Goal: Answer question/provide support: Share knowledge or assist other users

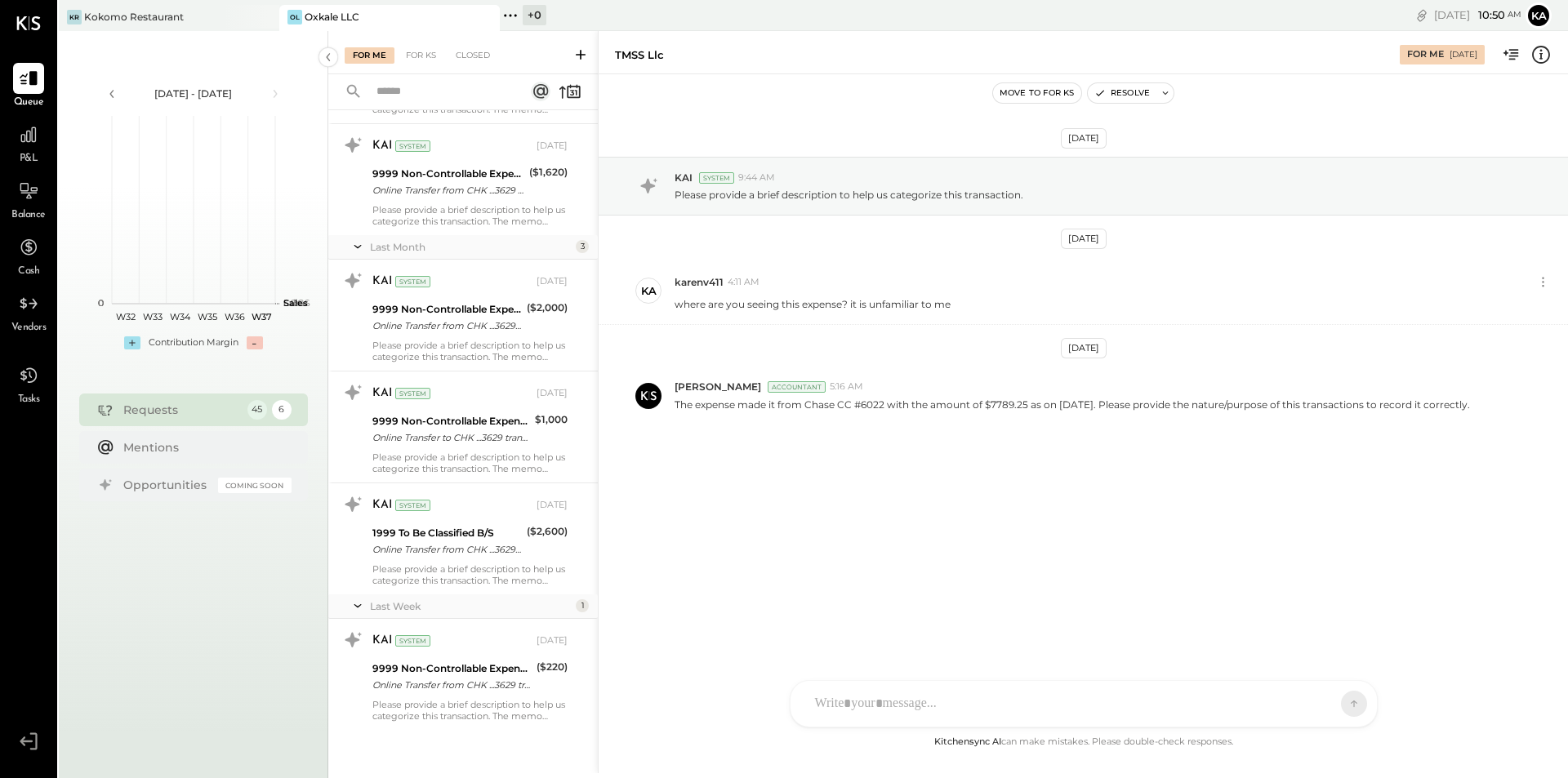
scroll to position [4471, 0]
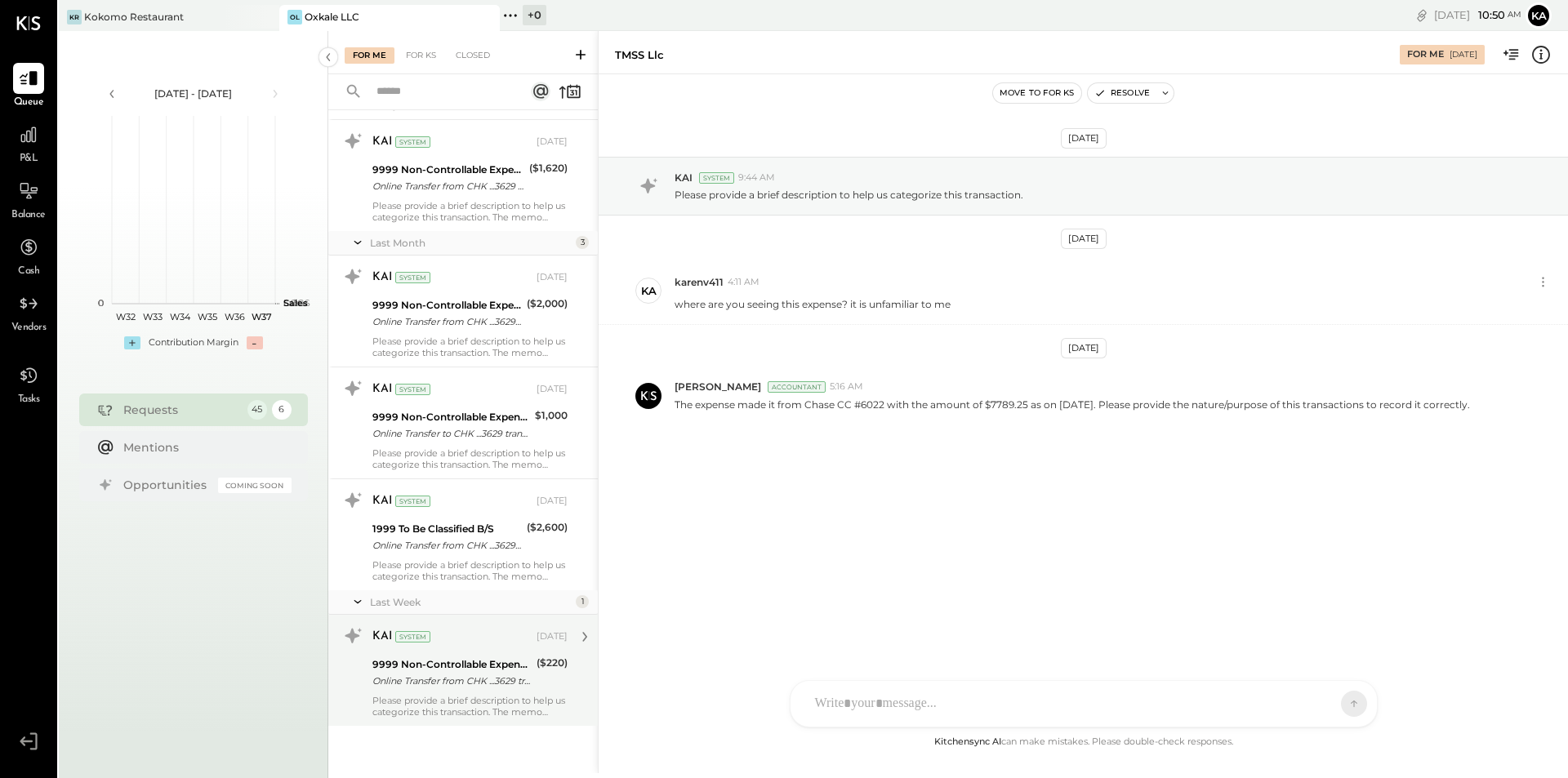
click at [469, 683] on div "Online Transfer from CHK ...3629 transaction#: XXXXXXX9114" at bounding box center [451, 681] width 159 height 16
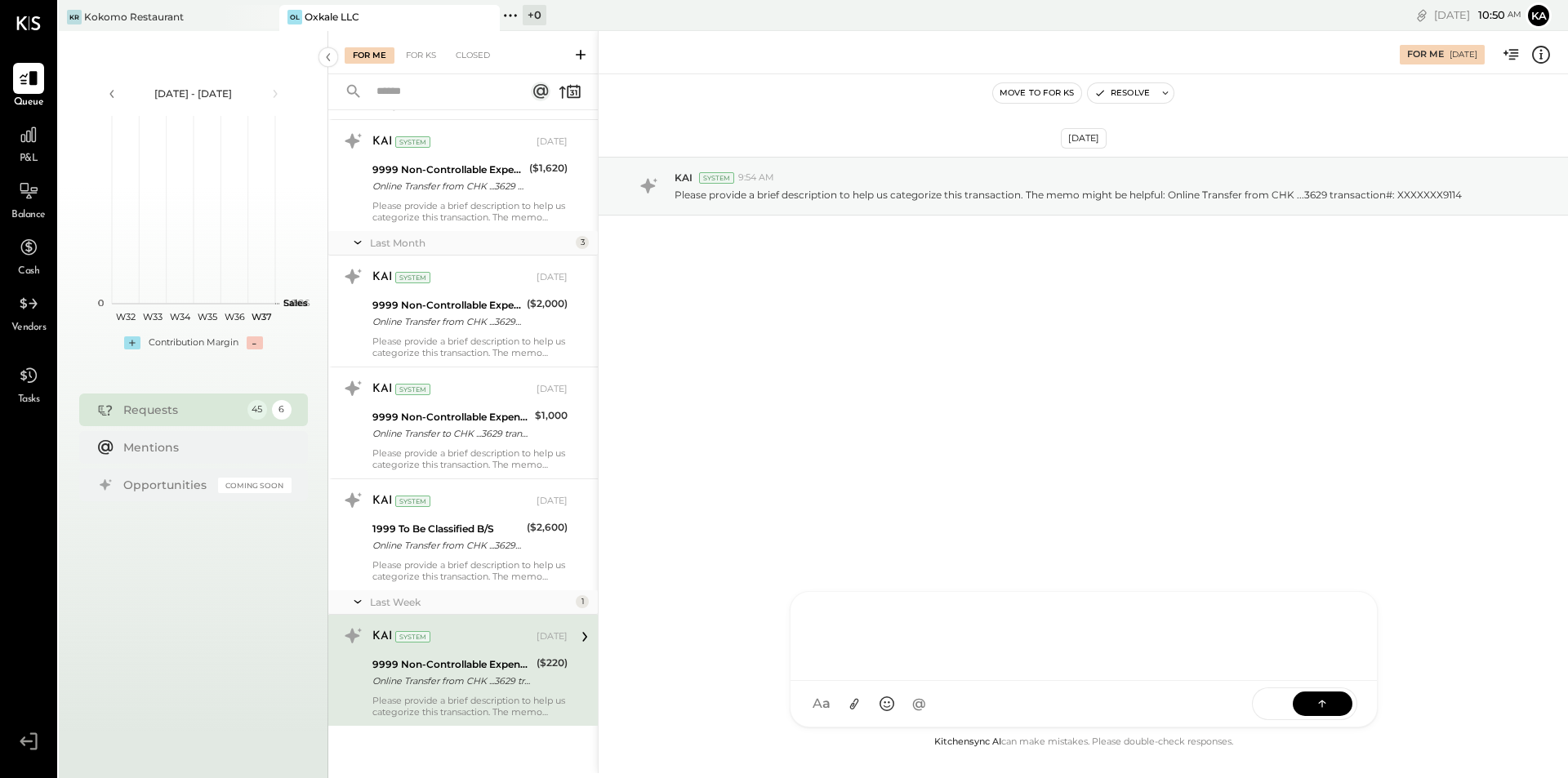
click at [902, 708] on div "TP [PERSON_NAME] N [PERSON_NAME] [PERSON_NAME] K [PERSON_NAME] karenv411 NJ [PE…" at bounding box center [1084, 659] width 588 height 136
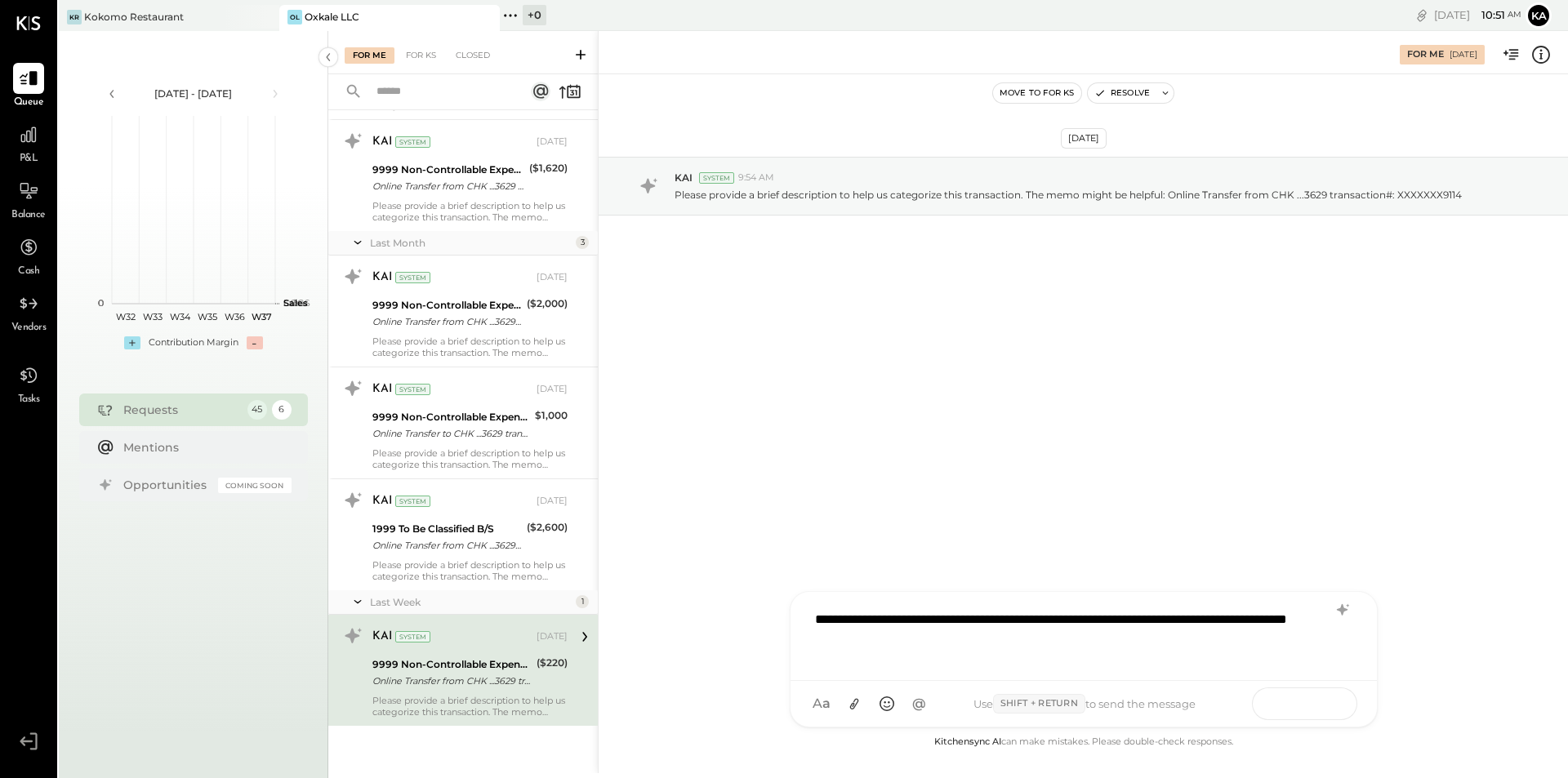
click at [1330, 705] on icon at bounding box center [1322, 703] width 16 height 16
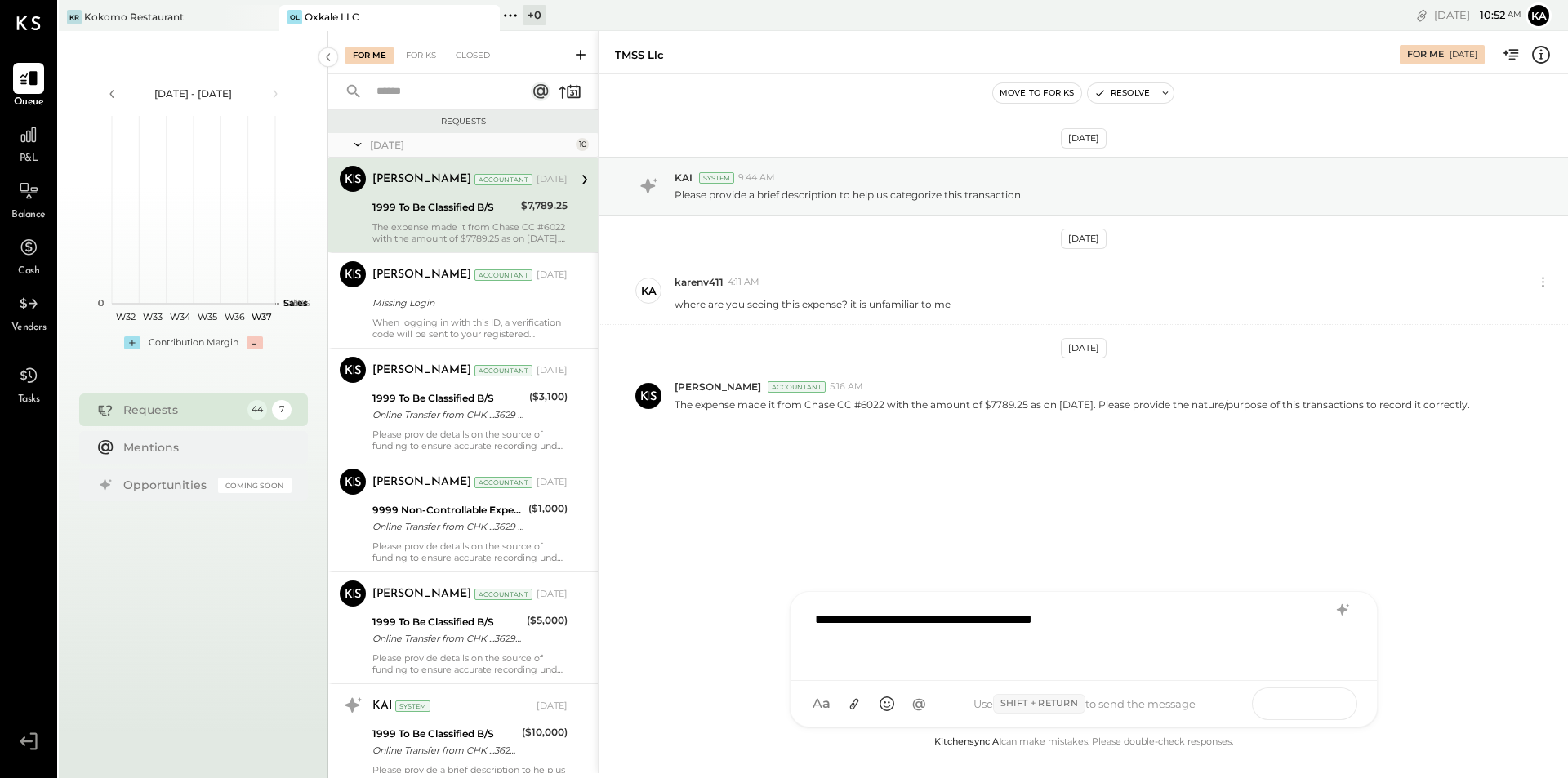
click at [1314, 709] on icon at bounding box center [1322, 703] width 16 height 16
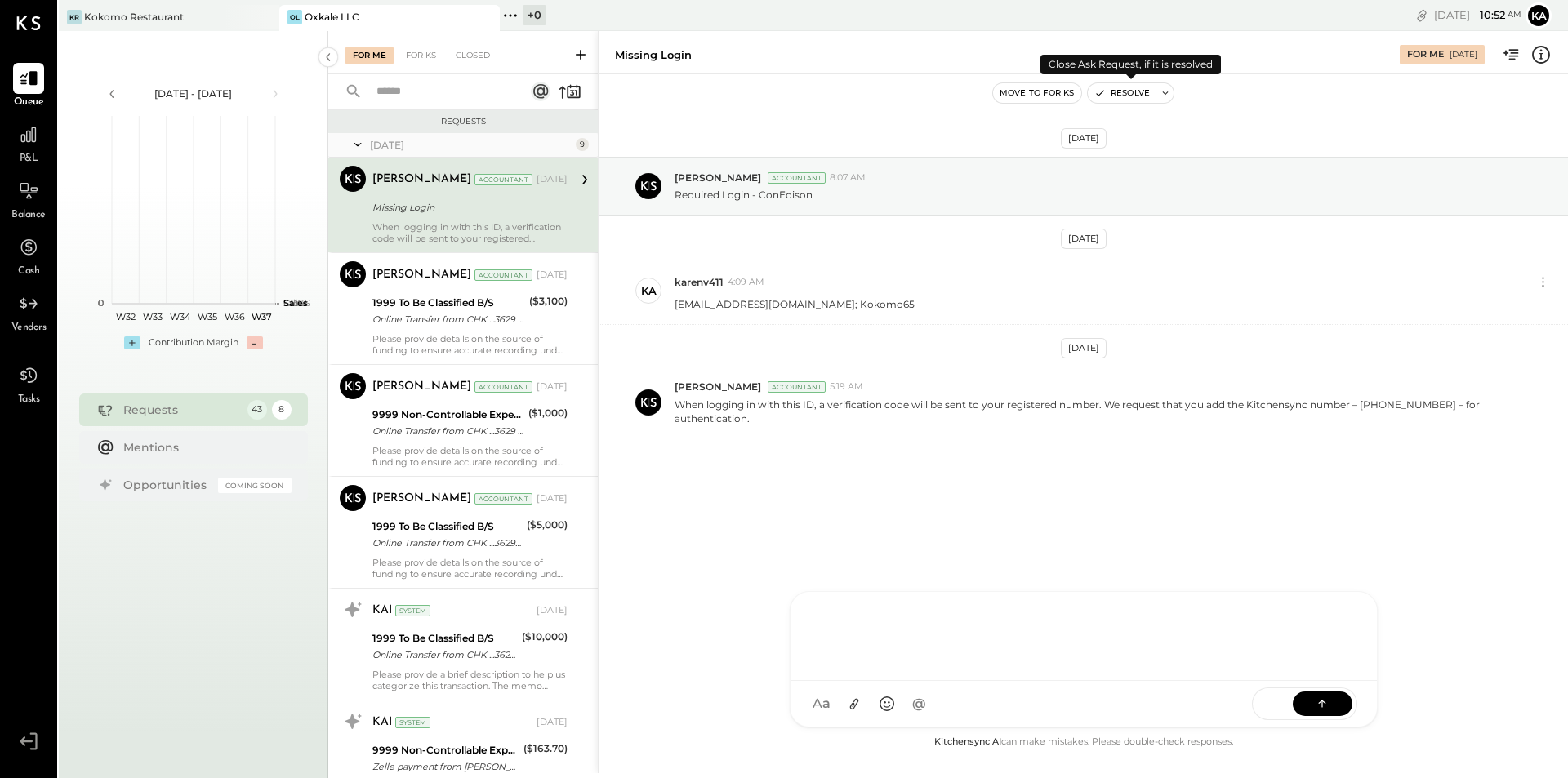
click at [1167, 91] on icon at bounding box center [1165, 92] width 11 height 11
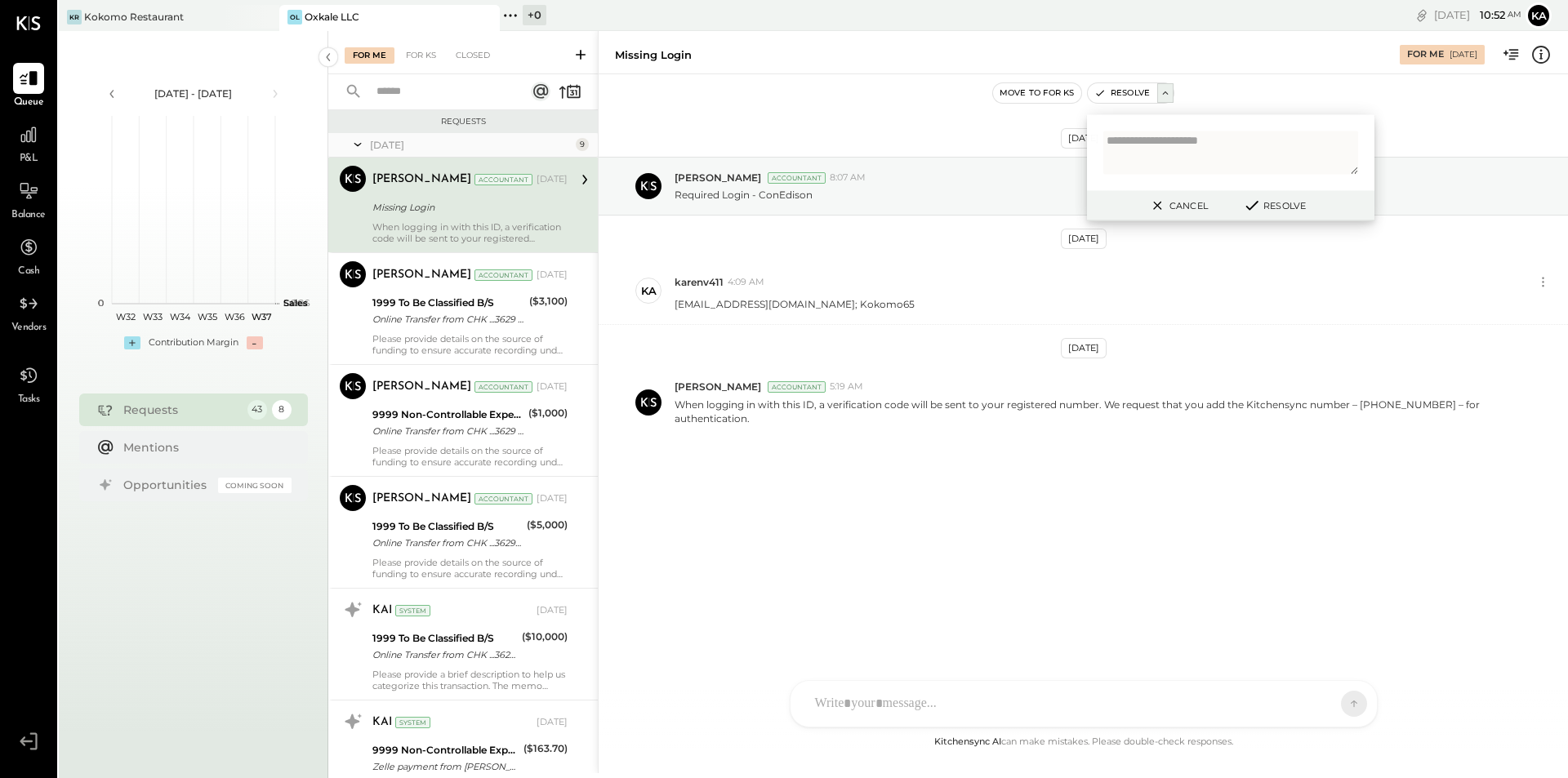
click at [1283, 209] on button "Resolve" at bounding box center [1274, 206] width 74 height 20
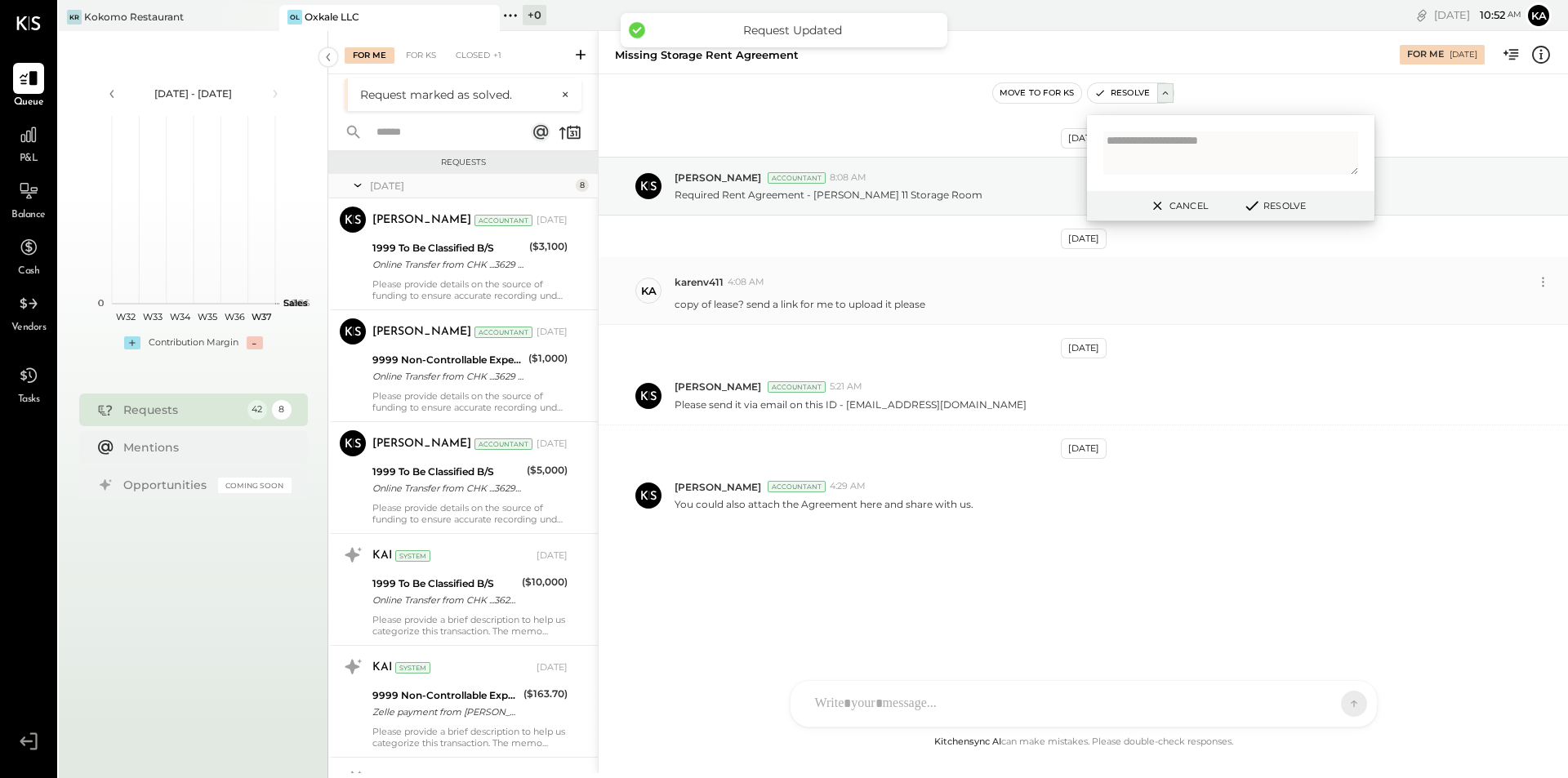
scroll to position [461, 0]
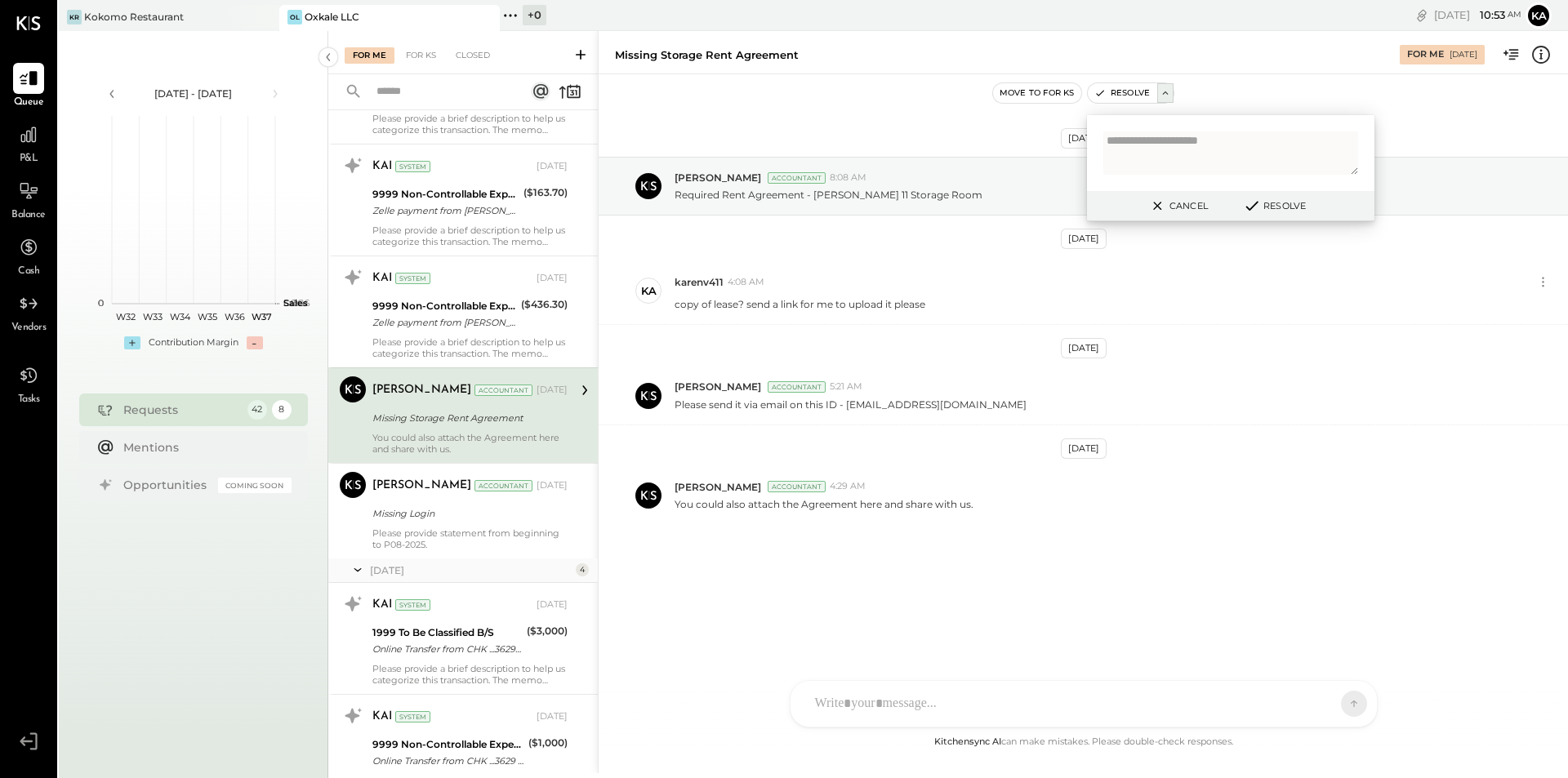
click at [1160, 200] on icon at bounding box center [1158, 206] width 20 height 20
click at [920, 507] on p "You could also attach the Agreement here and share with us." at bounding box center [824, 504] width 299 height 14
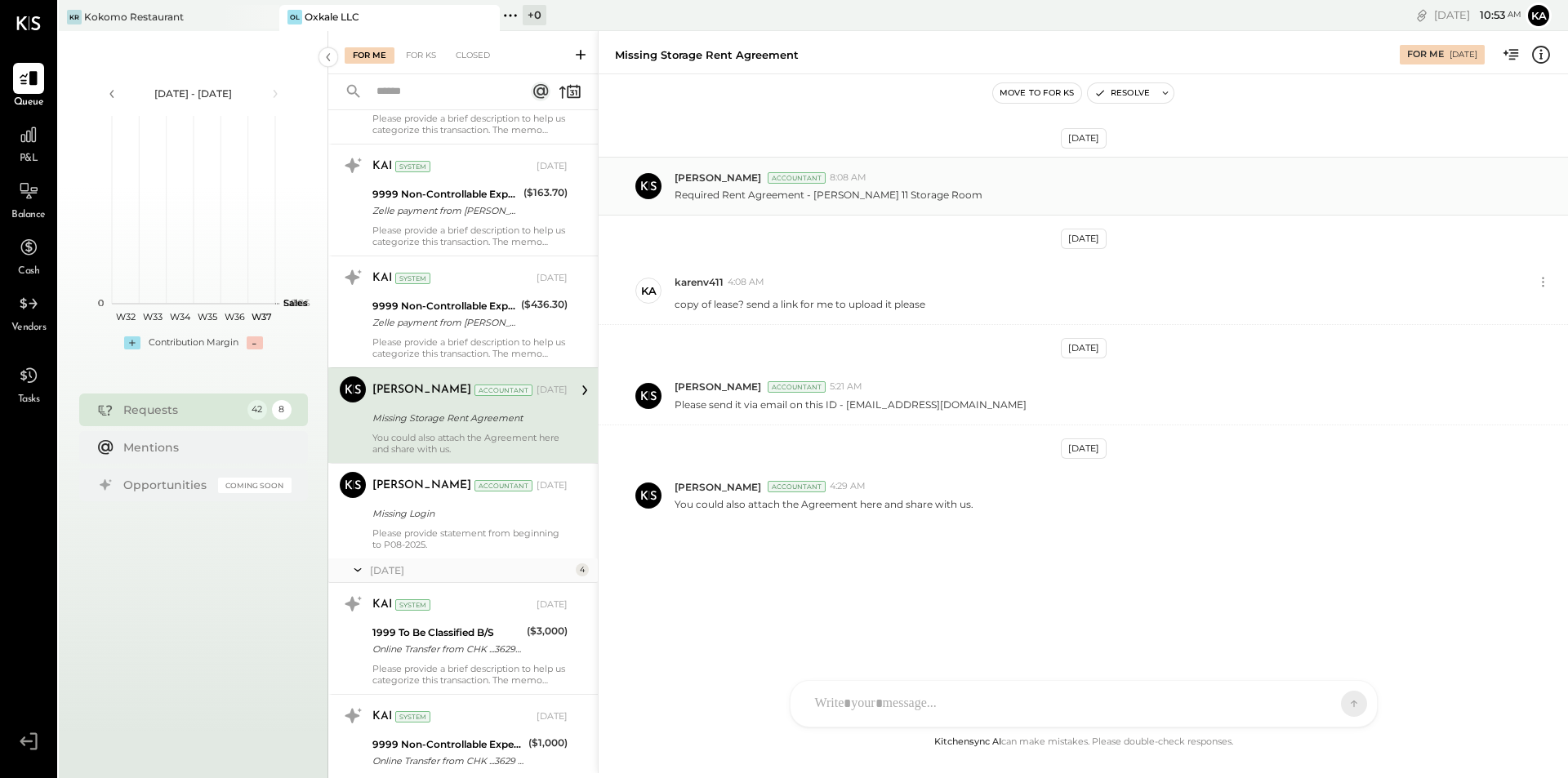
click at [916, 202] on p "Required Rent Agreement - [PERSON_NAME] 11 Storage Room" at bounding box center [829, 195] width 308 height 14
click at [872, 708] on div "TP [PERSON_NAME] N [PERSON_NAME] [PERSON_NAME] K [PERSON_NAME] karenv411 NJ [PE…" at bounding box center [1084, 645] width 588 height 166
drag, startPoint x: 996, startPoint y: 403, endPoint x: 849, endPoint y: 412, distance: 148.1
click at [849, 412] on div "Pravin Jangid Accountant 5:21 AM Please send it via email on this ID - accounti…" at bounding box center [1083, 396] width 969 height 58
copy p "accounting@kokomonyc.com"
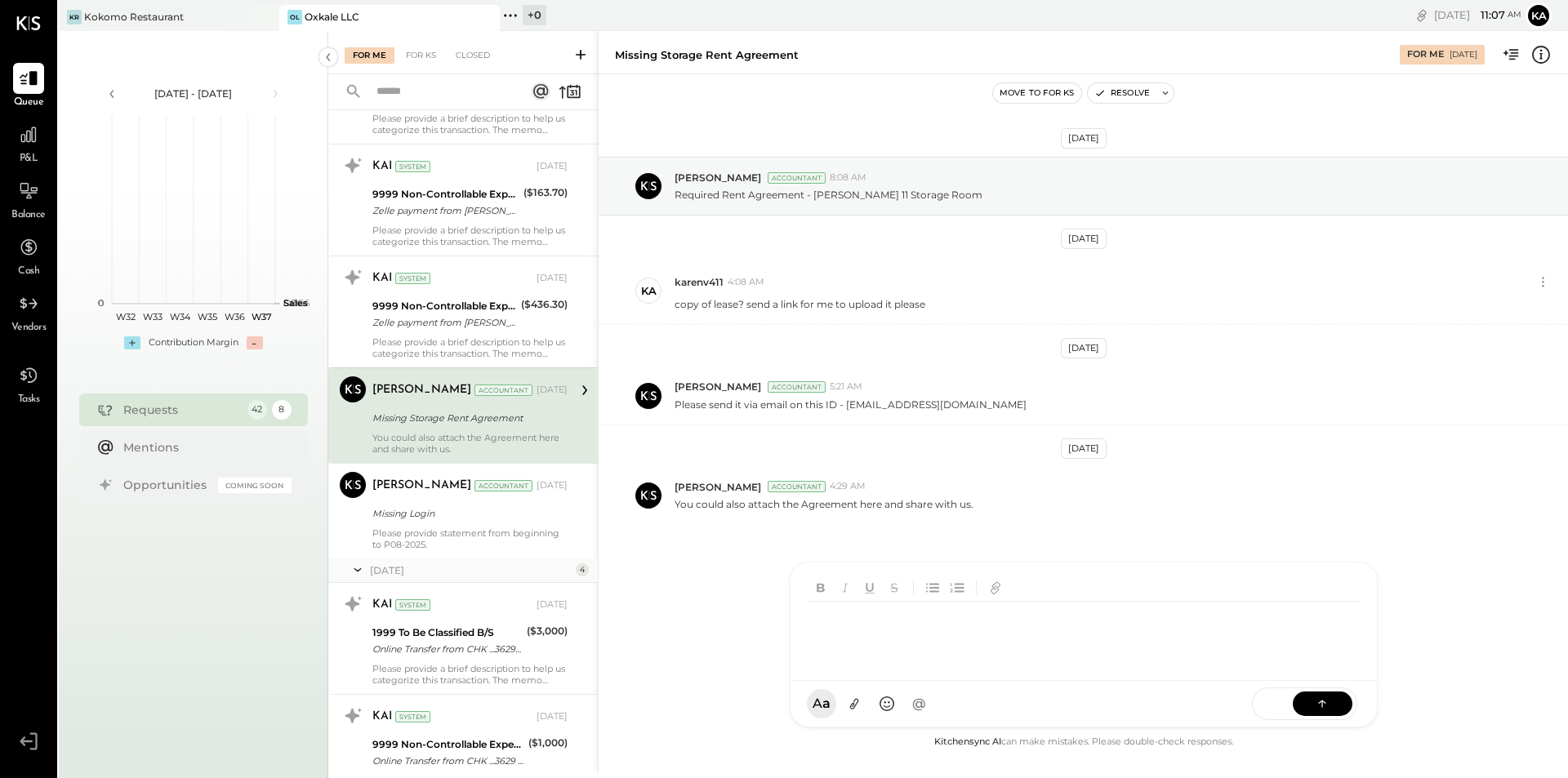
click at [849, 709] on div "TP [PERSON_NAME] N [PERSON_NAME] [PERSON_NAME] K [PERSON_NAME] karenv411 NJ [PE…" at bounding box center [1084, 645] width 588 height 166
click at [1322, 705] on icon at bounding box center [1322, 703] width 16 height 16
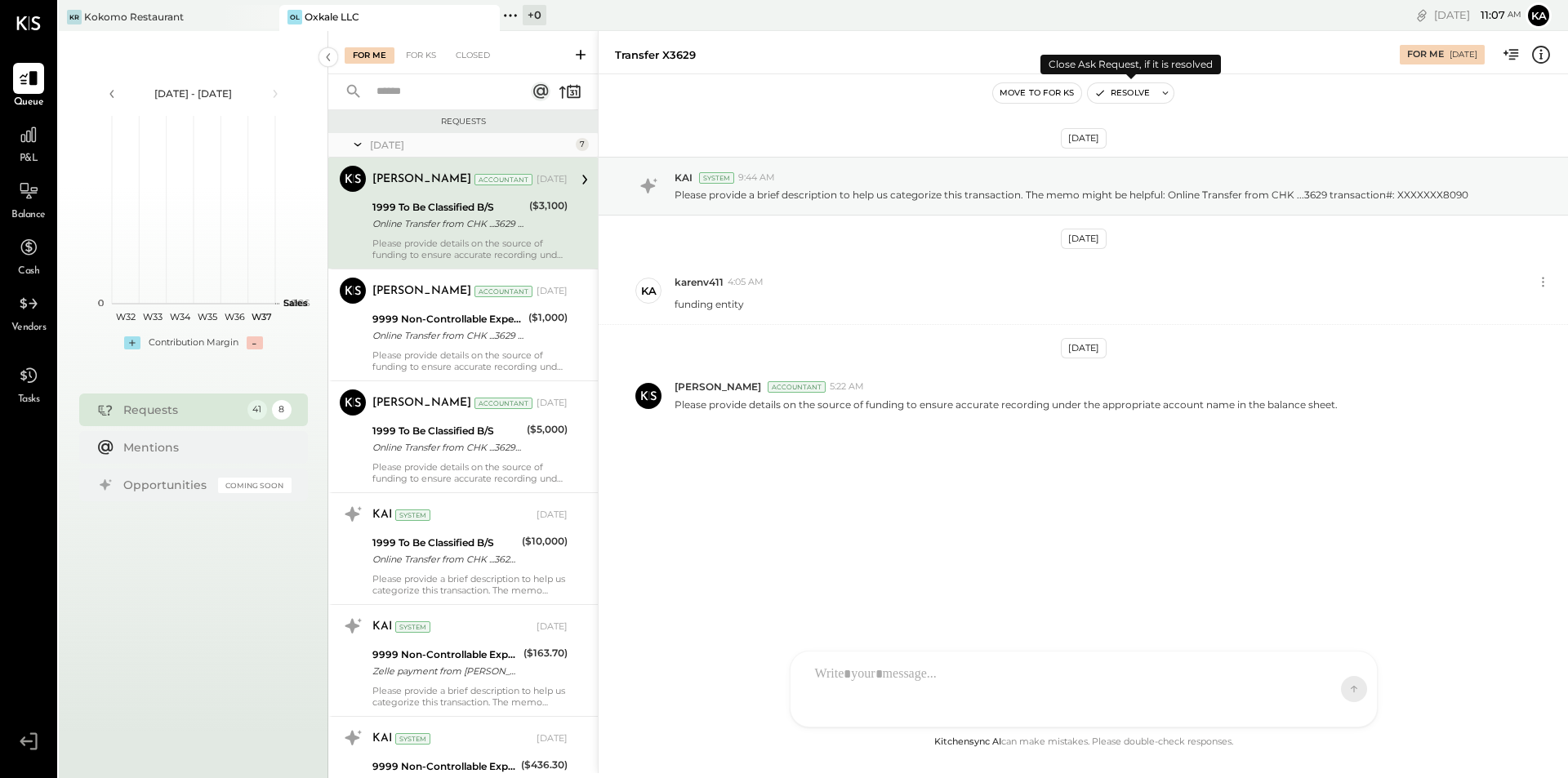
click at [1141, 96] on button "Resolve" at bounding box center [1122, 93] width 69 height 20
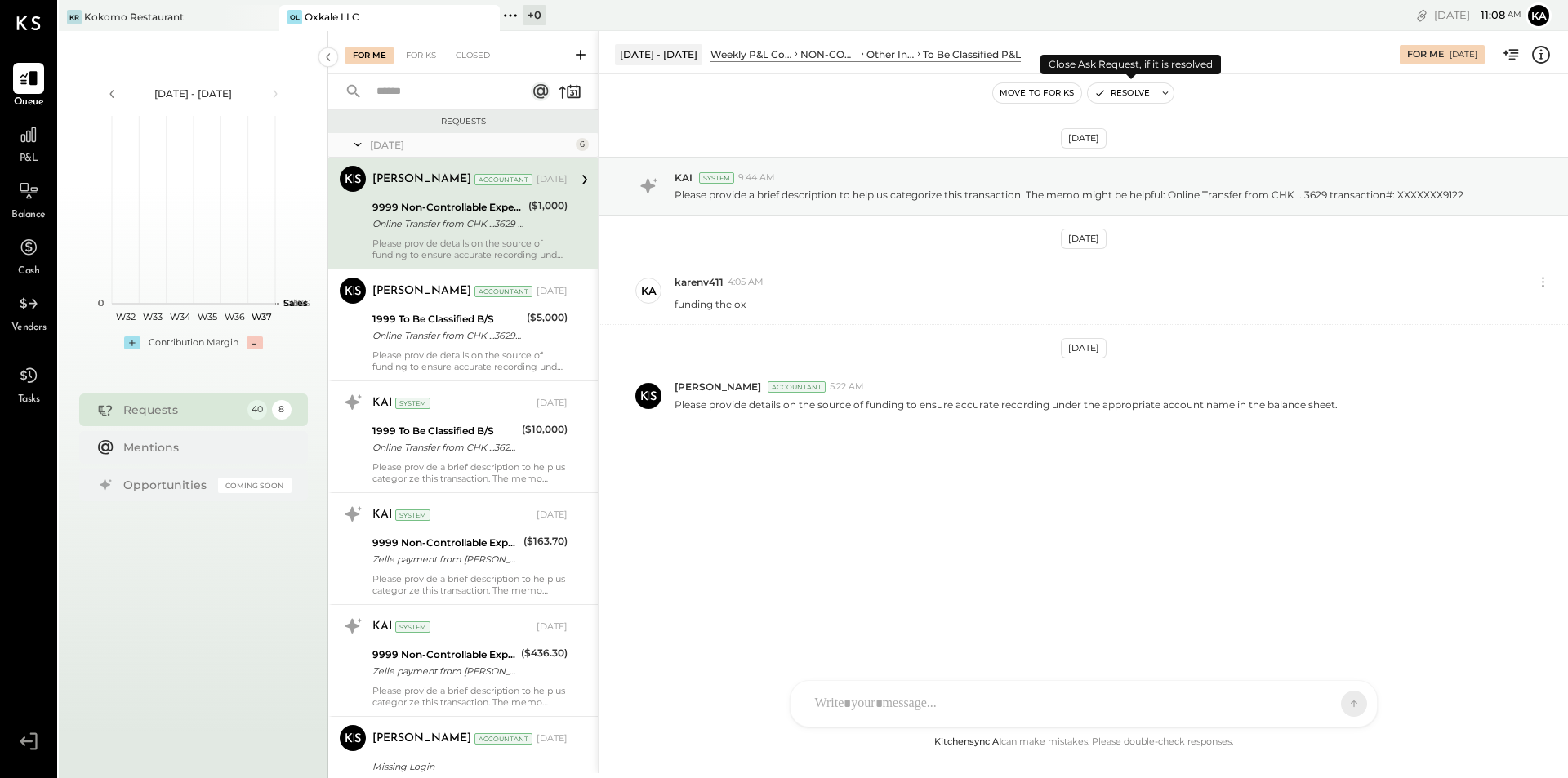
click at [1130, 96] on button "Resolve" at bounding box center [1122, 93] width 69 height 20
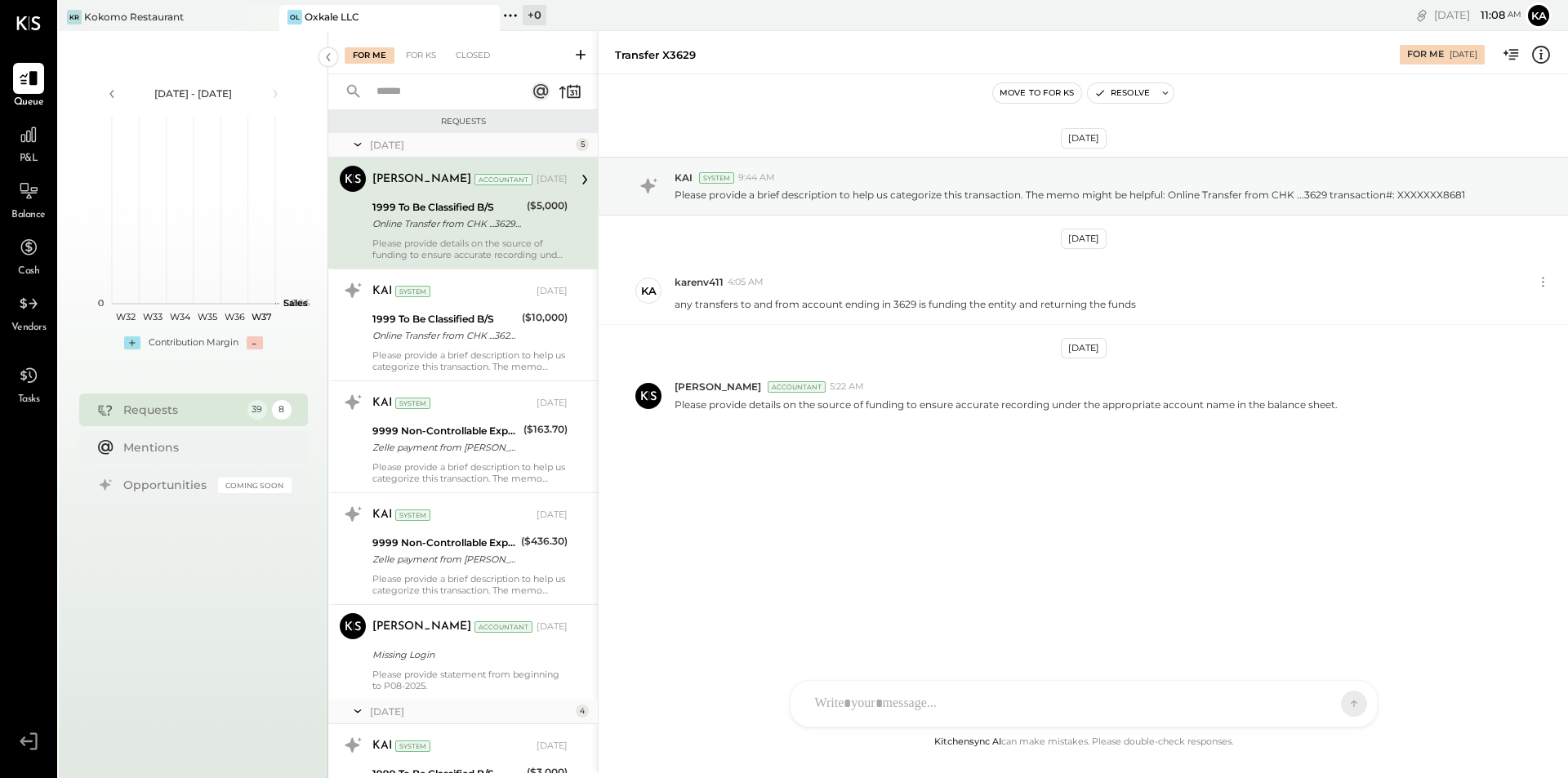
click at [482, 227] on div "Online Transfer from CHK ...3629 transaction#: XXXXXXX8681" at bounding box center [446, 224] width 149 height 16
click at [909, 707] on div "TP [PERSON_NAME] N [PERSON_NAME] [PERSON_NAME] K [PERSON_NAME] karenv411 NJ [PE…" at bounding box center [1084, 645] width 588 height 166
click at [1117, 87] on button "Resolve" at bounding box center [1122, 93] width 69 height 20
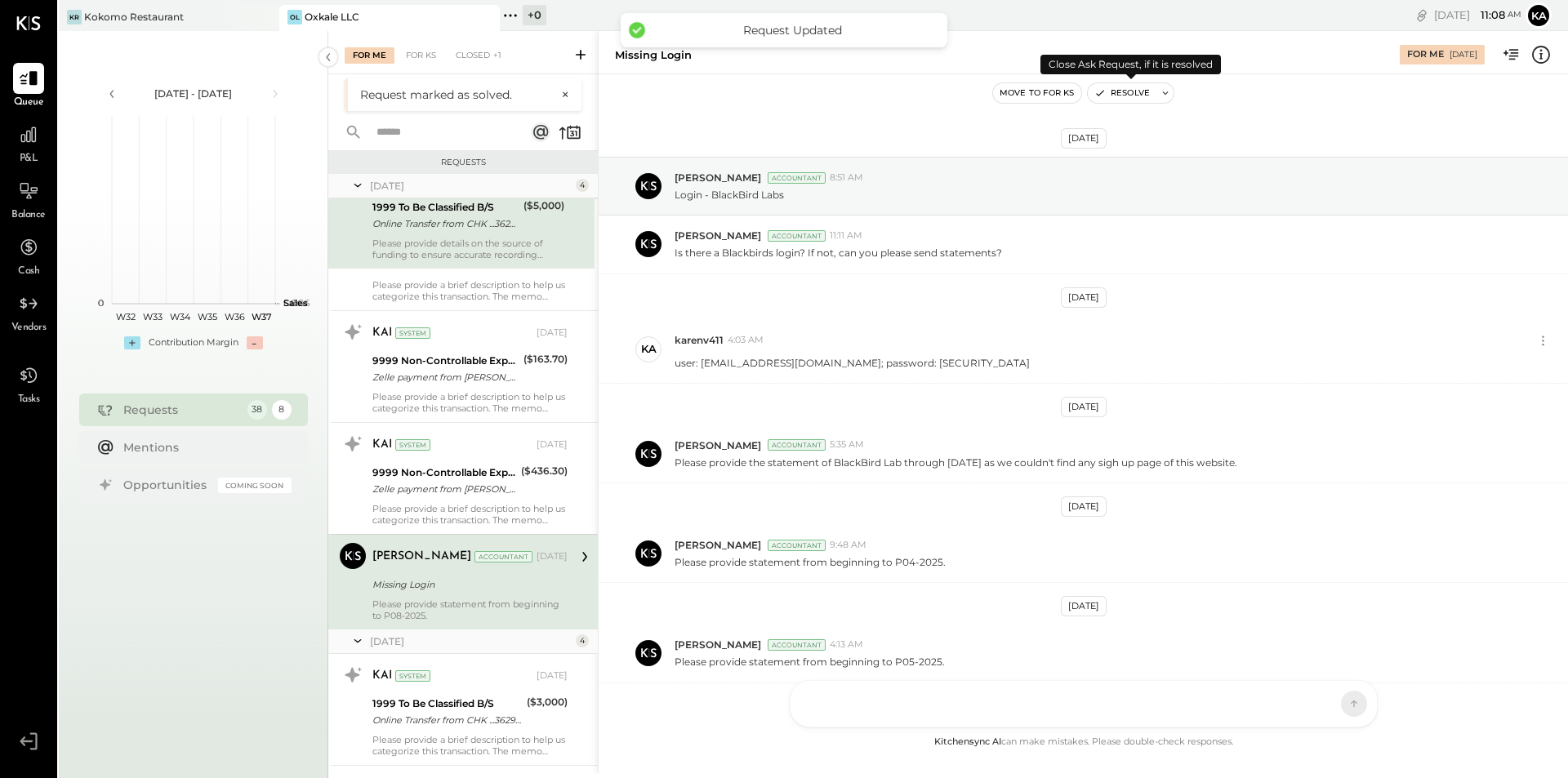
scroll to position [386, 0]
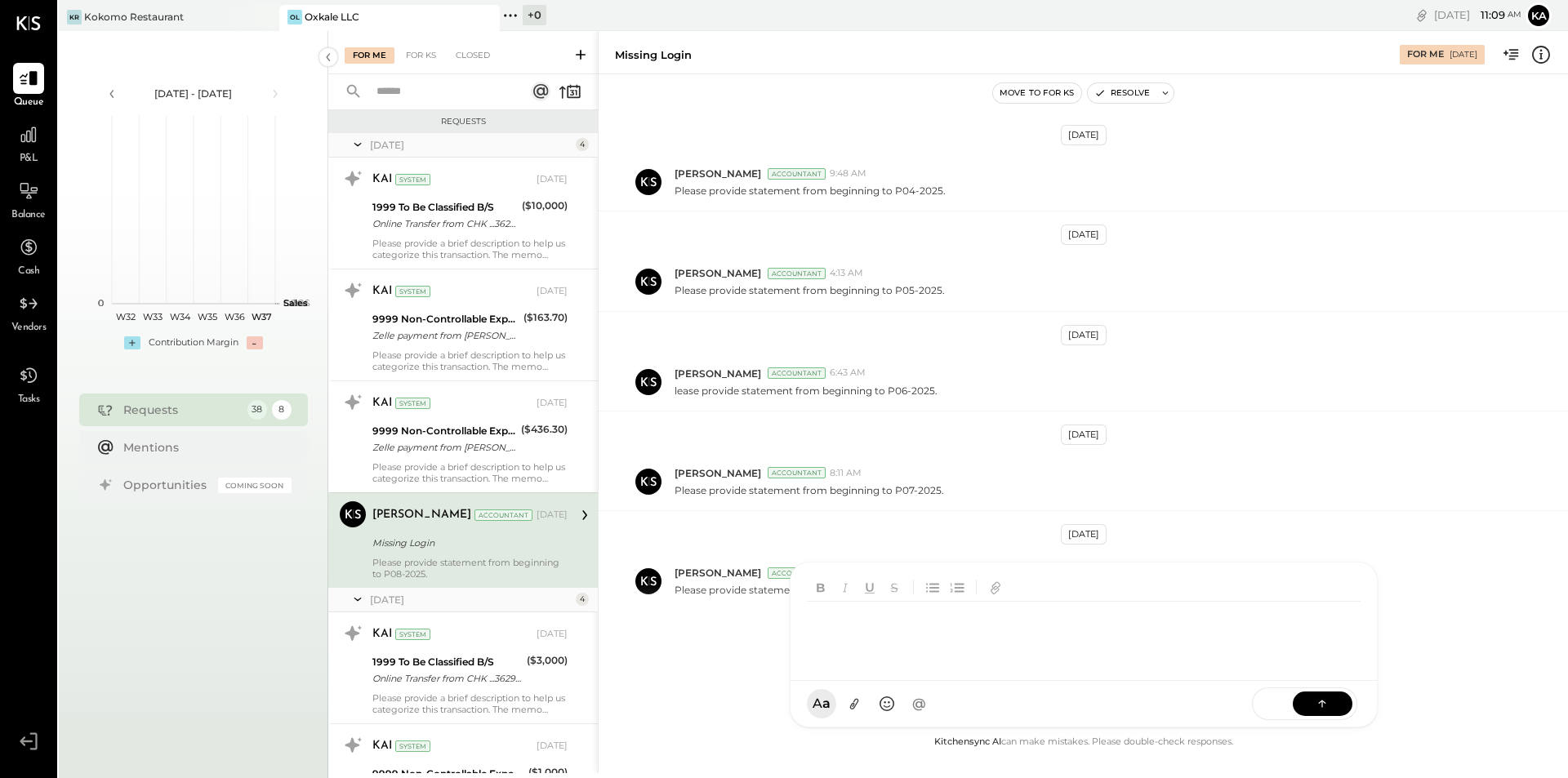
click at [894, 706] on div "TP [PERSON_NAME] N [PERSON_NAME] [PERSON_NAME] K [PERSON_NAME] karenv411 NJ [PE…" at bounding box center [1084, 645] width 588 height 166
click at [849, 622] on div "**********" at bounding box center [1084, 634] width 554 height 65
click at [1326, 702] on icon at bounding box center [1322, 703] width 16 height 16
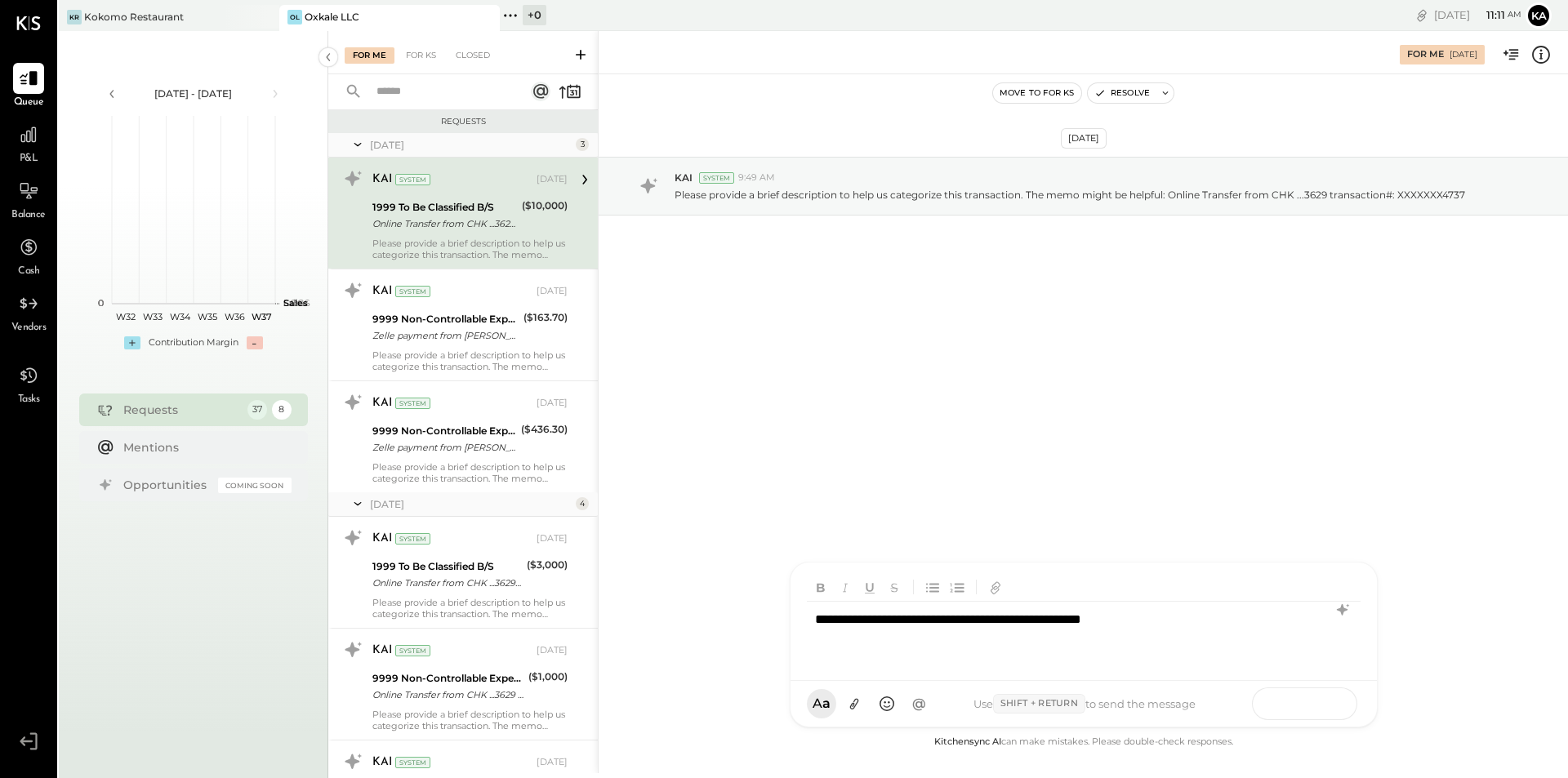
click at [1315, 711] on icon at bounding box center [1322, 703] width 16 height 16
click at [1316, 709] on icon at bounding box center [1322, 703] width 16 height 16
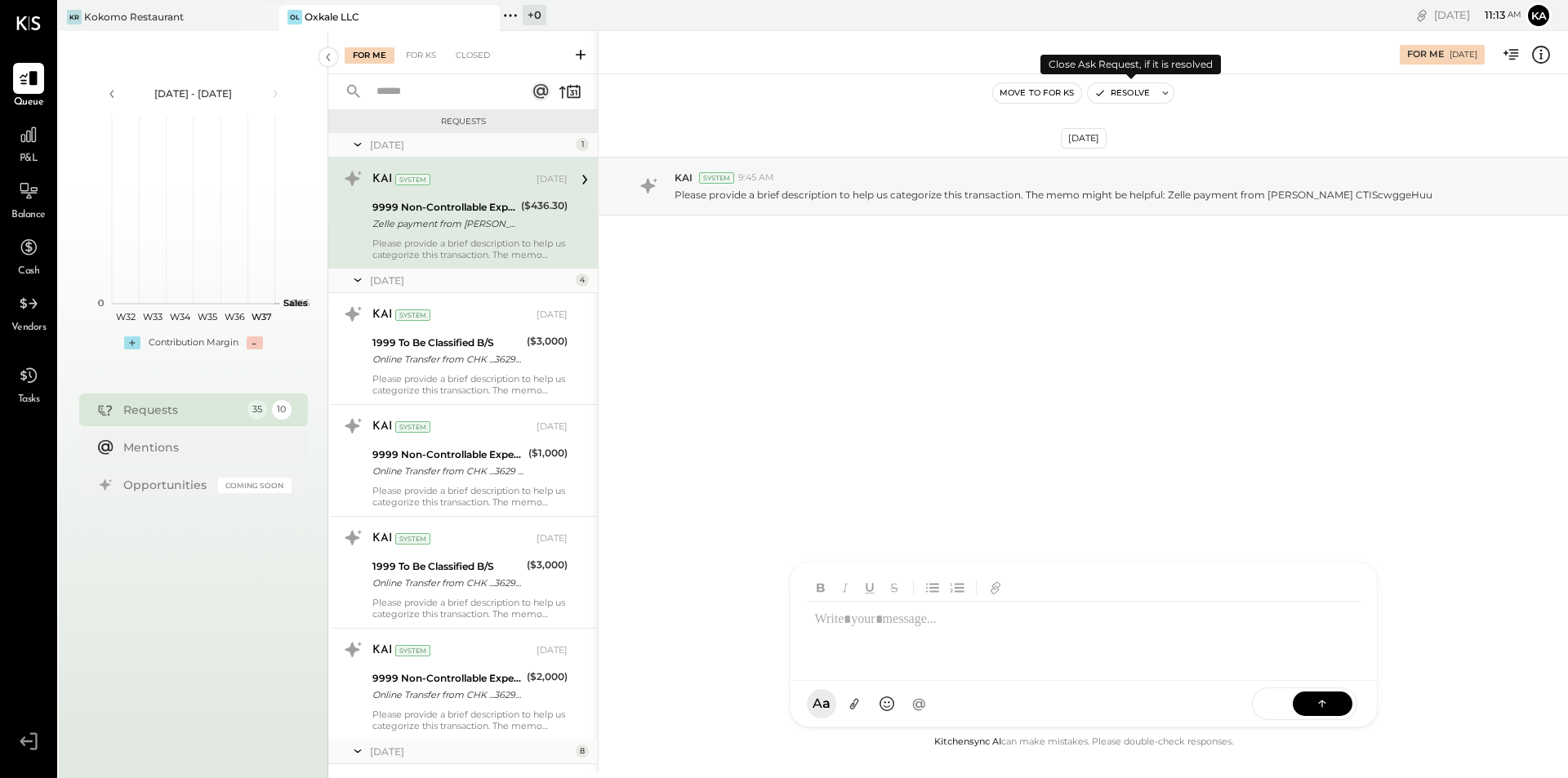
click at [1125, 91] on button "Resolve" at bounding box center [1122, 93] width 69 height 20
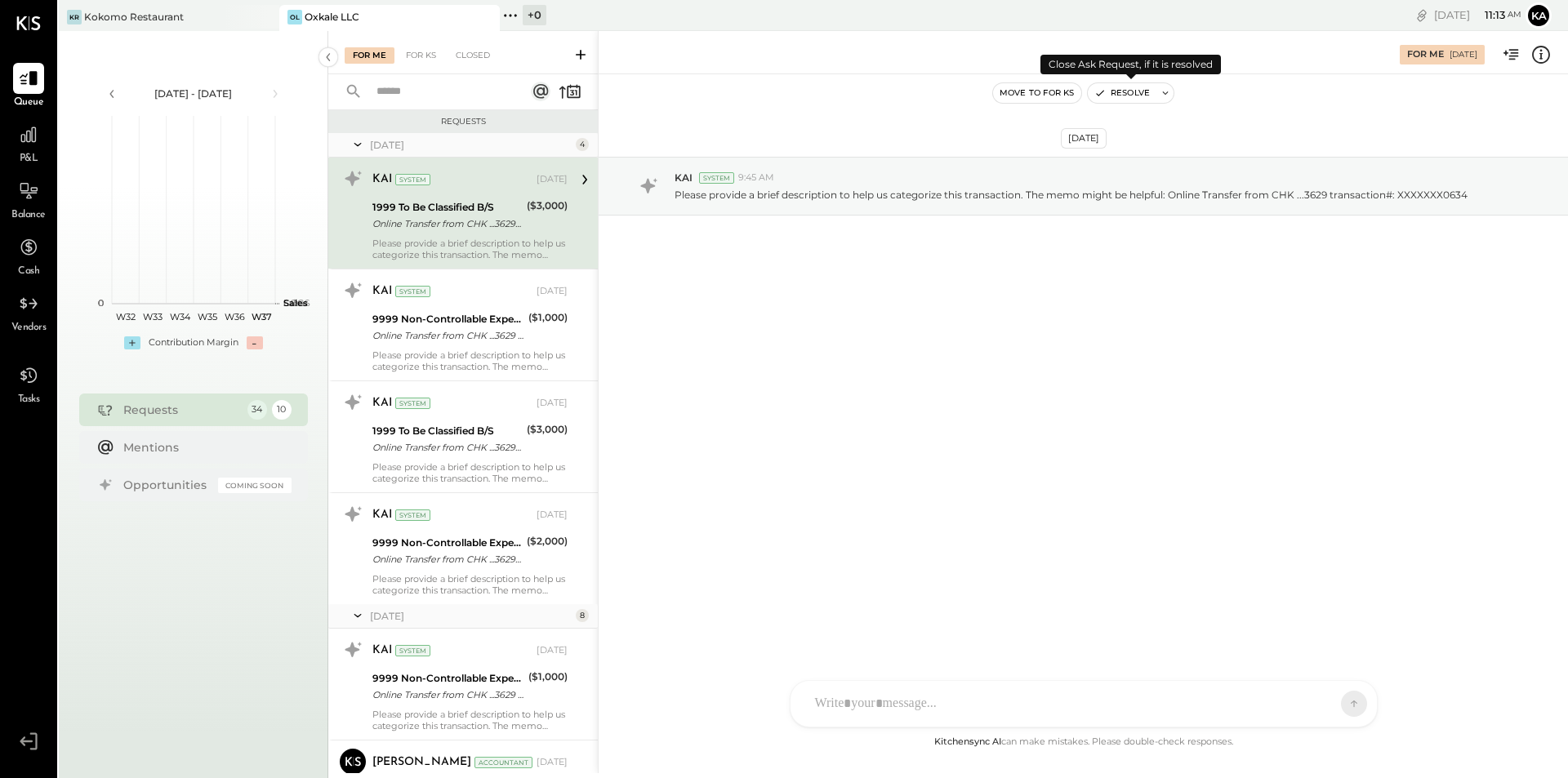
click at [1125, 91] on button "Resolve" at bounding box center [1122, 93] width 69 height 20
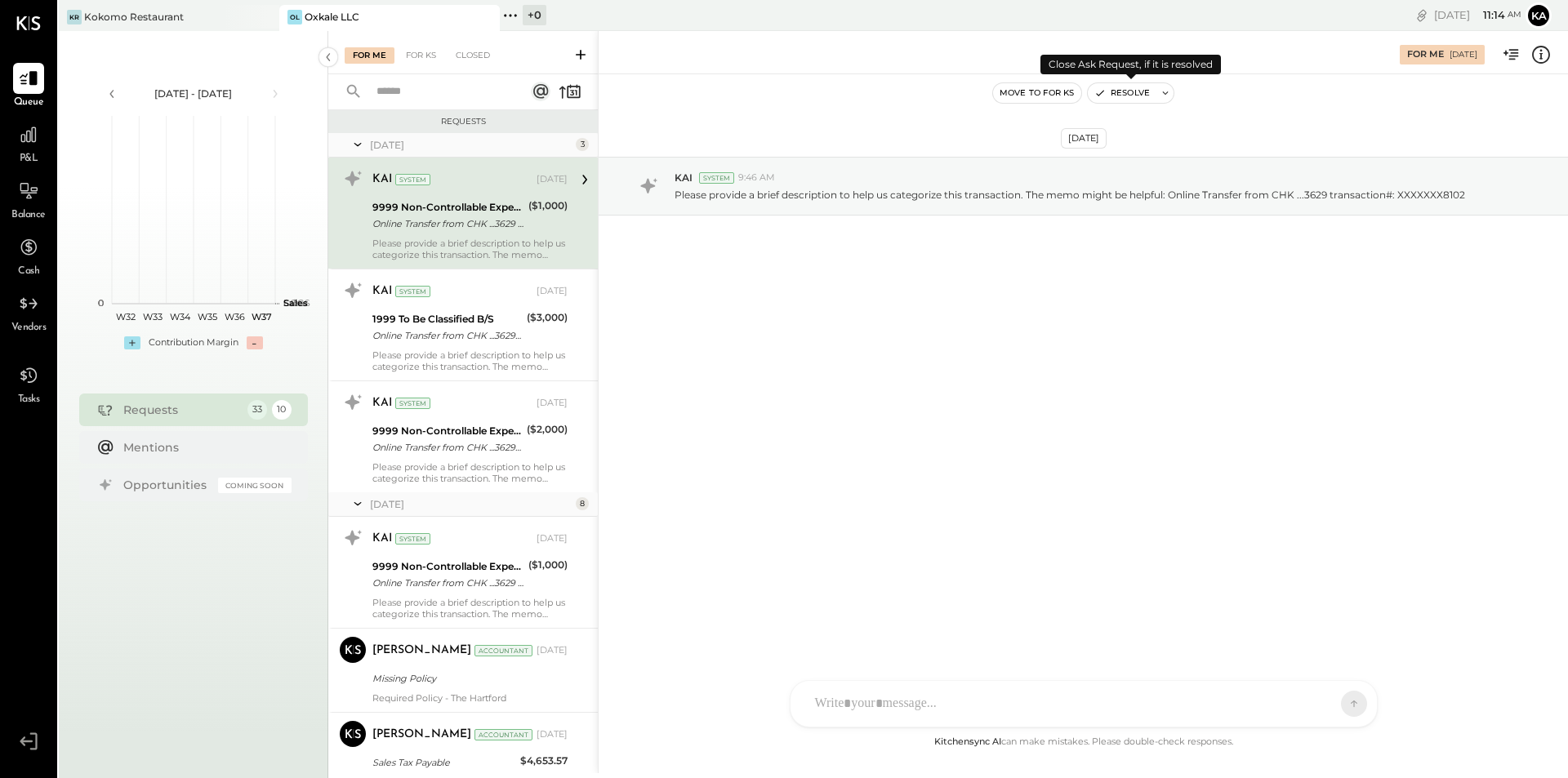
click at [1141, 91] on button "Resolve" at bounding box center [1122, 93] width 69 height 20
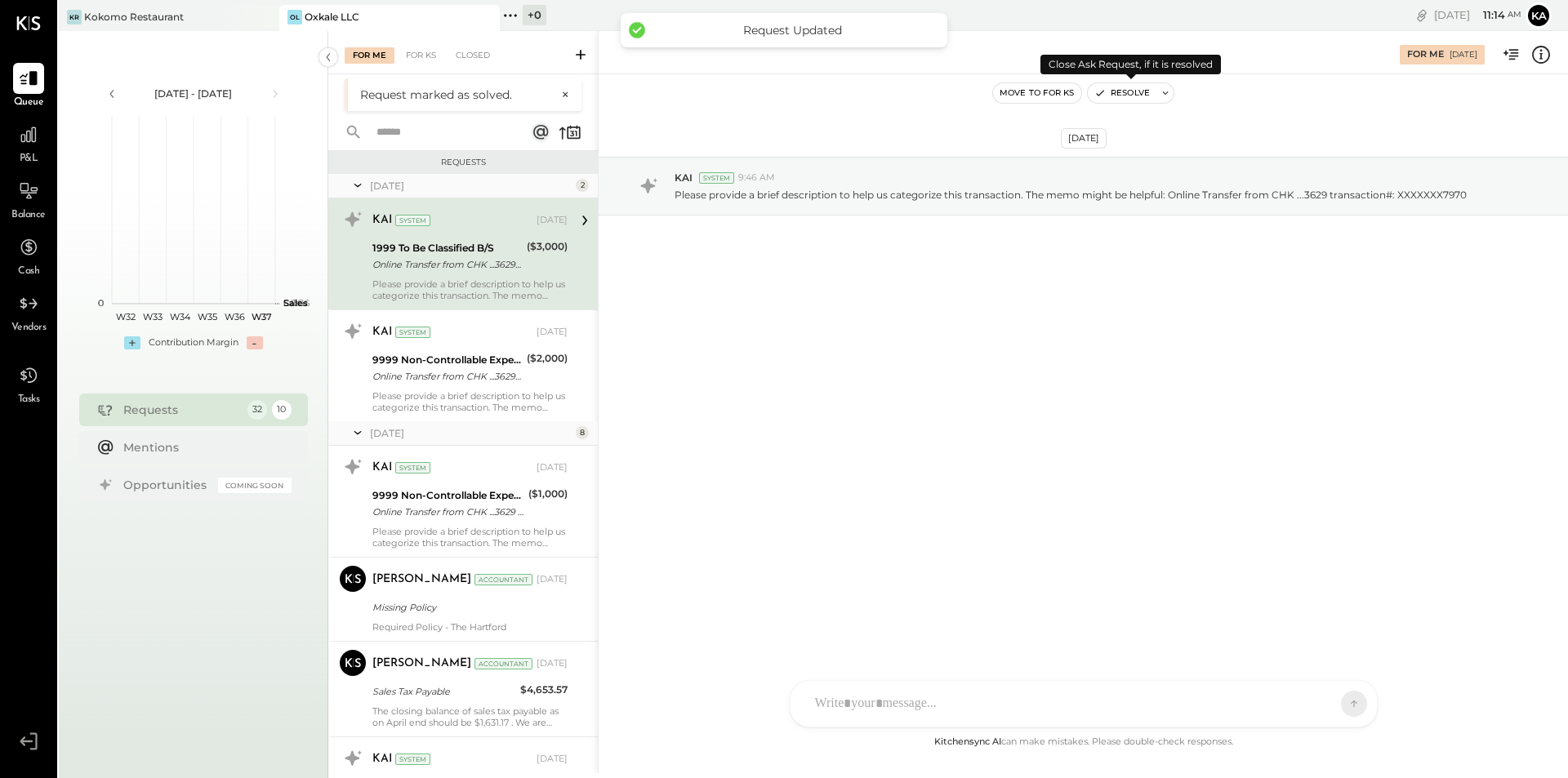
click at [1135, 92] on button "Resolve" at bounding box center [1122, 93] width 69 height 20
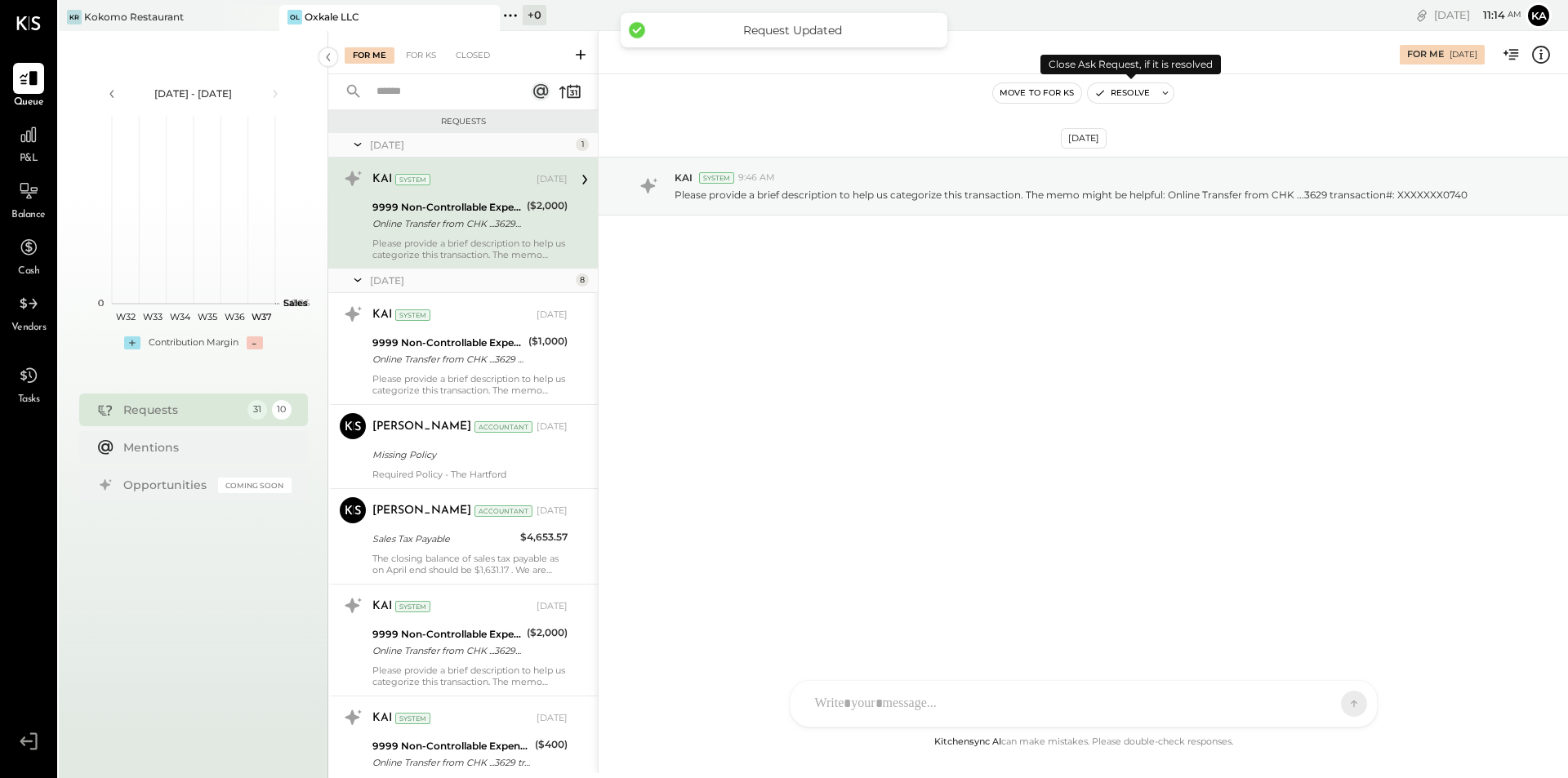
click at [1135, 92] on button "Resolve" at bounding box center [1122, 93] width 69 height 20
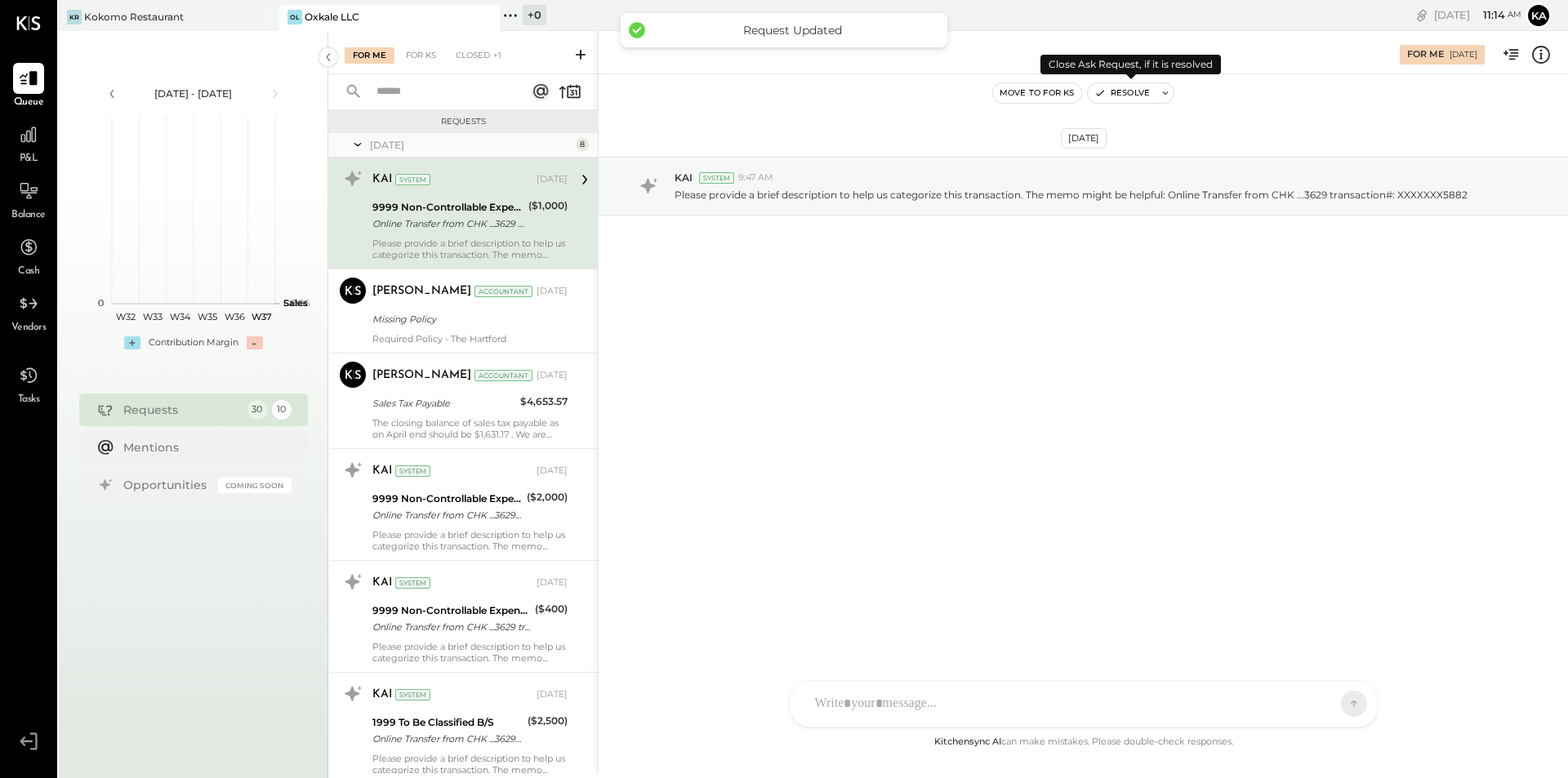
click at [1135, 92] on button "Resolve" at bounding box center [1122, 93] width 69 height 20
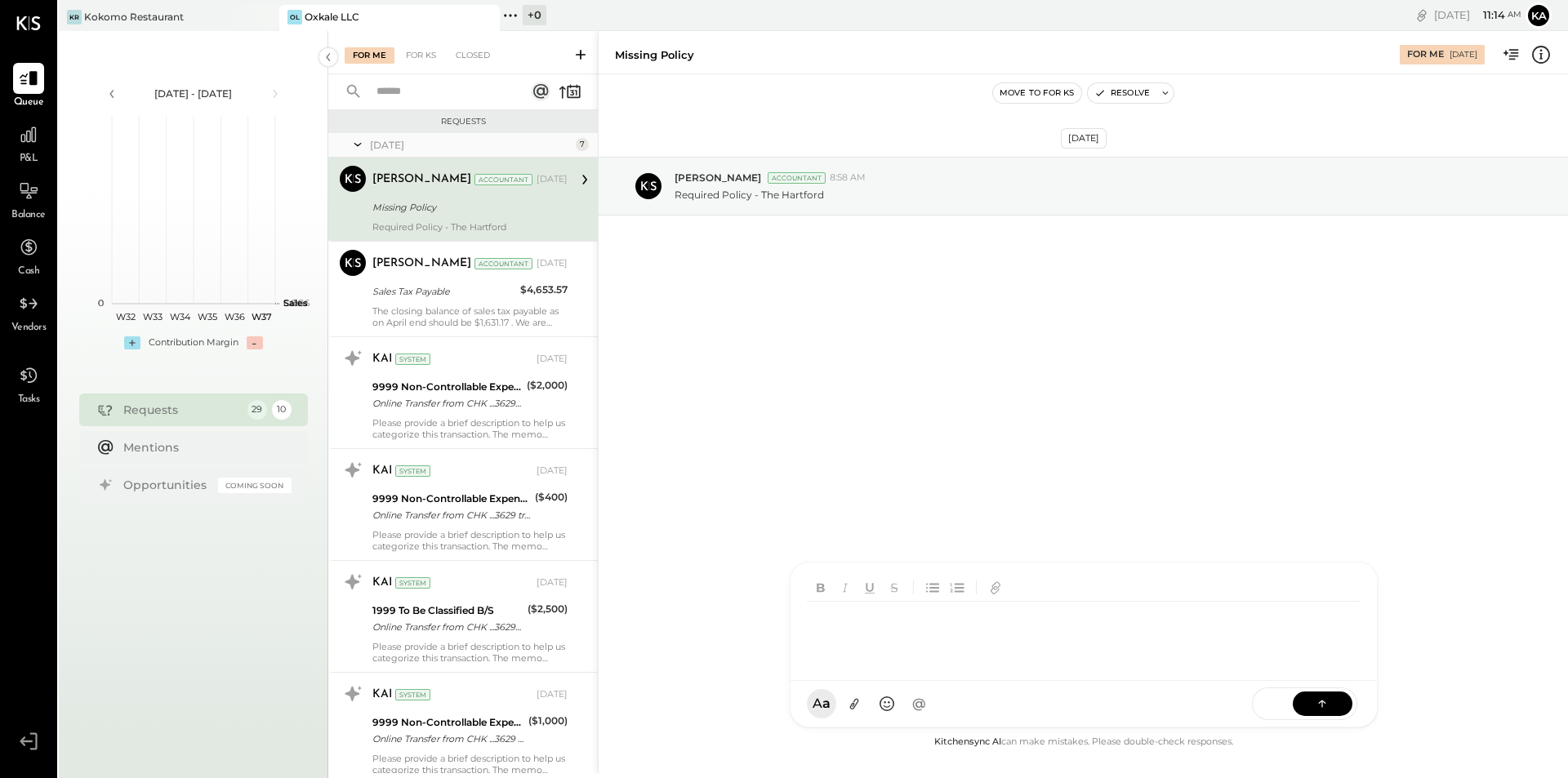
click at [893, 699] on div "TP [PERSON_NAME] N [PERSON_NAME] [PERSON_NAME] K [PERSON_NAME] karenv411 NJ [PE…" at bounding box center [1084, 645] width 588 height 166
click at [1333, 704] on button at bounding box center [1323, 703] width 60 height 25
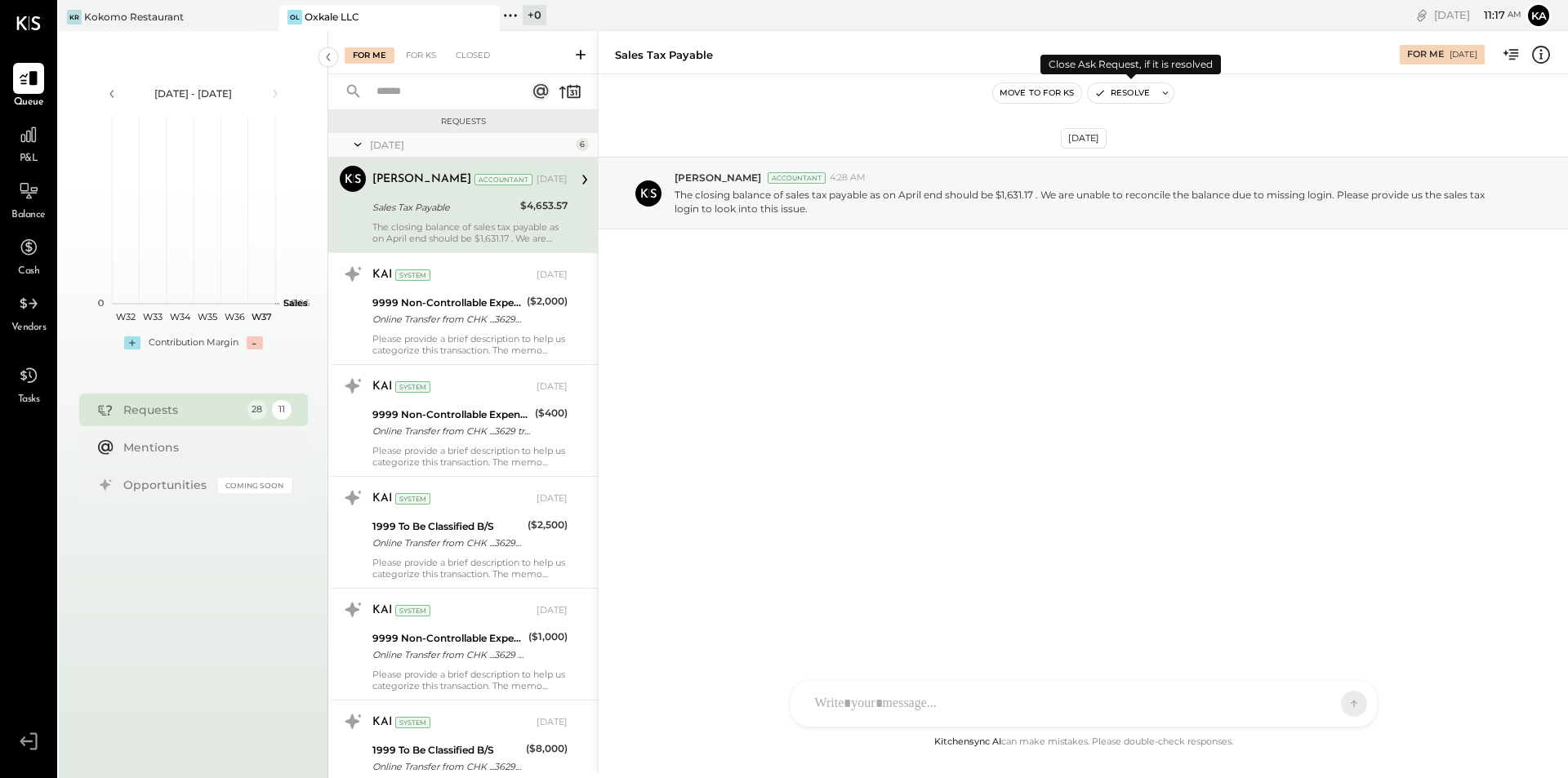
click at [1132, 91] on button "Resolve" at bounding box center [1122, 93] width 69 height 20
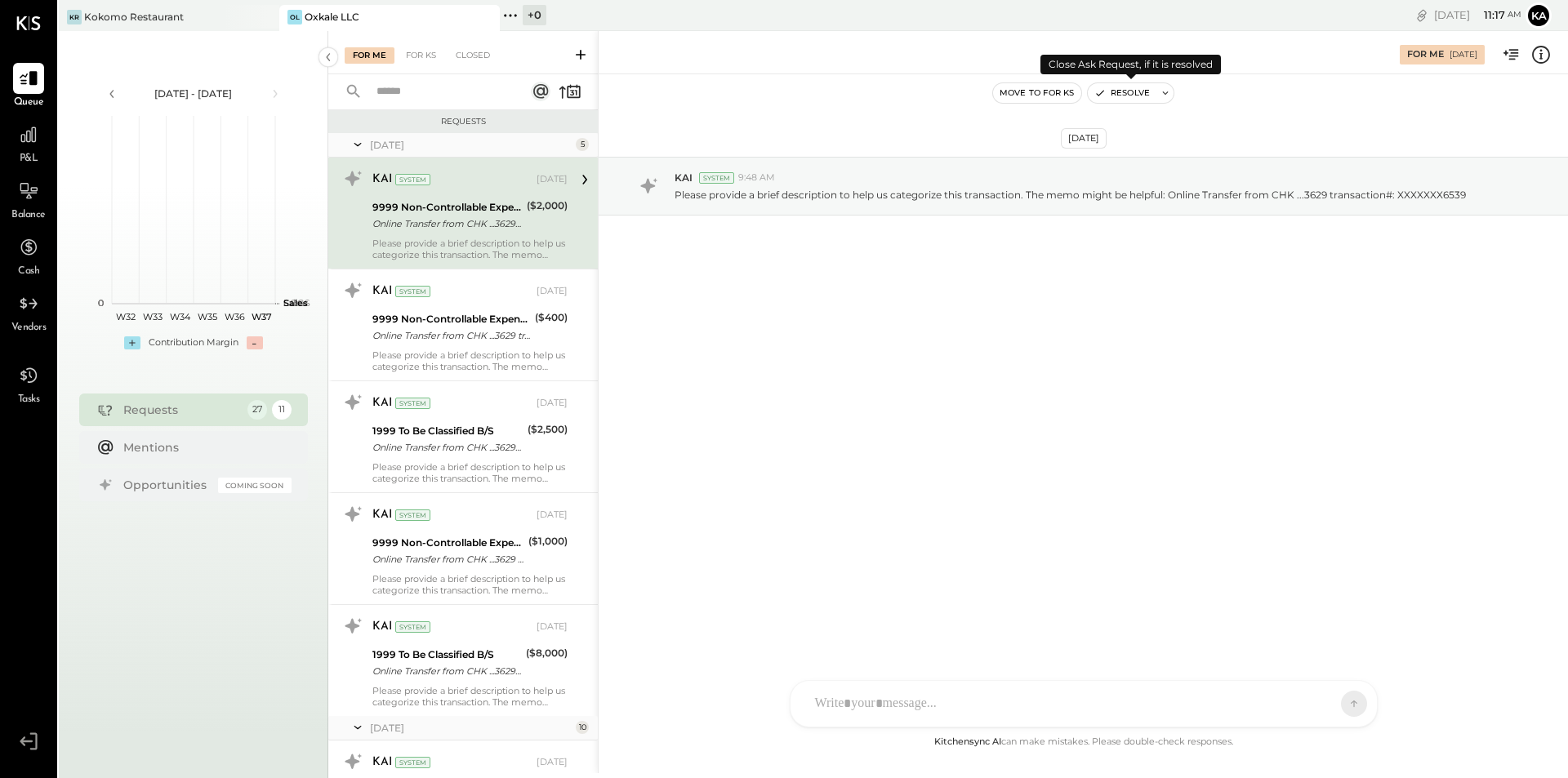
click at [1129, 87] on button "Resolve" at bounding box center [1122, 93] width 69 height 20
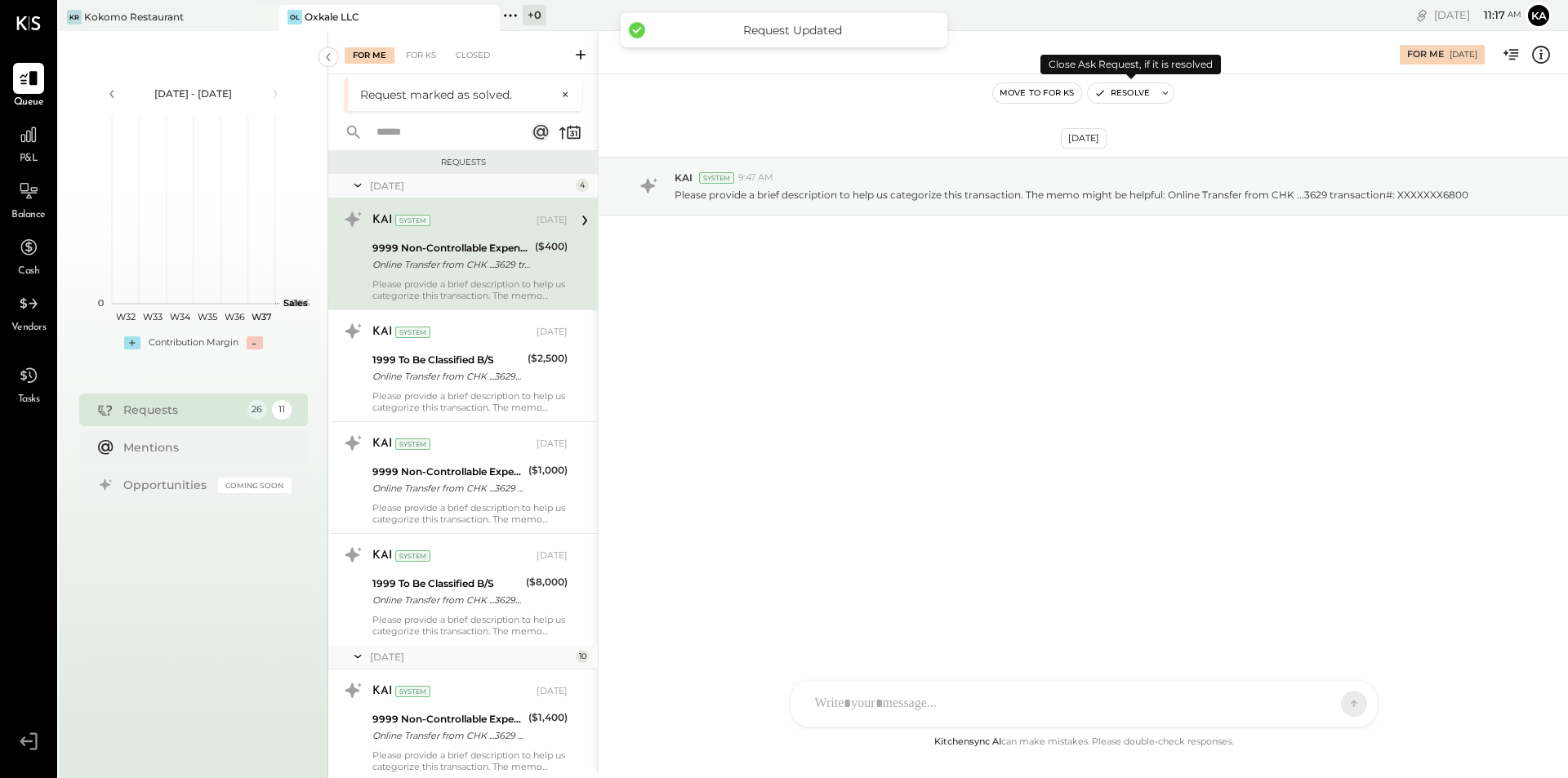
click at [1130, 91] on button "Resolve" at bounding box center [1122, 93] width 69 height 20
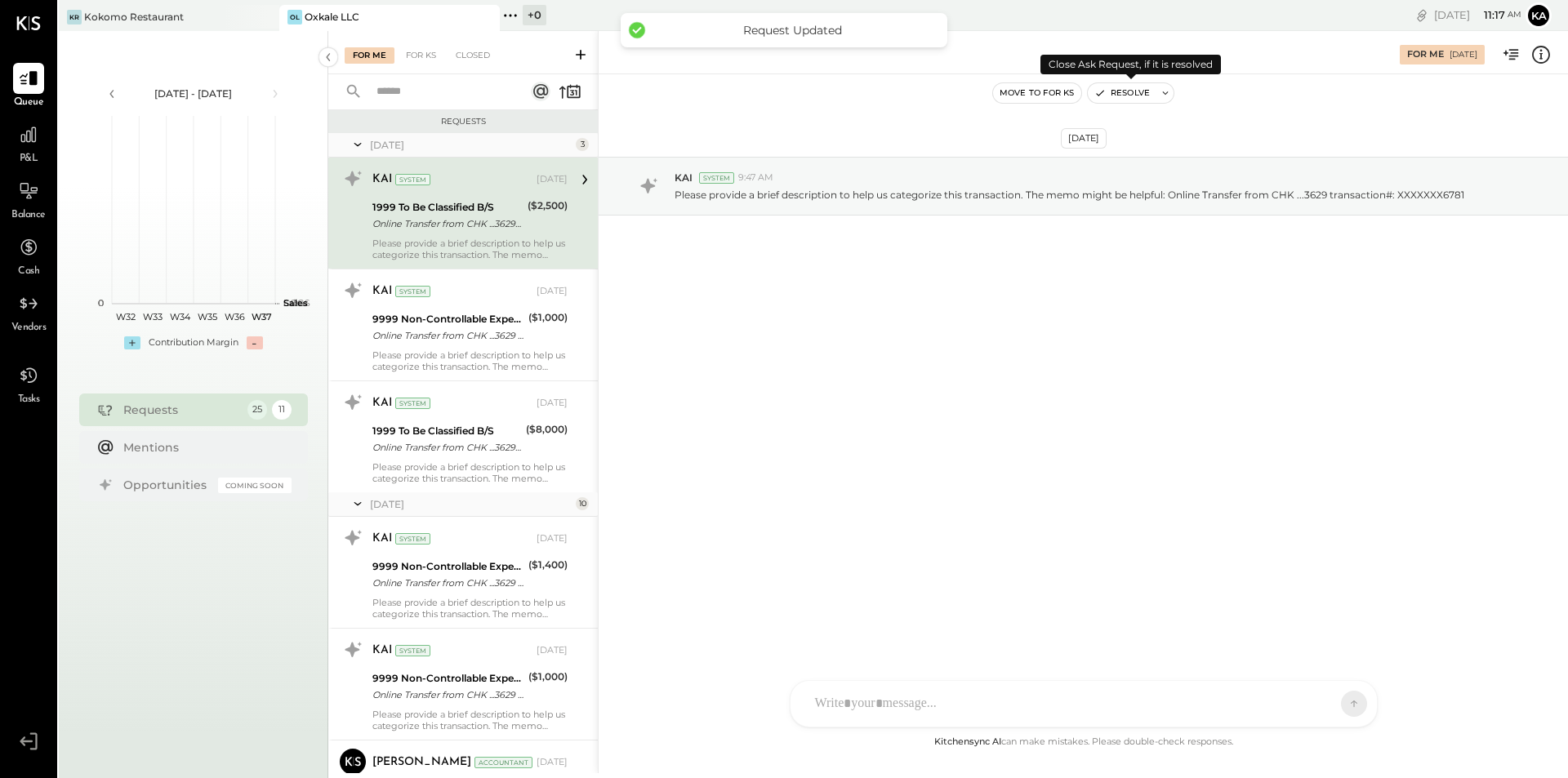
click at [1130, 91] on button "Resolve" at bounding box center [1122, 93] width 69 height 20
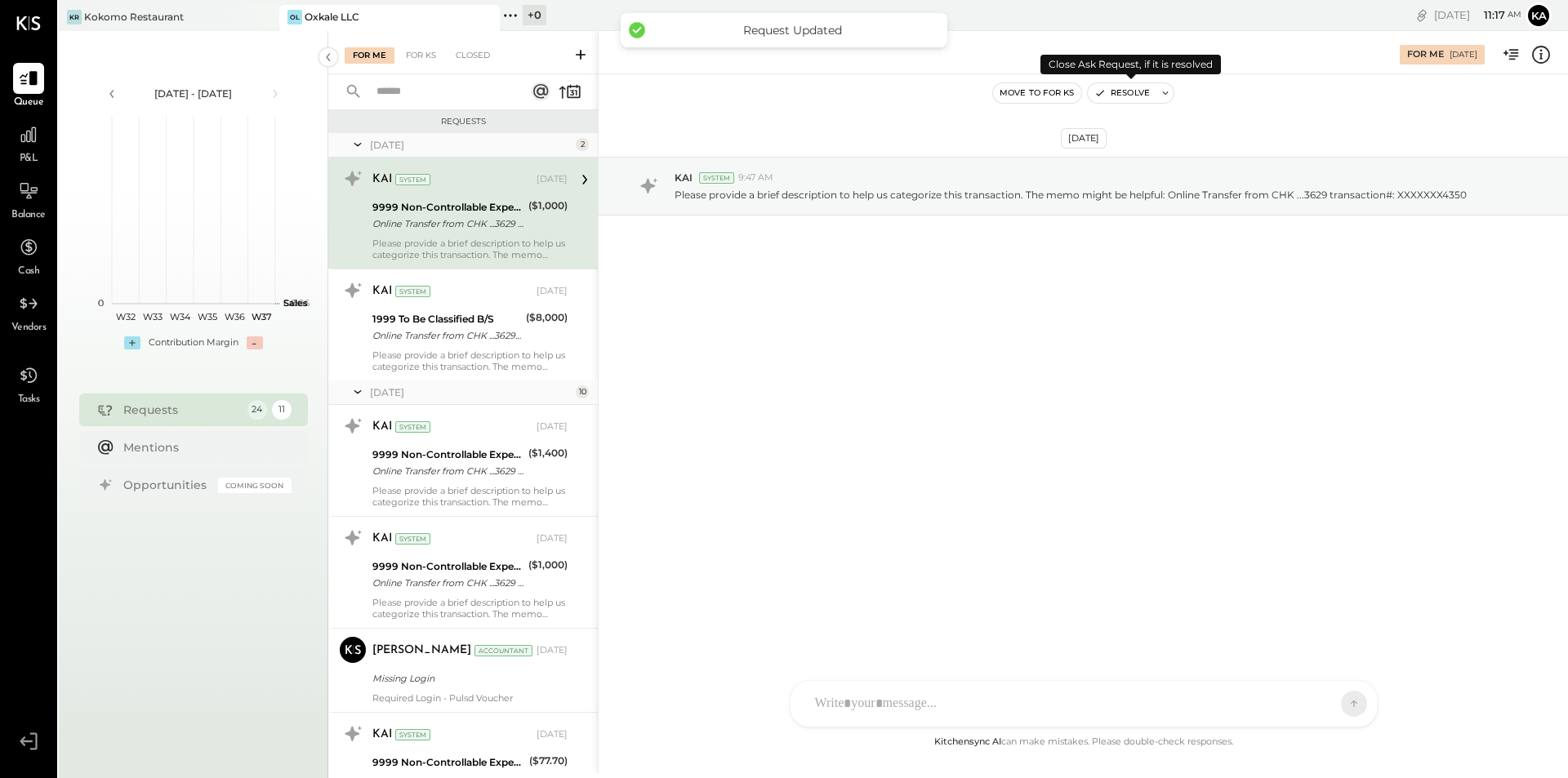
click at [1130, 91] on button "Resolve" at bounding box center [1122, 93] width 69 height 20
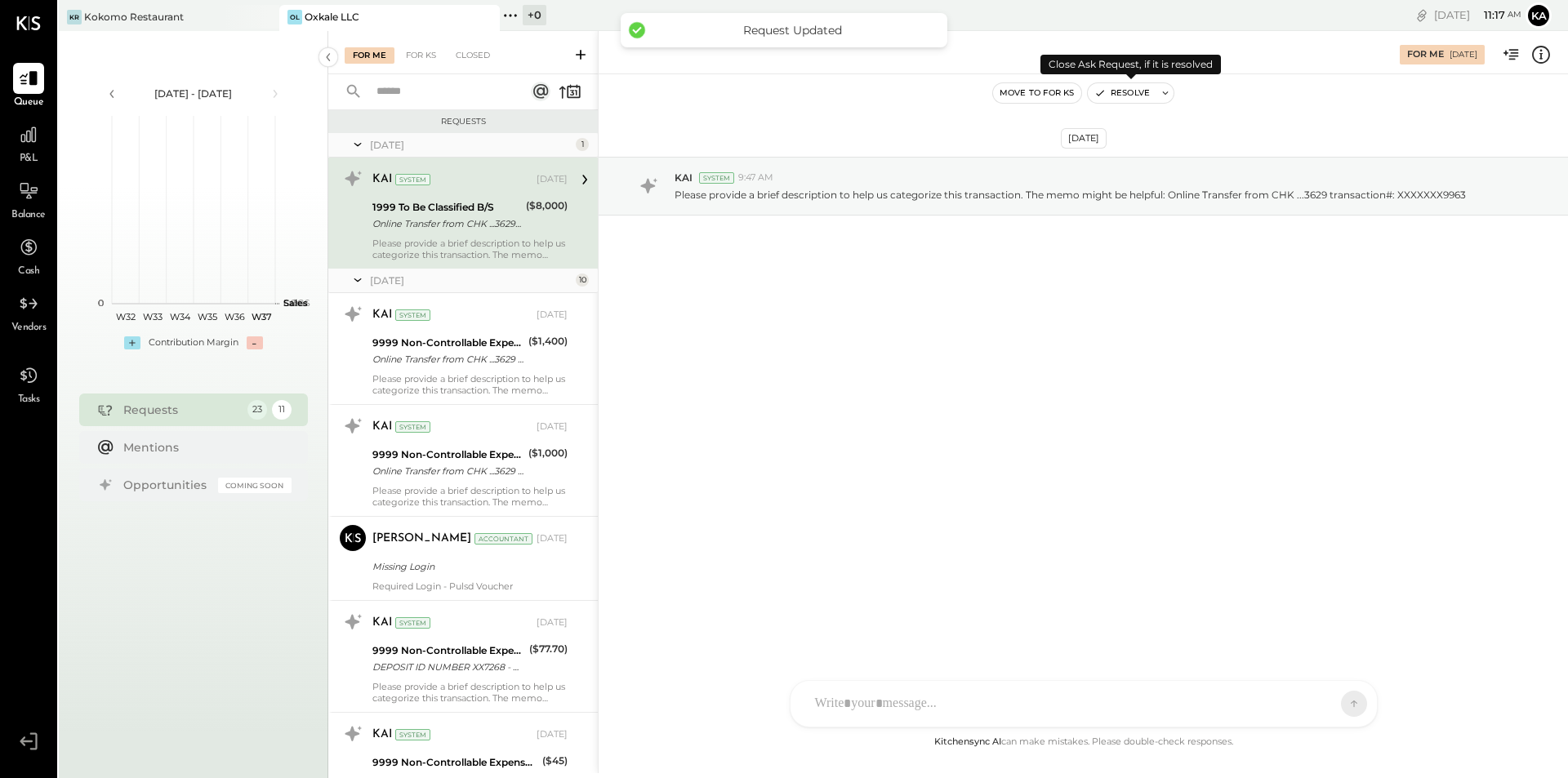
click at [1130, 91] on button "Resolve" at bounding box center [1122, 93] width 69 height 20
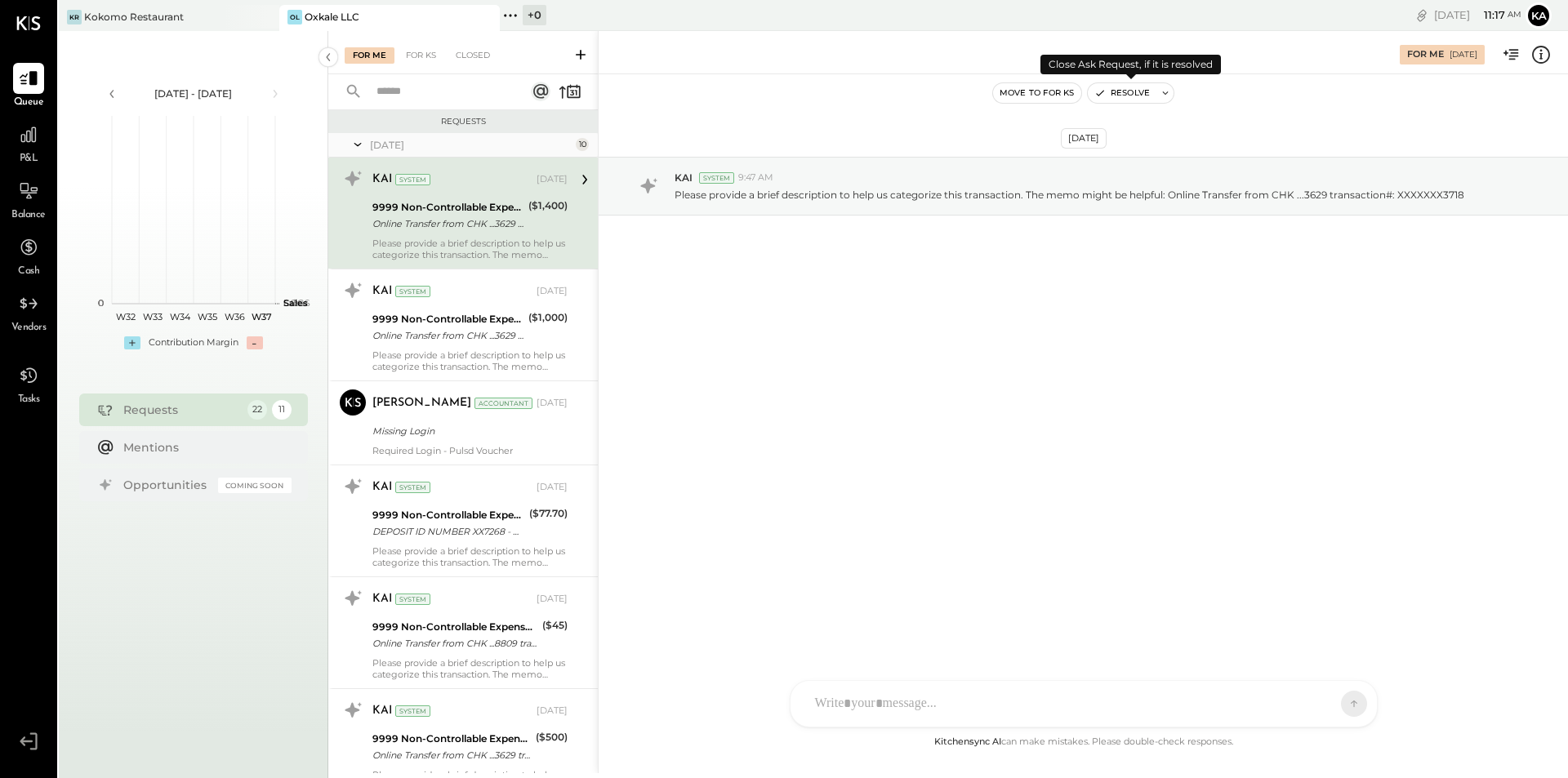
click at [1130, 91] on button "Resolve" at bounding box center [1122, 93] width 69 height 20
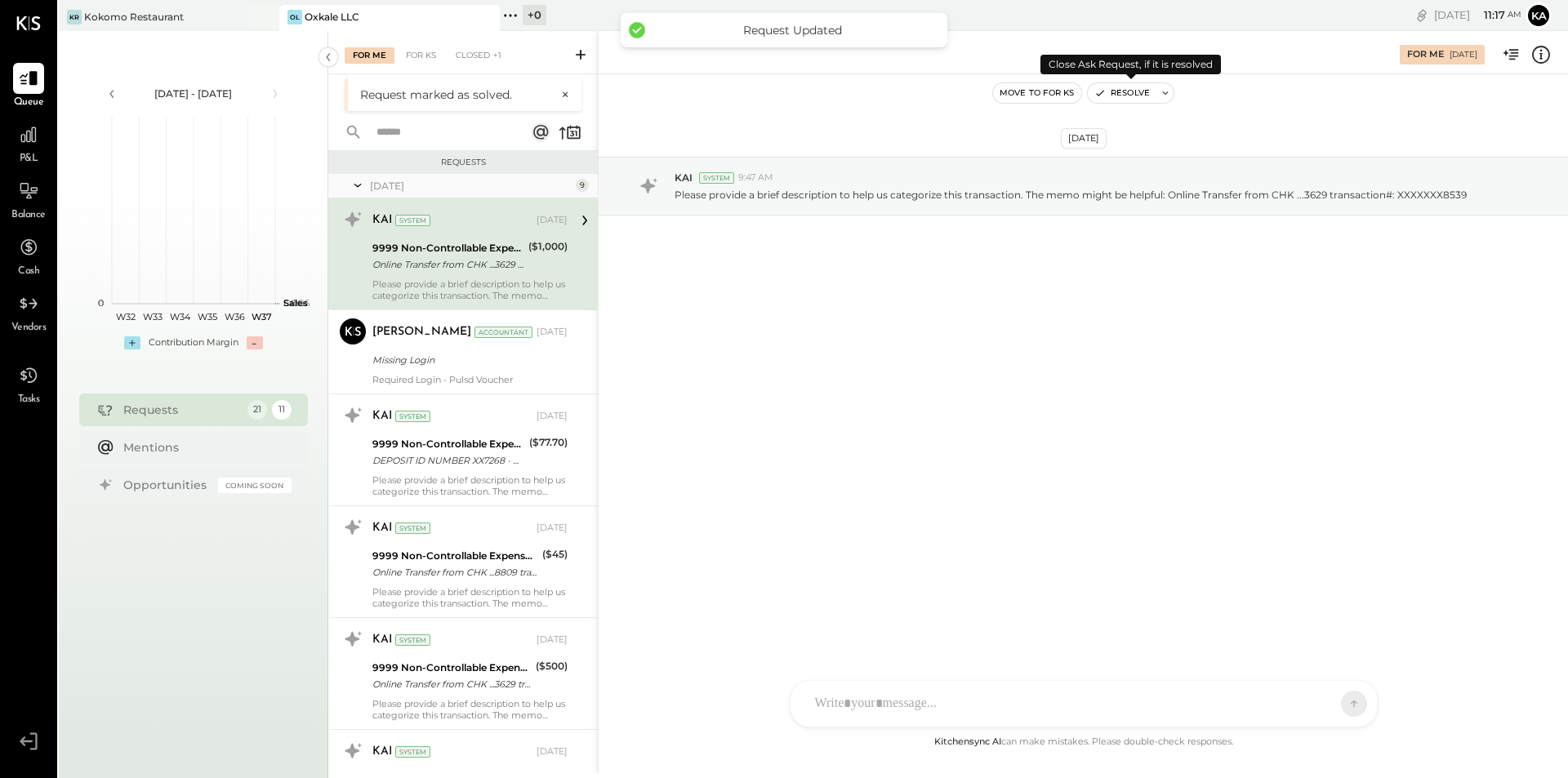
click at [1130, 91] on button "Resolve" at bounding box center [1122, 93] width 69 height 20
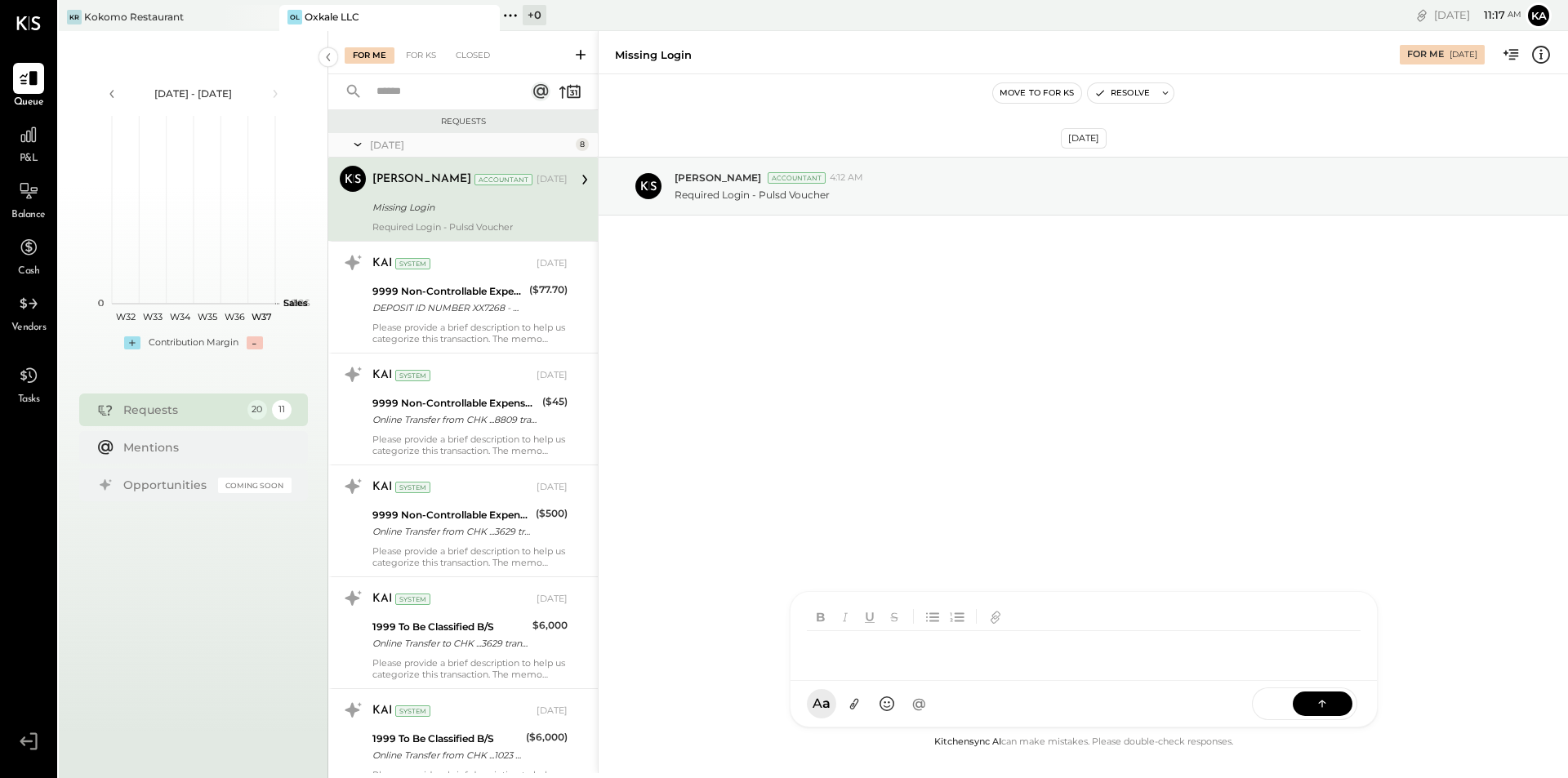
click at [913, 707] on div "TP [PERSON_NAME] N [PERSON_NAME] [PERSON_NAME] K [PERSON_NAME] karenv411 NJ [PE…" at bounding box center [1084, 659] width 588 height 136
click at [1324, 698] on icon at bounding box center [1322, 703] width 16 height 16
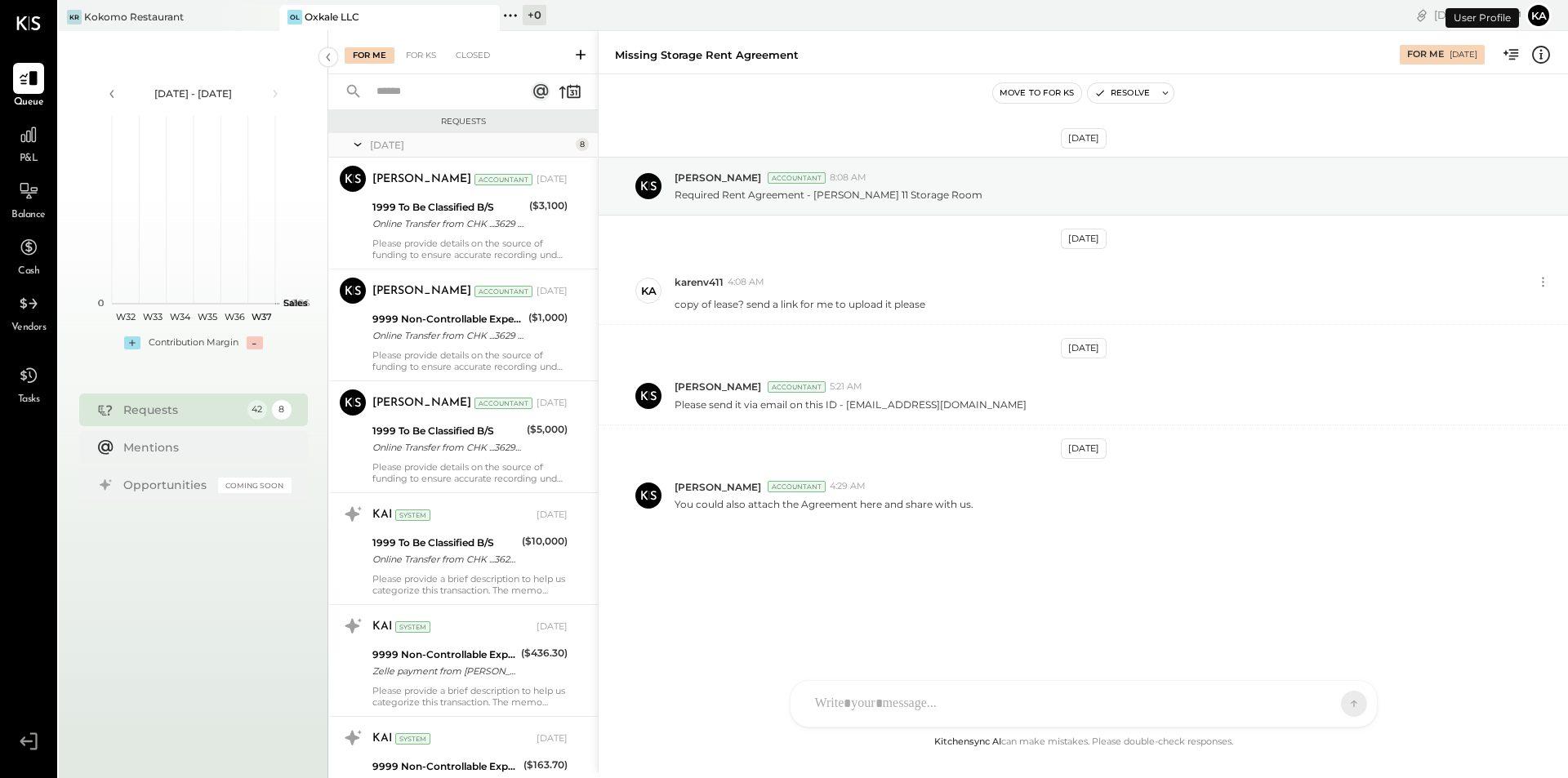
scroll to position [433, 0]
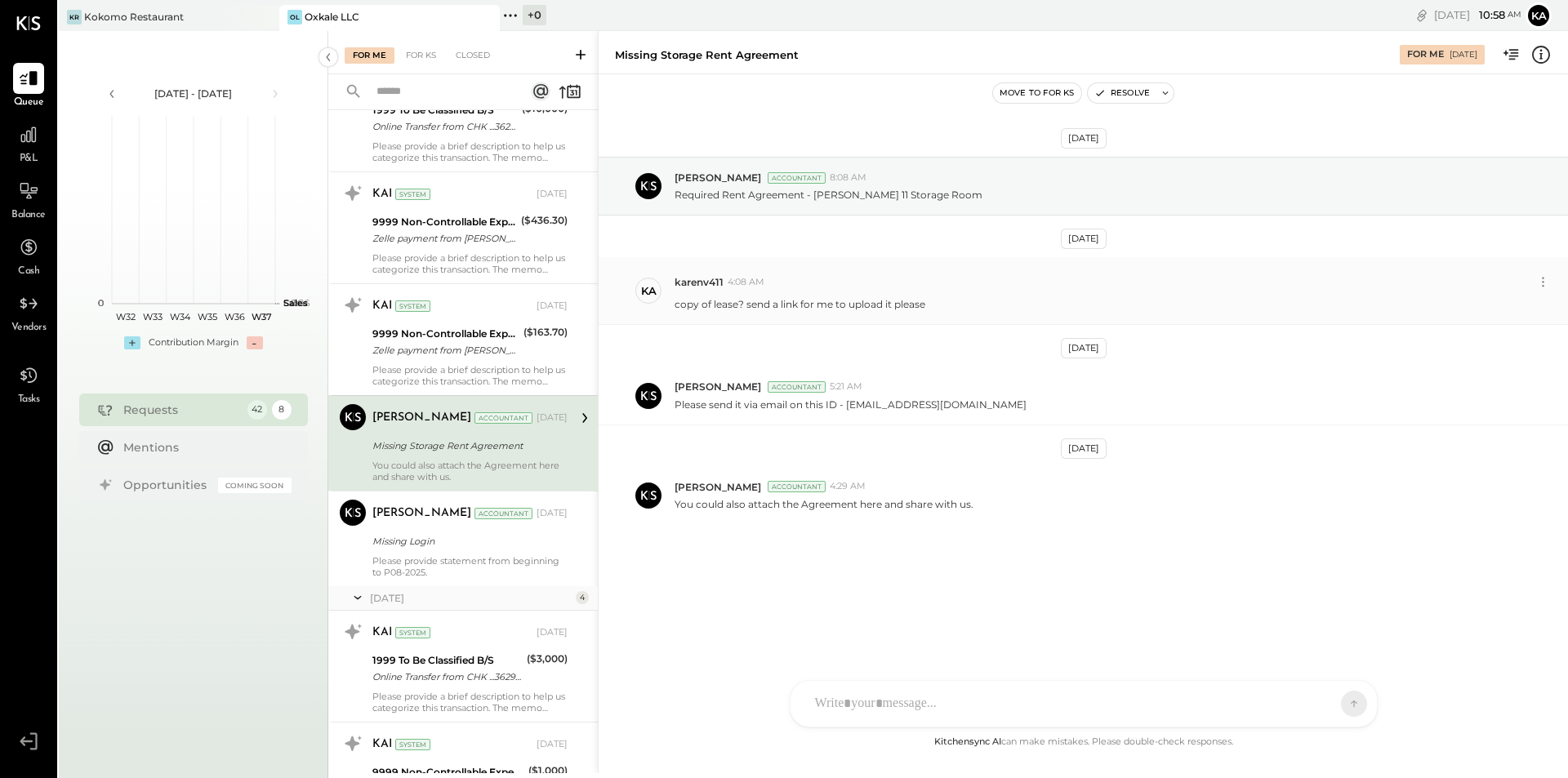
click at [950, 302] on div "copy of lease? send a link for me to upload it please" at bounding box center [1115, 302] width 880 height 17
click at [769, 307] on p "copy of lease? send a link for me to upload it please" at bounding box center [800, 304] width 251 height 14
click at [847, 704] on div "TP [PERSON_NAME] N [PERSON_NAME] [PERSON_NAME] K [PERSON_NAME] karenv411 NJ [PE…" at bounding box center [1084, 659] width 588 height 136
click at [858, 710] on icon at bounding box center [853, 704] width 17 height 17
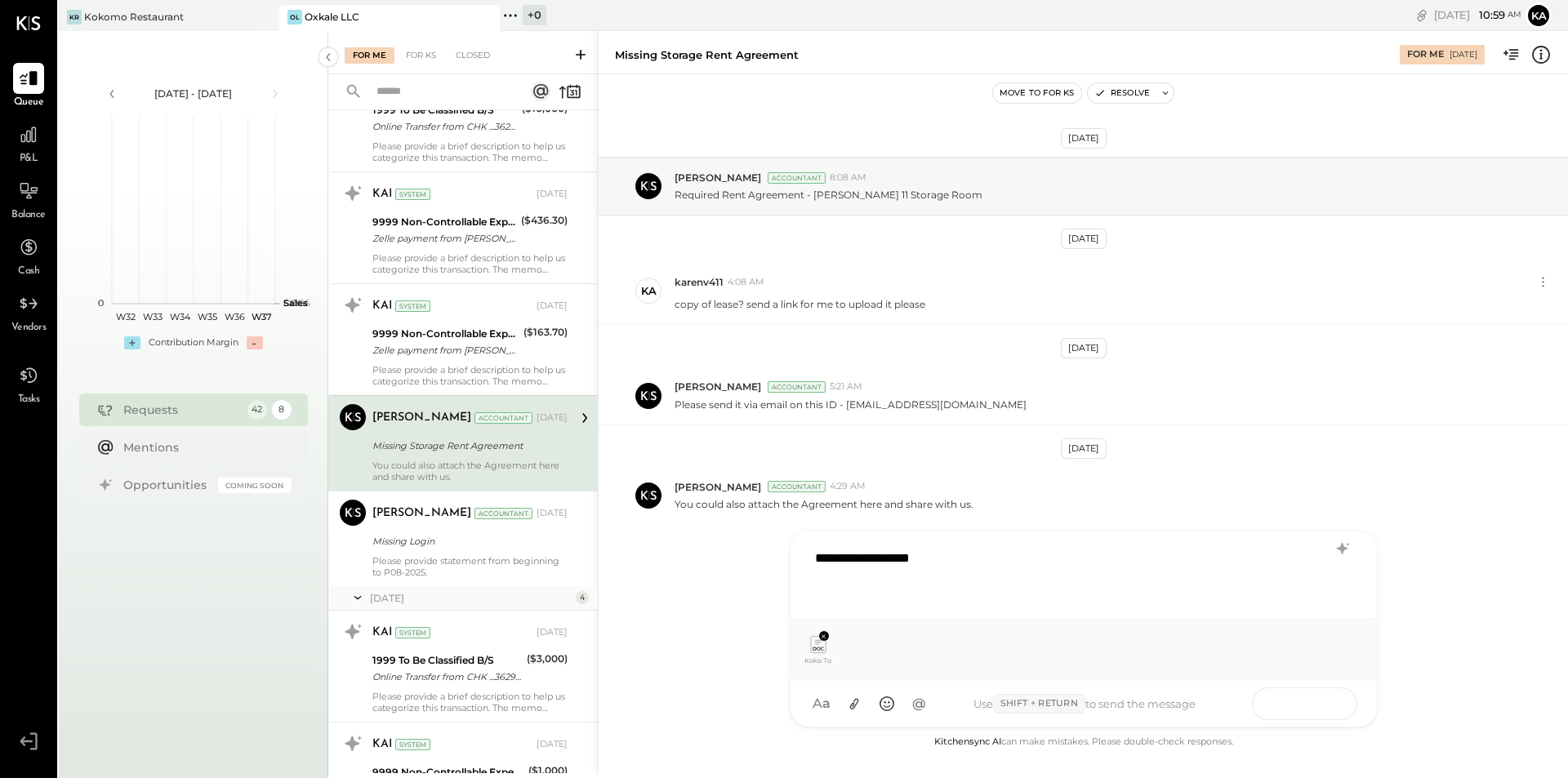
click at [1335, 697] on button at bounding box center [1323, 703] width 60 height 25
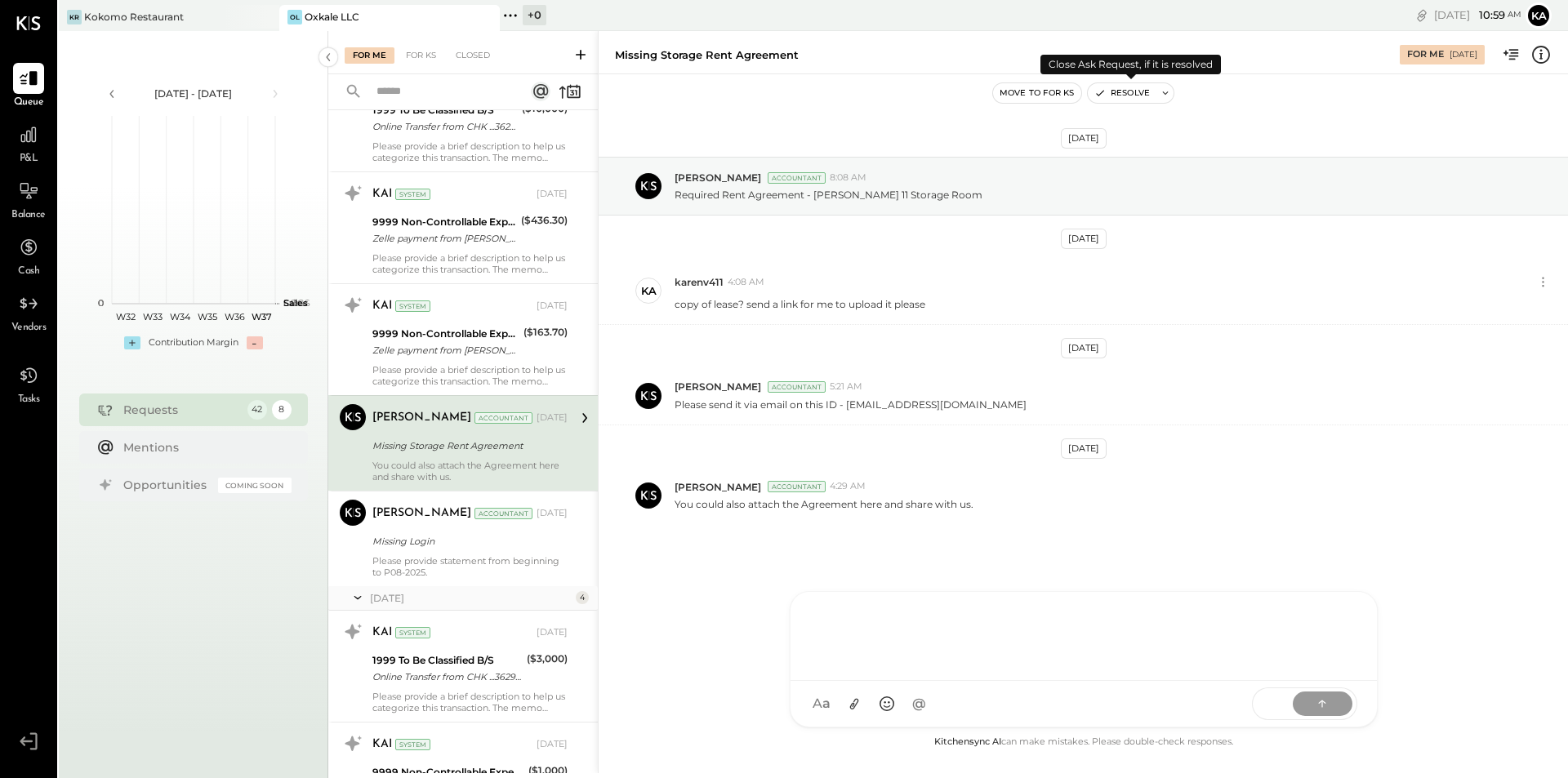
click at [1120, 88] on button "Resolve" at bounding box center [1122, 93] width 69 height 20
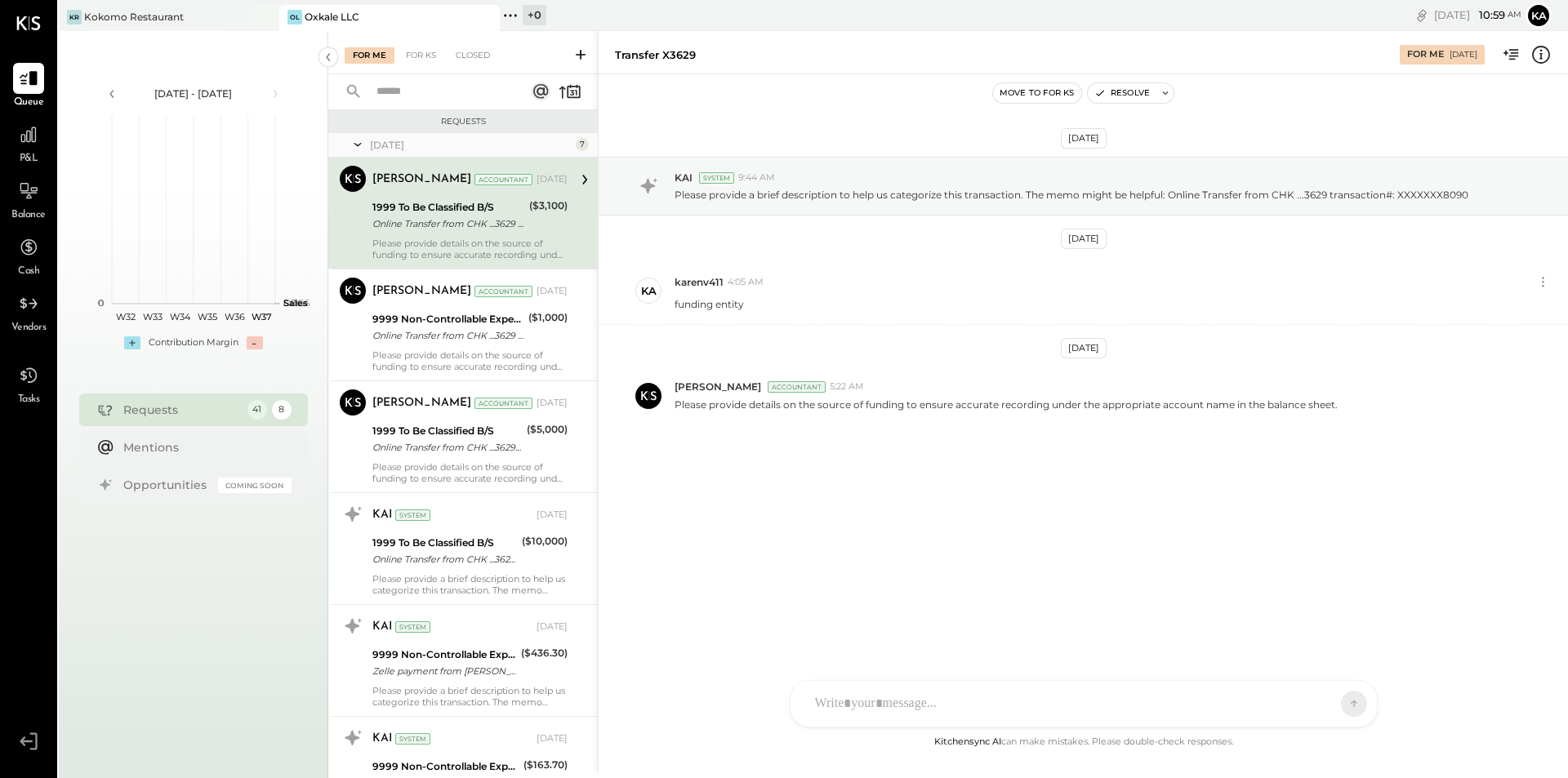
click at [472, 279] on div "[PERSON_NAME] Accountant [DATE]" at bounding box center [469, 292] width 195 height 28
click at [484, 225] on div "Online Transfer from CHK ...3629 transaction#: XXXXXXX8090" at bounding box center [448, 224] width 152 height 16
click at [499, 225] on div "Online Transfer from CHK ...3629 transaction#: XXXXXXX8090" at bounding box center [448, 224] width 152 height 16
click at [906, 714] on div "TP [PERSON_NAME] N [PERSON_NAME] [PERSON_NAME] K [PERSON_NAME] karenv411 NJ [PE…" at bounding box center [1084, 645] width 588 height 166
click at [1365, 714] on div "A a @ Use Shift + Return to send the message SEND" at bounding box center [1084, 704] width 586 height 46
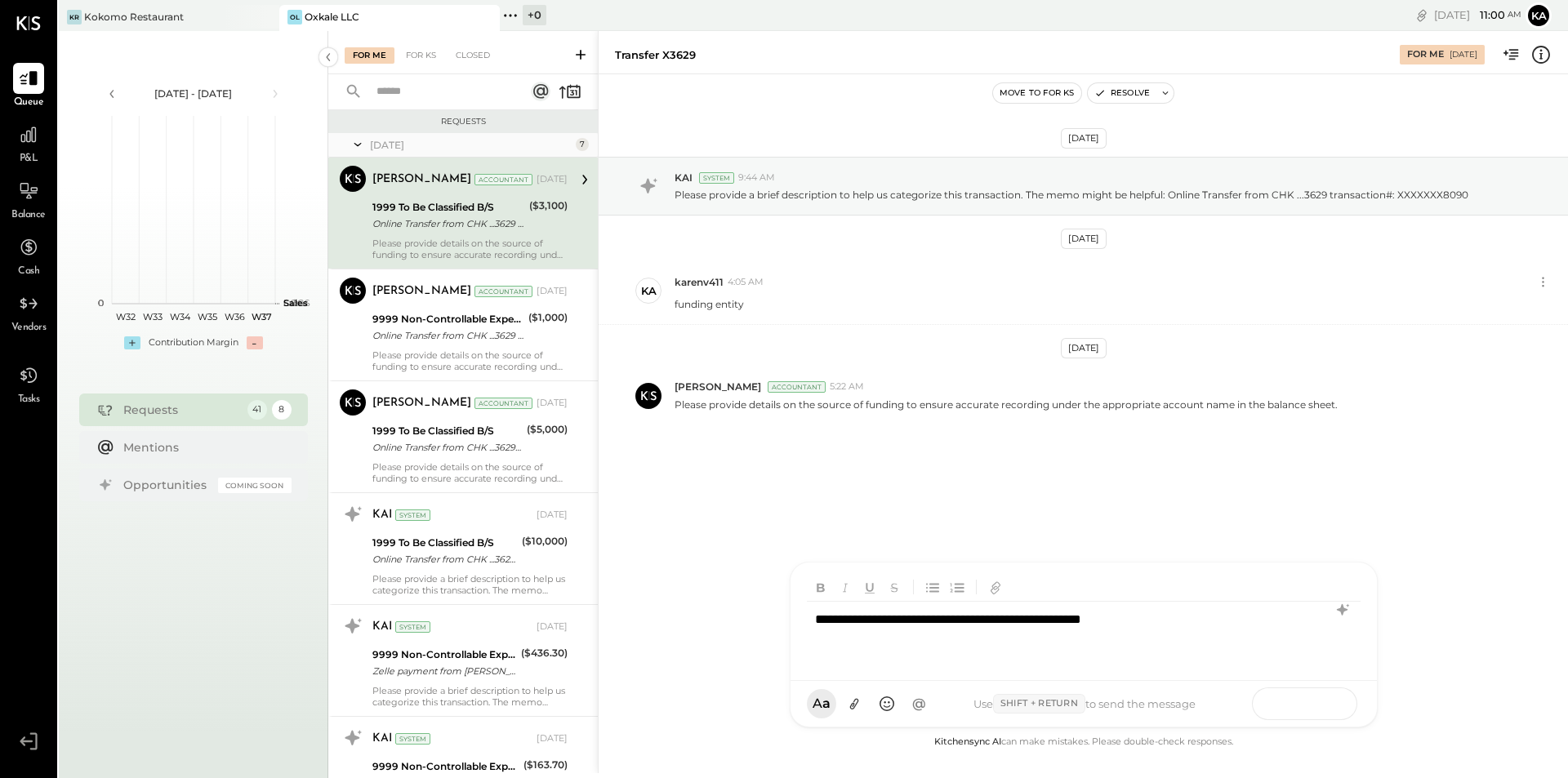
click at [1298, 696] on button at bounding box center [1323, 703] width 60 height 25
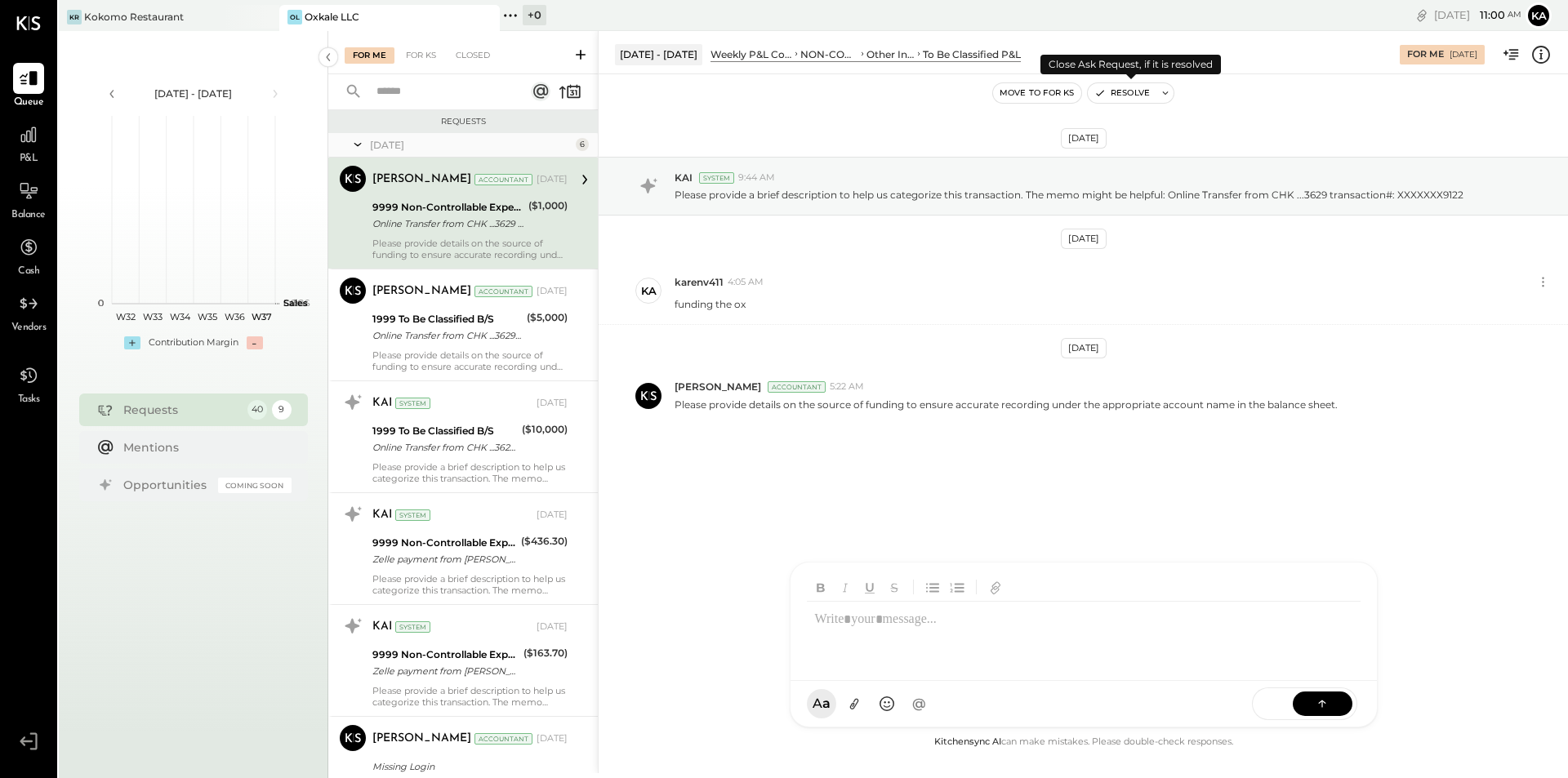
click at [1123, 89] on button "Resolve" at bounding box center [1122, 93] width 69 height 20
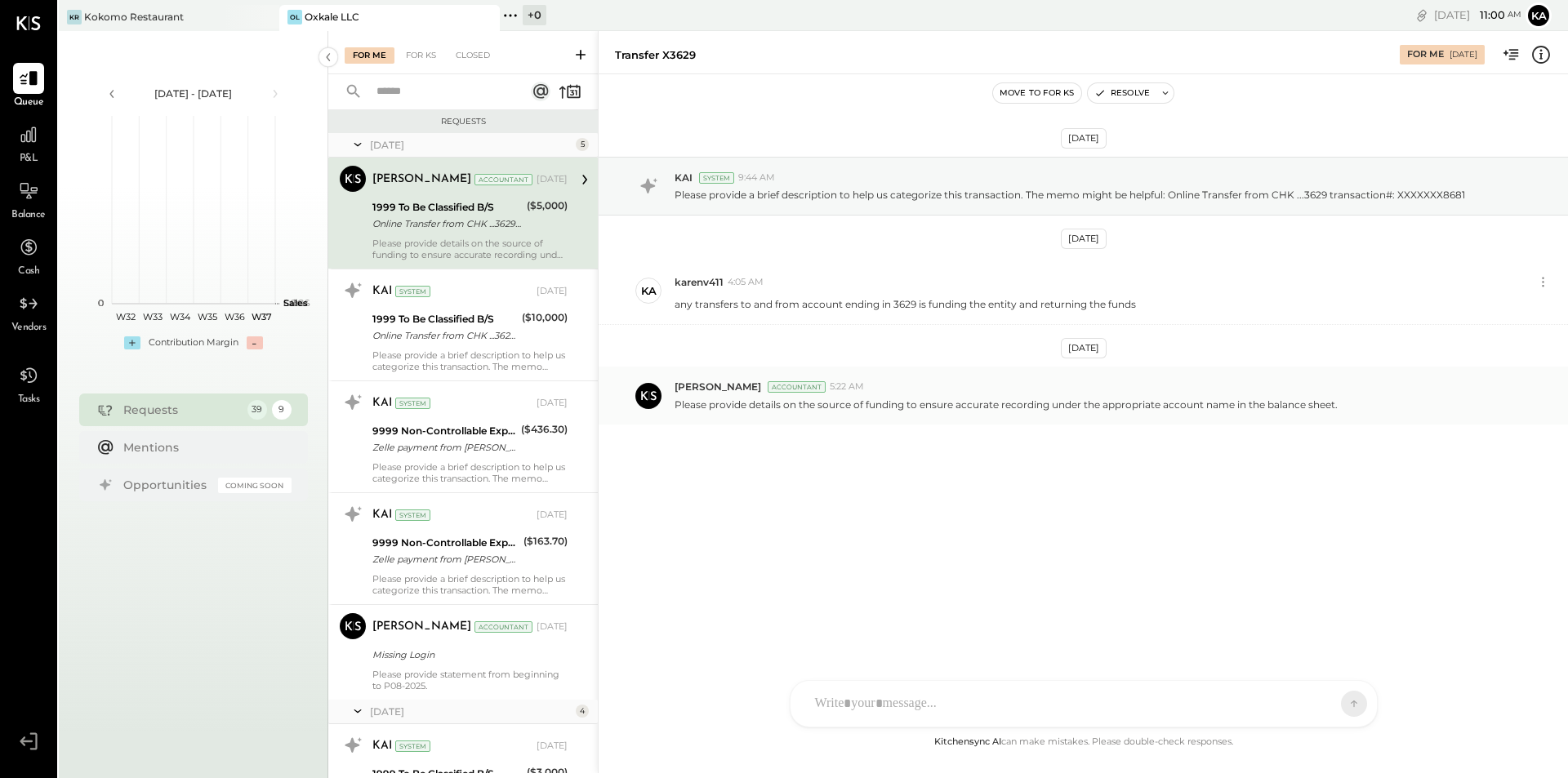
click at [996, 403] on p "Please provide details on the source of funding to ensure accurate recording un…" at bounding box center [1006, 405] width 663 height 14
click at [903, 710] on div "TP [PERSON_NAME] N [PERSON_NAME] [PERSON_NAME] K [PERSON_NAME] karenv411 NJ [PE…" at bounding box center [1084, 645] width 588 height 166
drag, startPoint x: 1324, startPoint y: 702, endPoint x: 1346, endPoint y: 716, distance: 26.5
click at [1326, 703] on icon at bounding box center [1322, 702] width 7 height 3
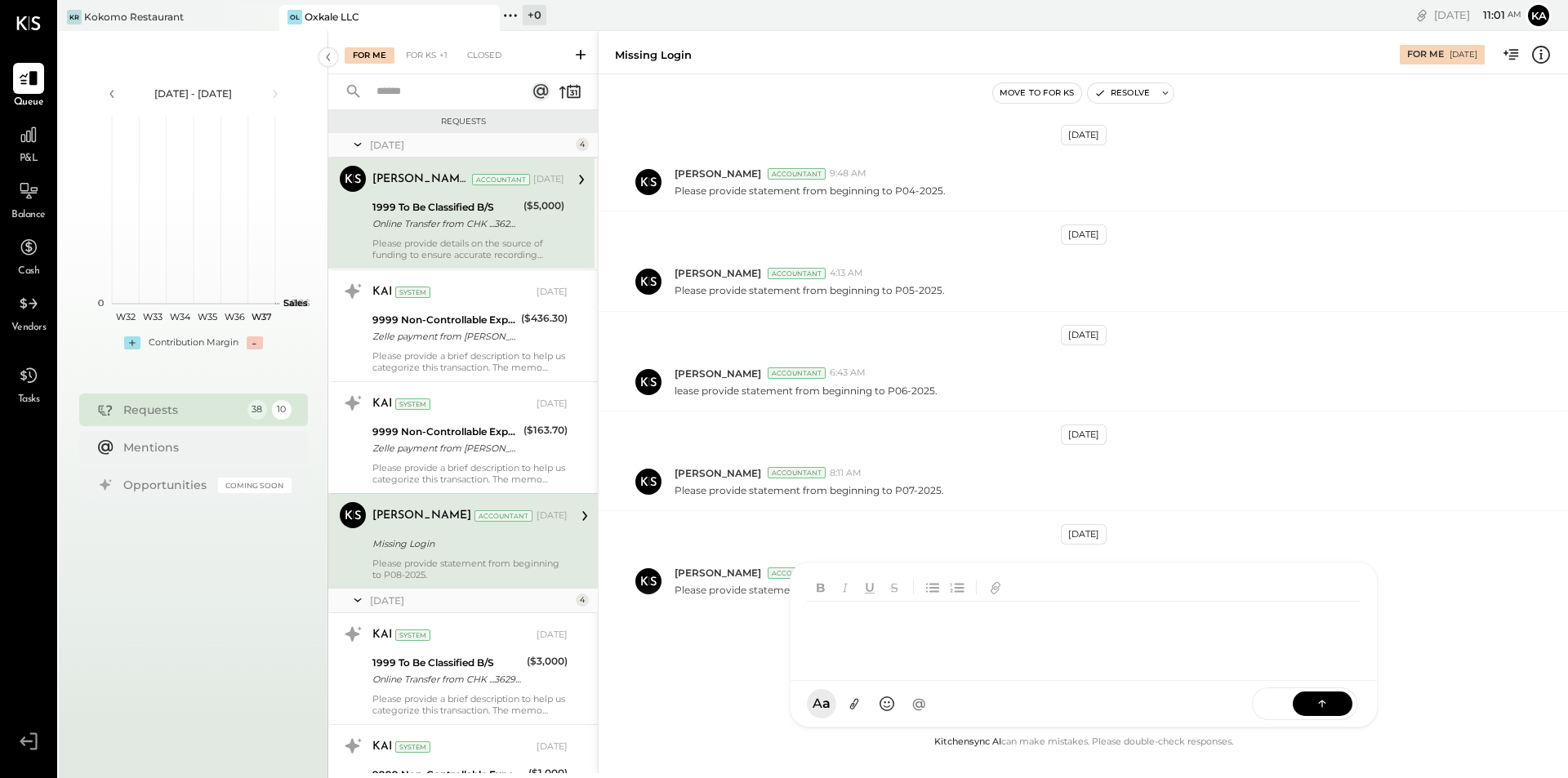
scroll to position [123, 0]
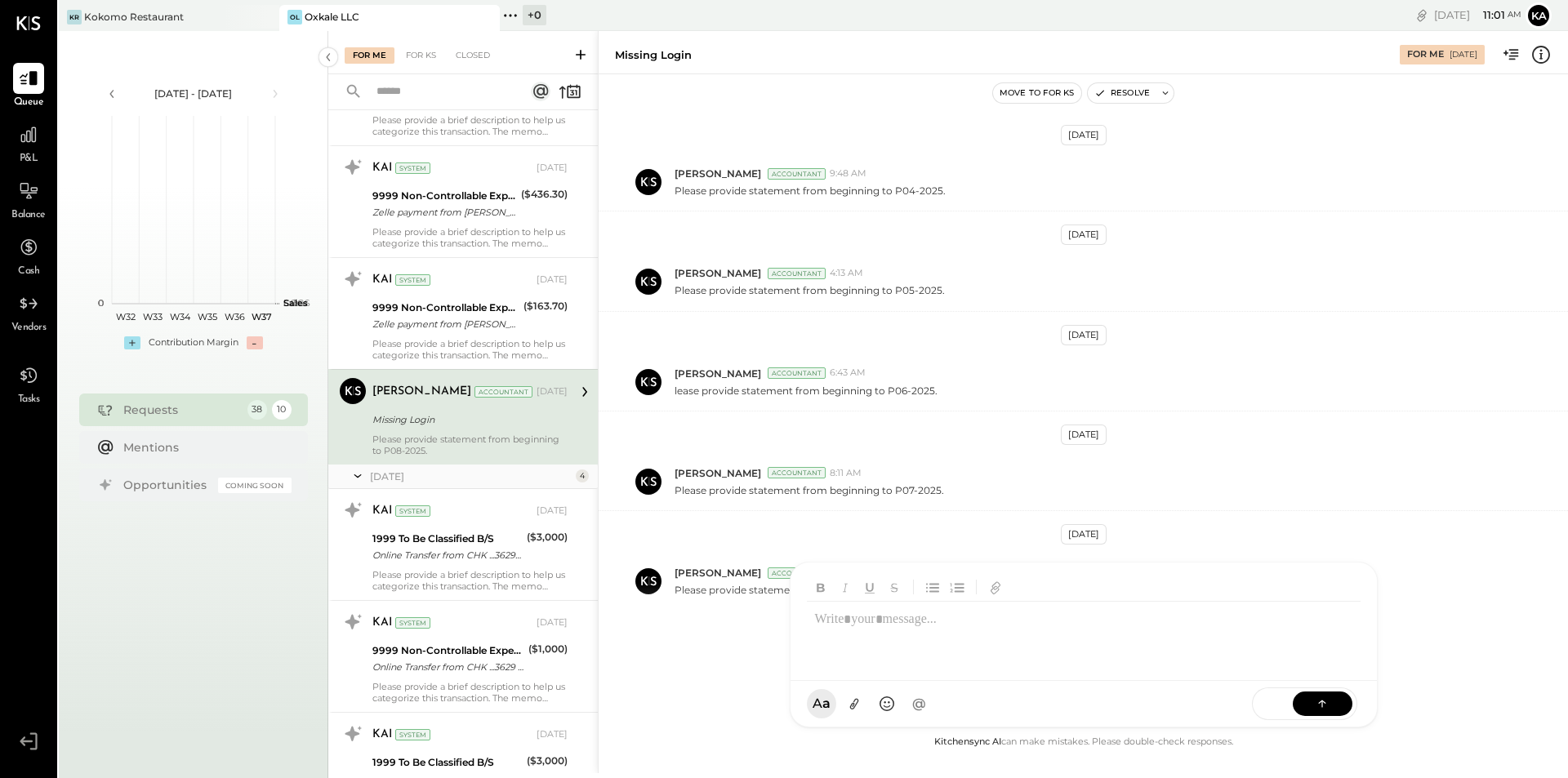
click at [1323, 709] on icon at bounding box center [1322, 704] width 16 height 16
click at [1395, 580] on div "Please provide statement from beginning to P08-2025." at bounding box center [1115, 588] width 880 height 17
click at [740, 580] on div "Please provide statement from beginning to P08-2025." at bounding box center [1115, 588] width 880 height 17
click at [834, 479] on div "[PERSON_NAME] Accountant 8:11 AM Please provide statement from beginning to P07…" at bounding box center [1083, 482] width 969 height 58
click at [1122, 100] on button "Resolve" at bounding box center [1122, 93] width 69 height 20
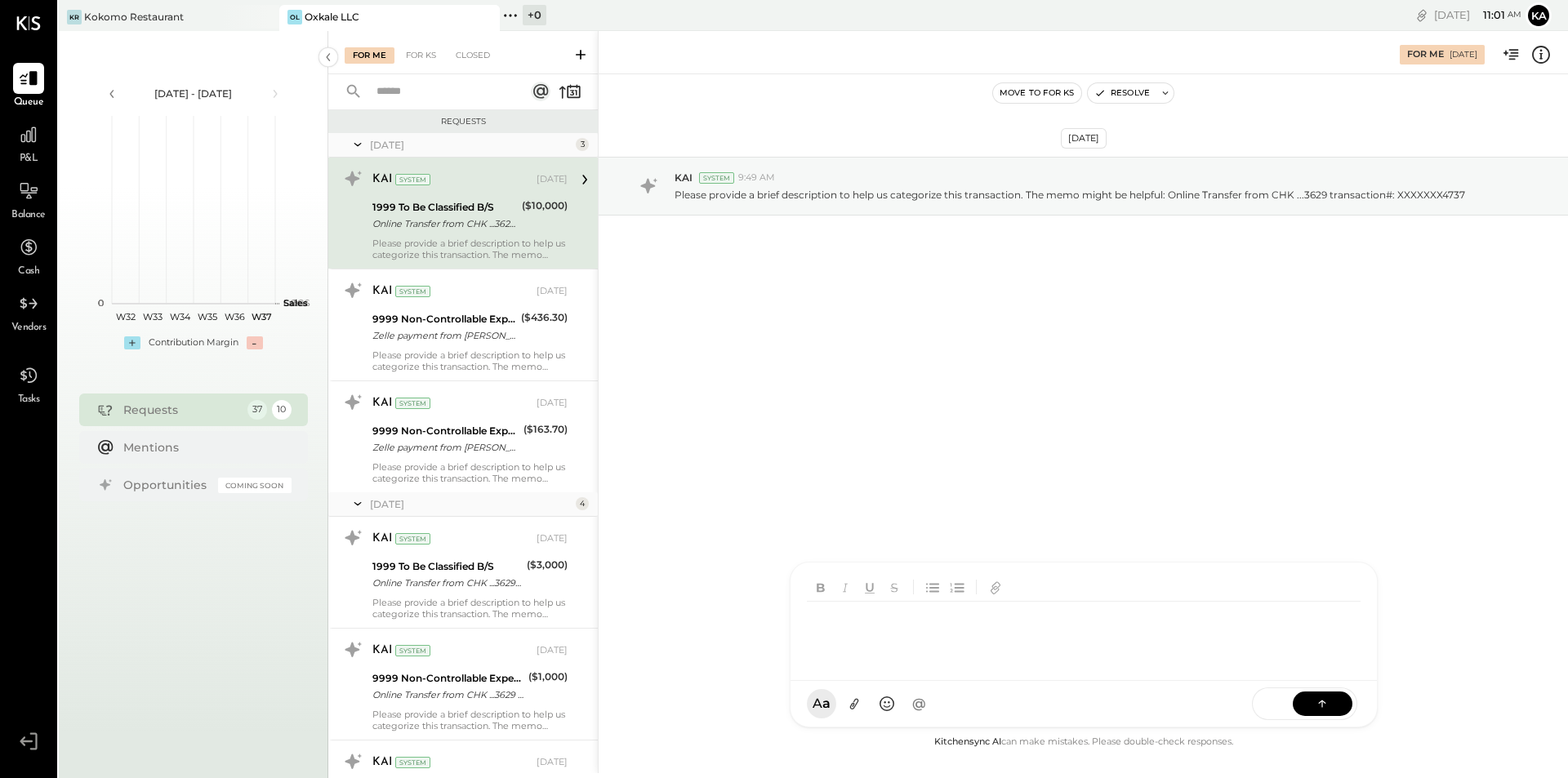
click at [948, 649] on div at bounding box center [1084, 634] width 554 height 65
click at [1065, 622] on div "**********" at bounding box center [1084, 634] width 554 height 65
click at [1125, 622] on div "**********" at bounding box center [1084, 634] width 554 height 65
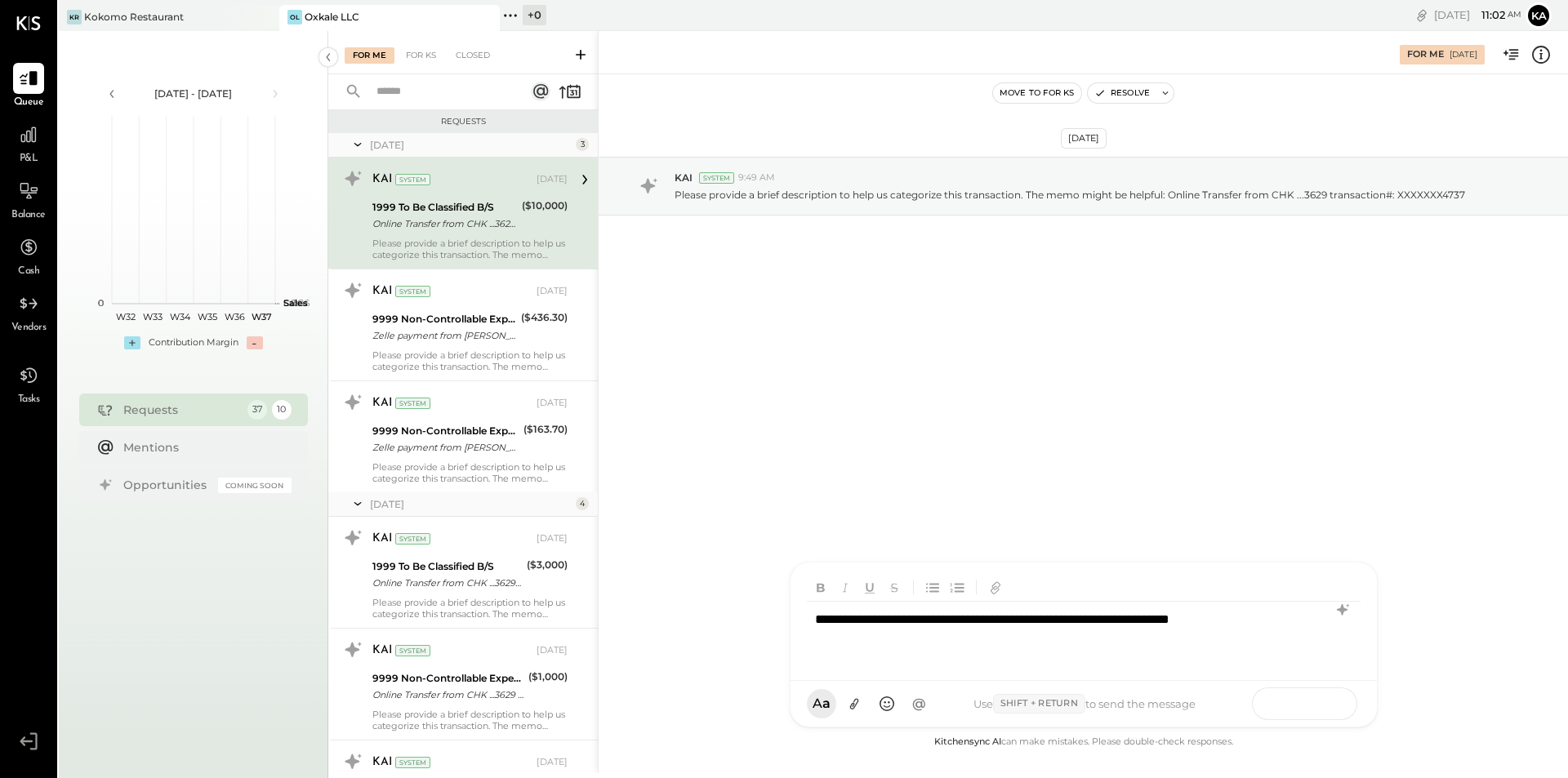
click at [1322, 696] on icon at bounding box center [1322, 703] width 16 height 16
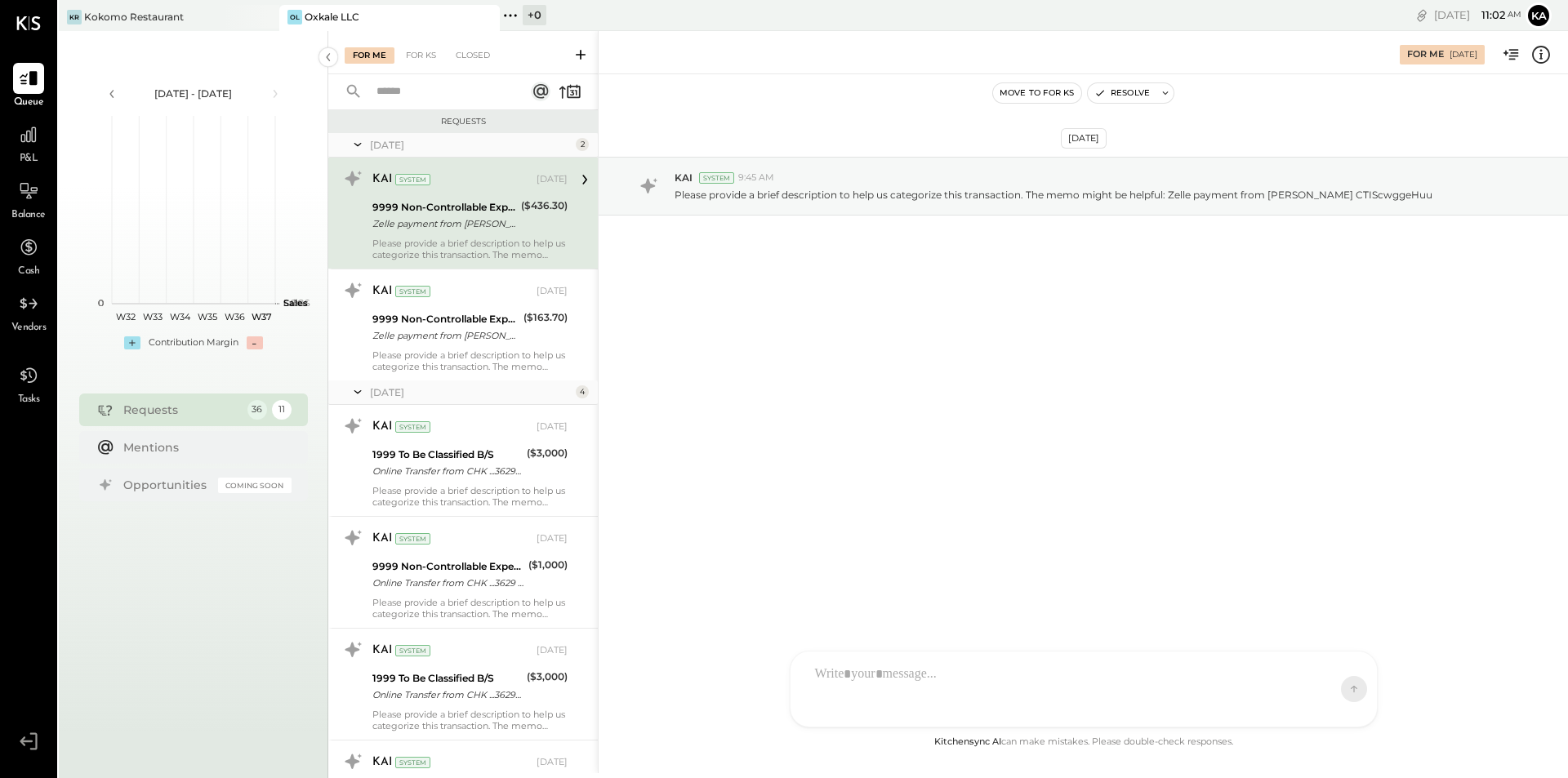
click at [521, 219] on div "($436.30)" at bounding box center [544, 216] width 47 height 36
click at [588, 180] on icon at bounding box center [584, 179] width 21 height 21
click at [580, 180] on icon at bounding box center [584, 179] width 21 height 21
click at [537, 180] on div "[DATE]" at bounding box center [552, 179] width 31 height 13
click at [583, 179] on icon at bounding box center [584, 180] width 5 height 10
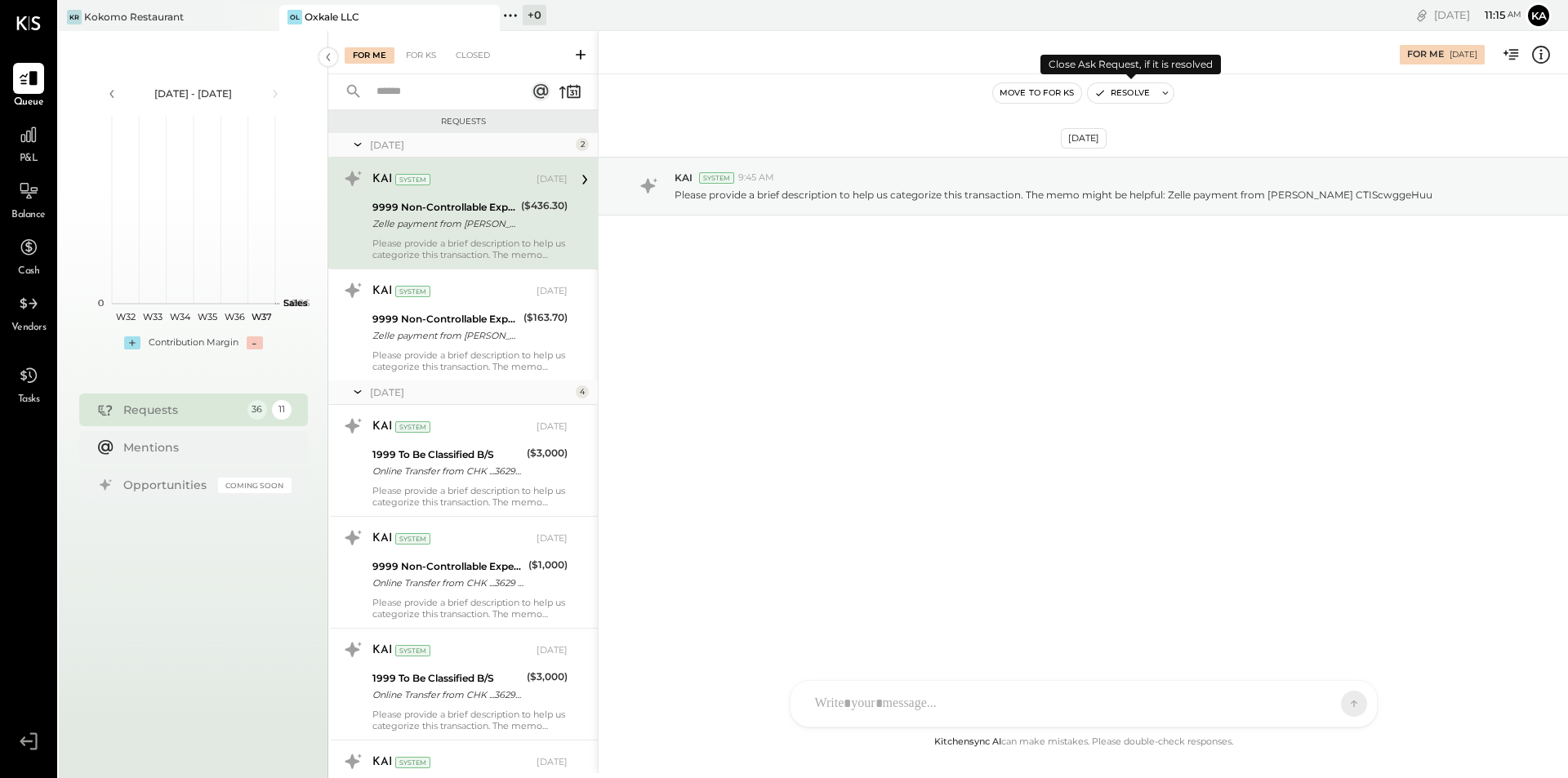
click at [1137, 83] on button "Resolve" at bounding box center [1122, 93] width 69 height 20
click at [1132, 91] on button "Resolve" at bounding box center [1122, 93] width 69 height 20
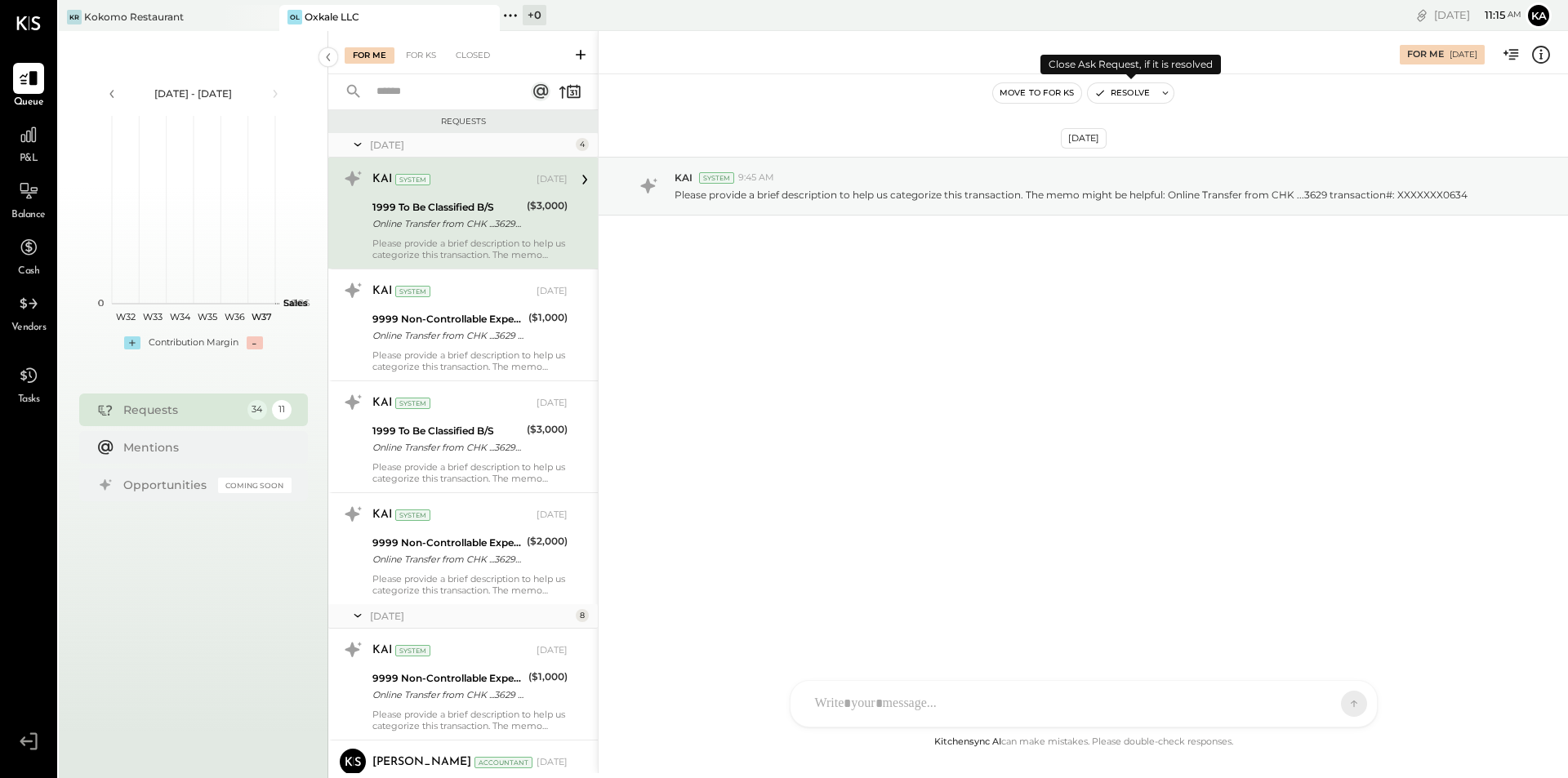
click at [1142, 90] on button "Resolve" at bounding box center [1122, 93] width 69 height 20
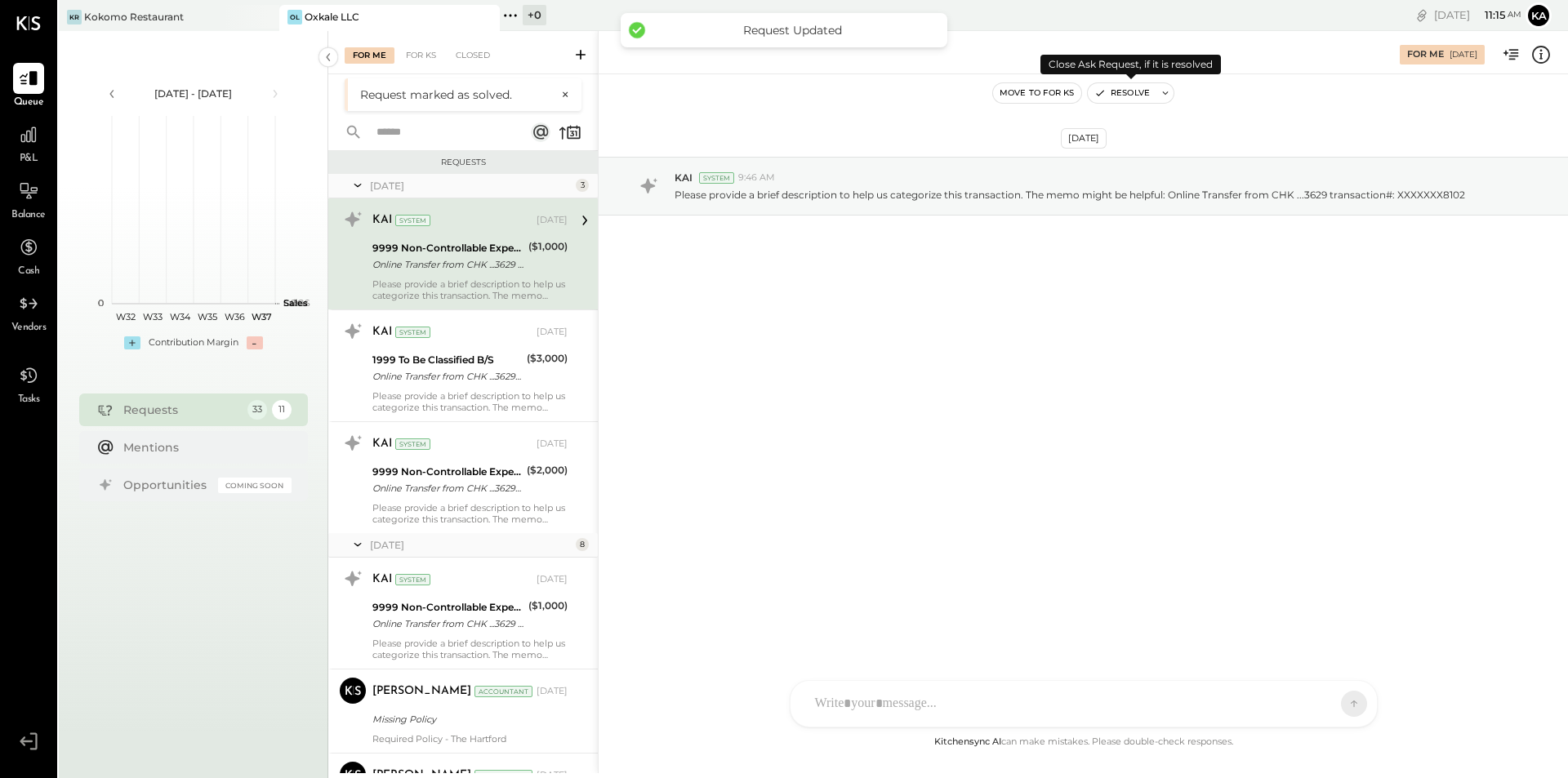
click at [1137, 94] on button "Resolve" at bounding box center [1122, 93] width 69 height 20
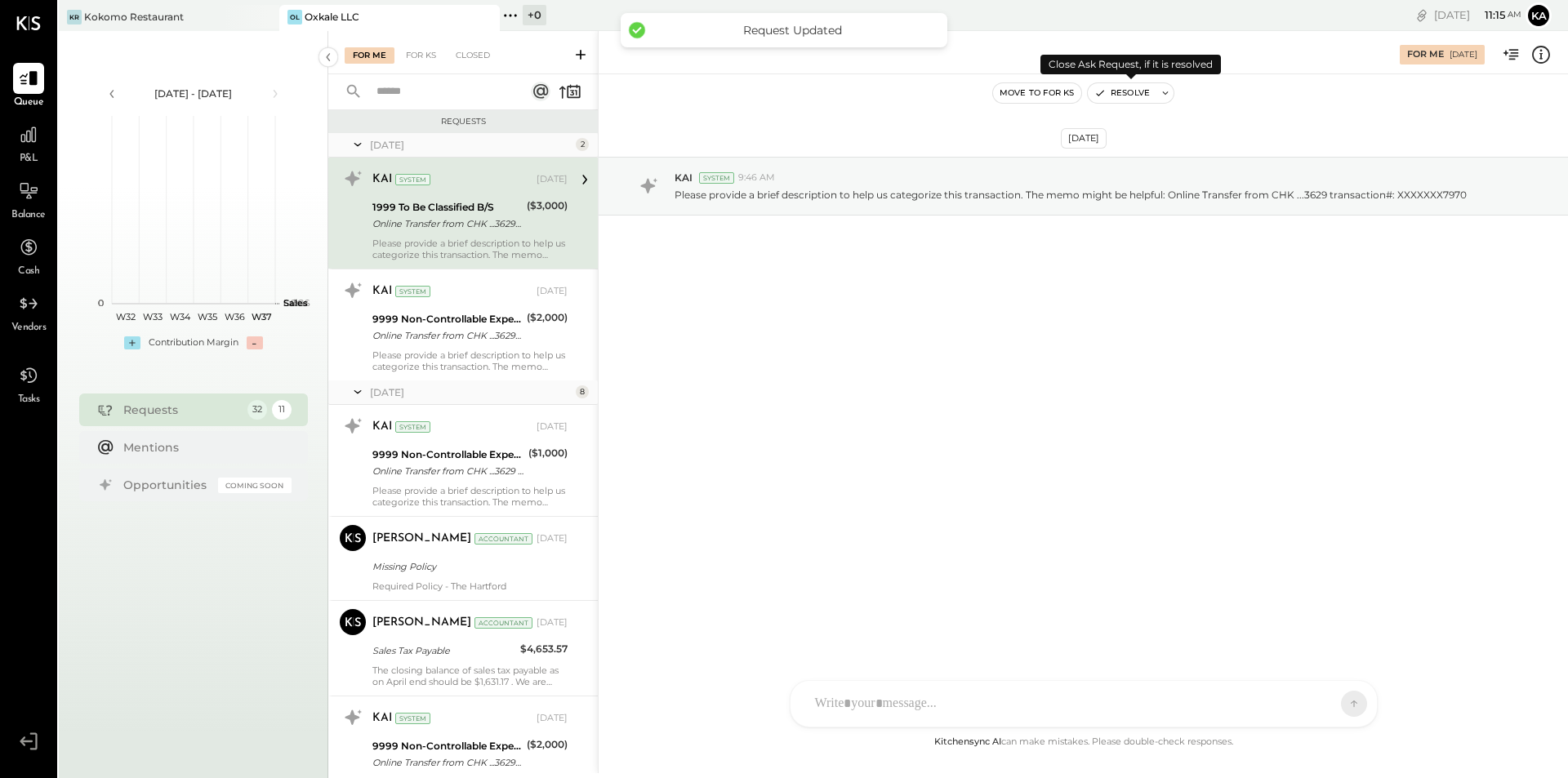
click at [1137, 94] on button "Resolve" at bounding box center [1122, 93] width 69 height 20
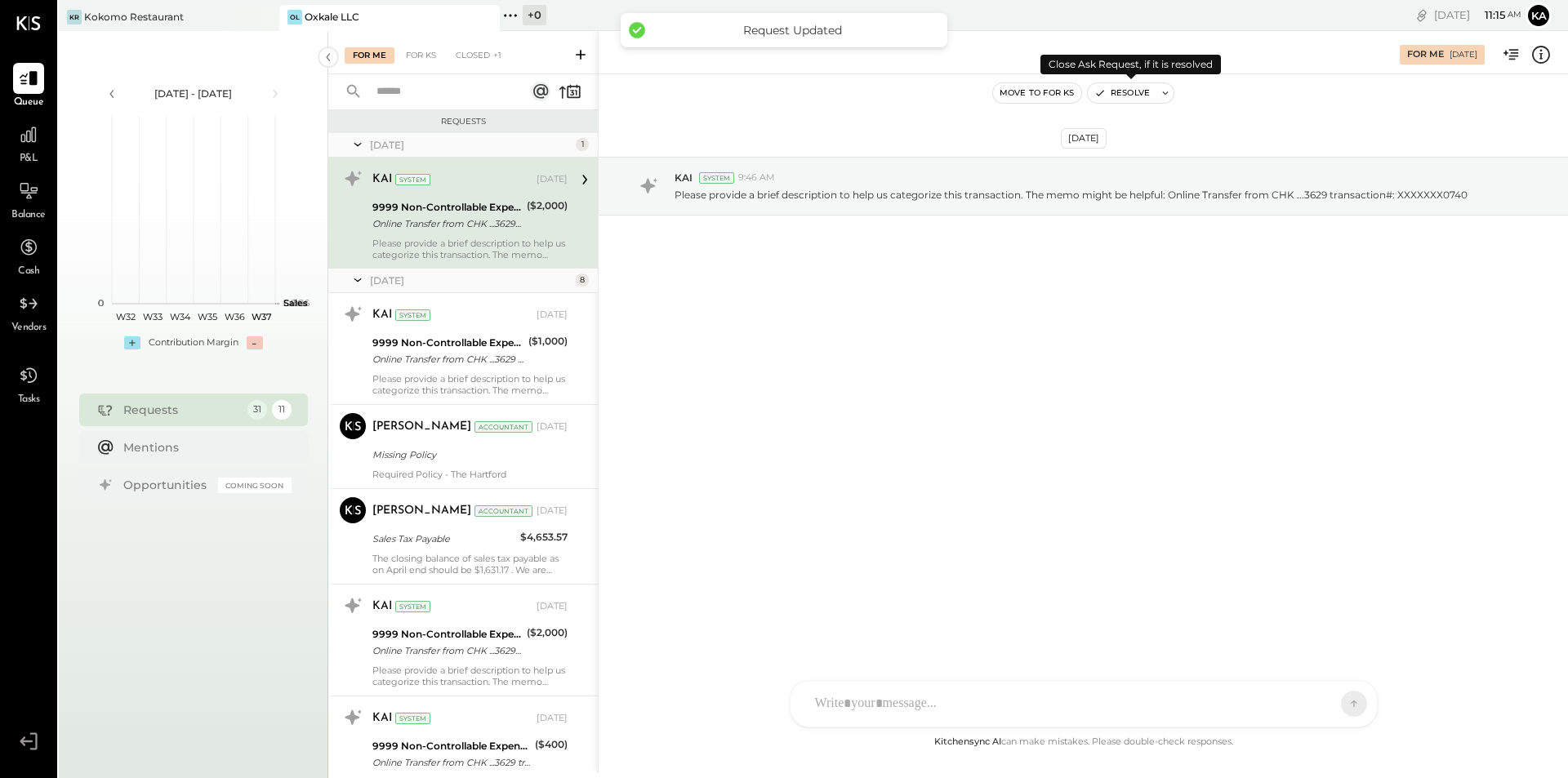
click at [1137, 94] on button "Resolve" at bounding box center [1122, 93] width 69 height 20
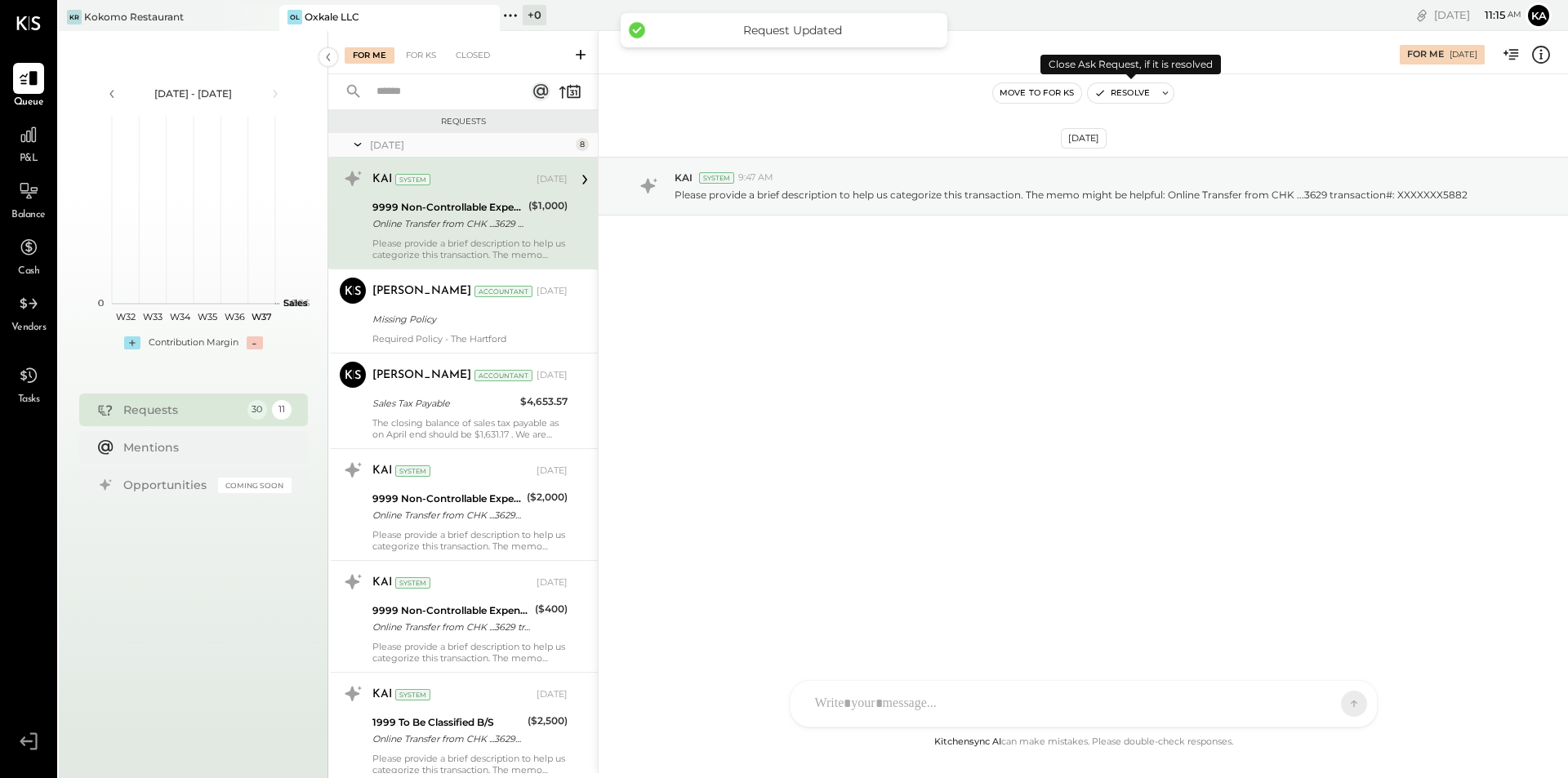
click at [1137, 94] on button "Resolve" at bounding box center [1122, 93] width 69 height 20
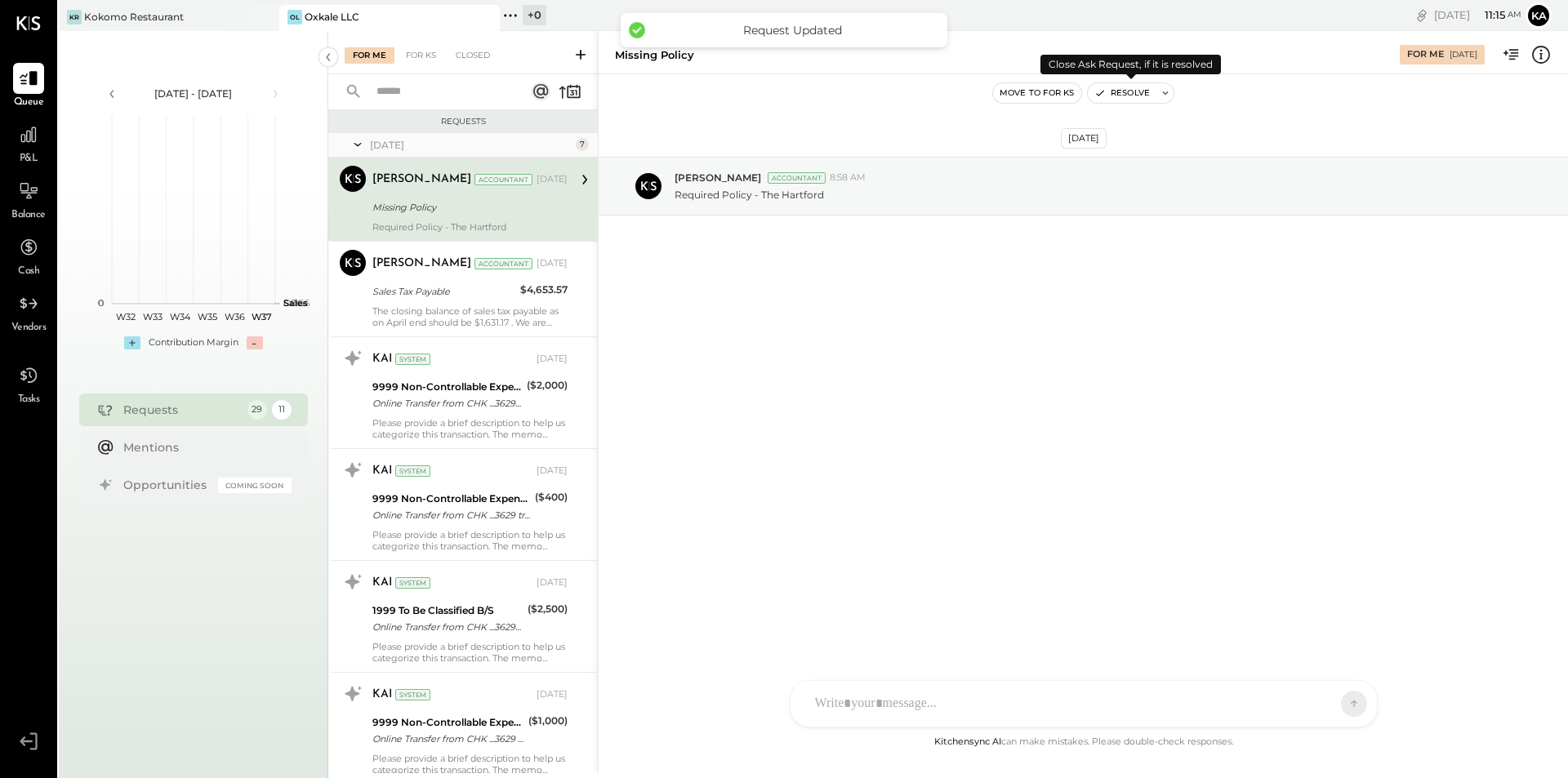
click at [1137, 94] on button "Resolve" at bounding box center [1122, 93] width 69 height 20
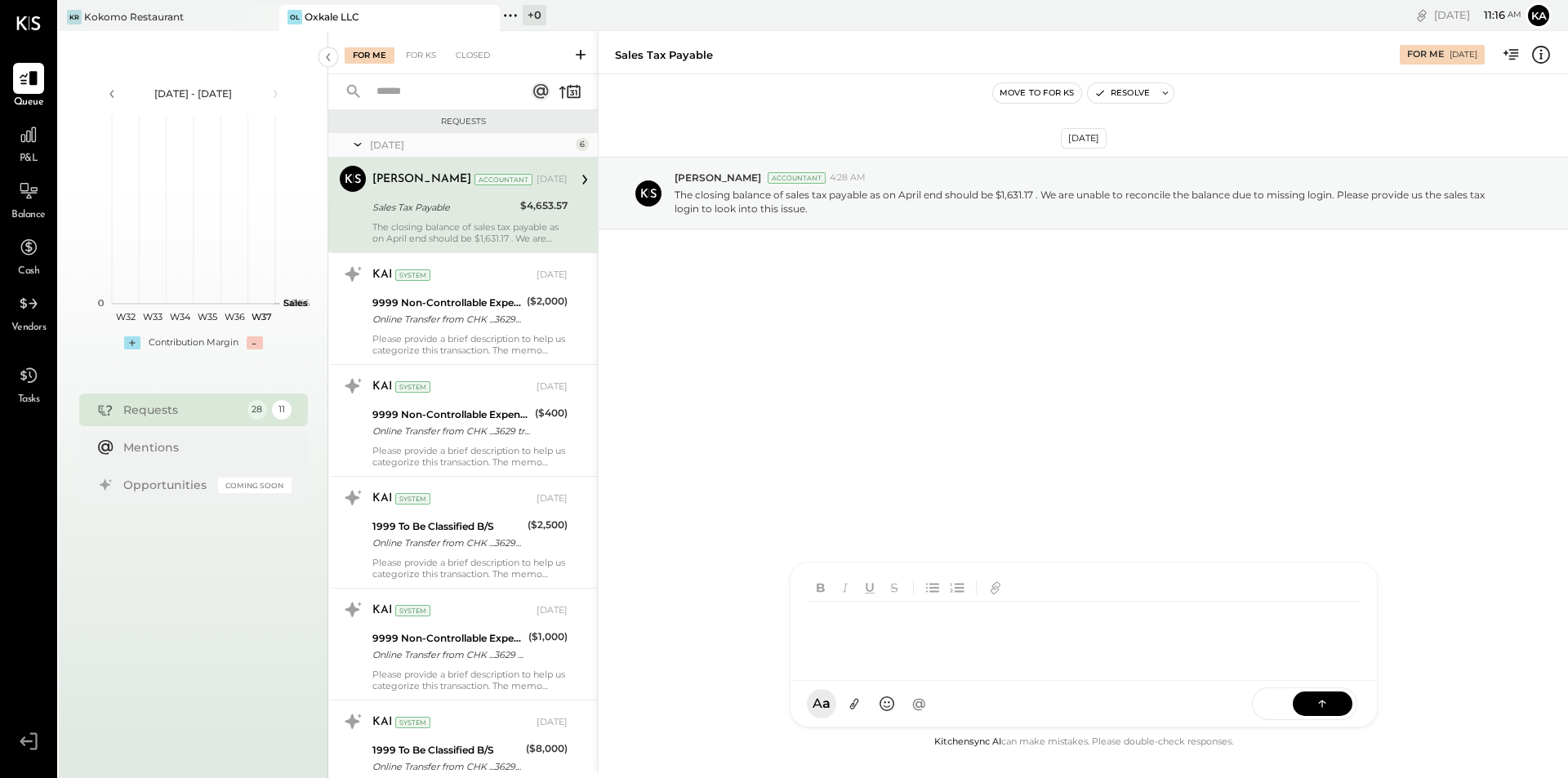
click at [932, 694] on div "TP [PERSON_NAME] N [PERSON_NAME] [PERSON_NAME] K [PERSON_NAME] karenv411 NJ [PE…" at bounding box center [1084, 645] width 588 height 166
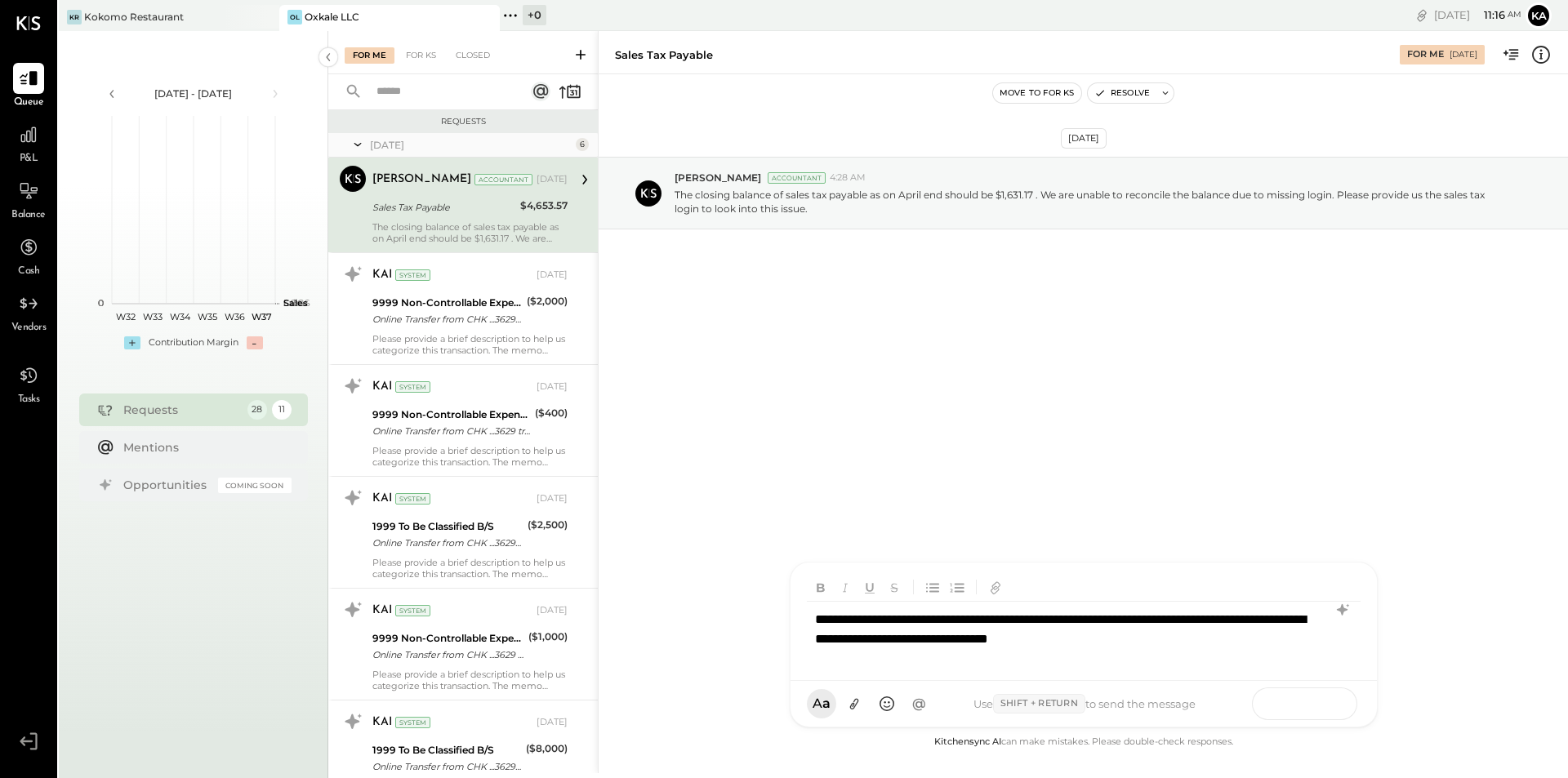
click at [1316, 703] on icon at bounding box center [1322, 703] width 16 height 16
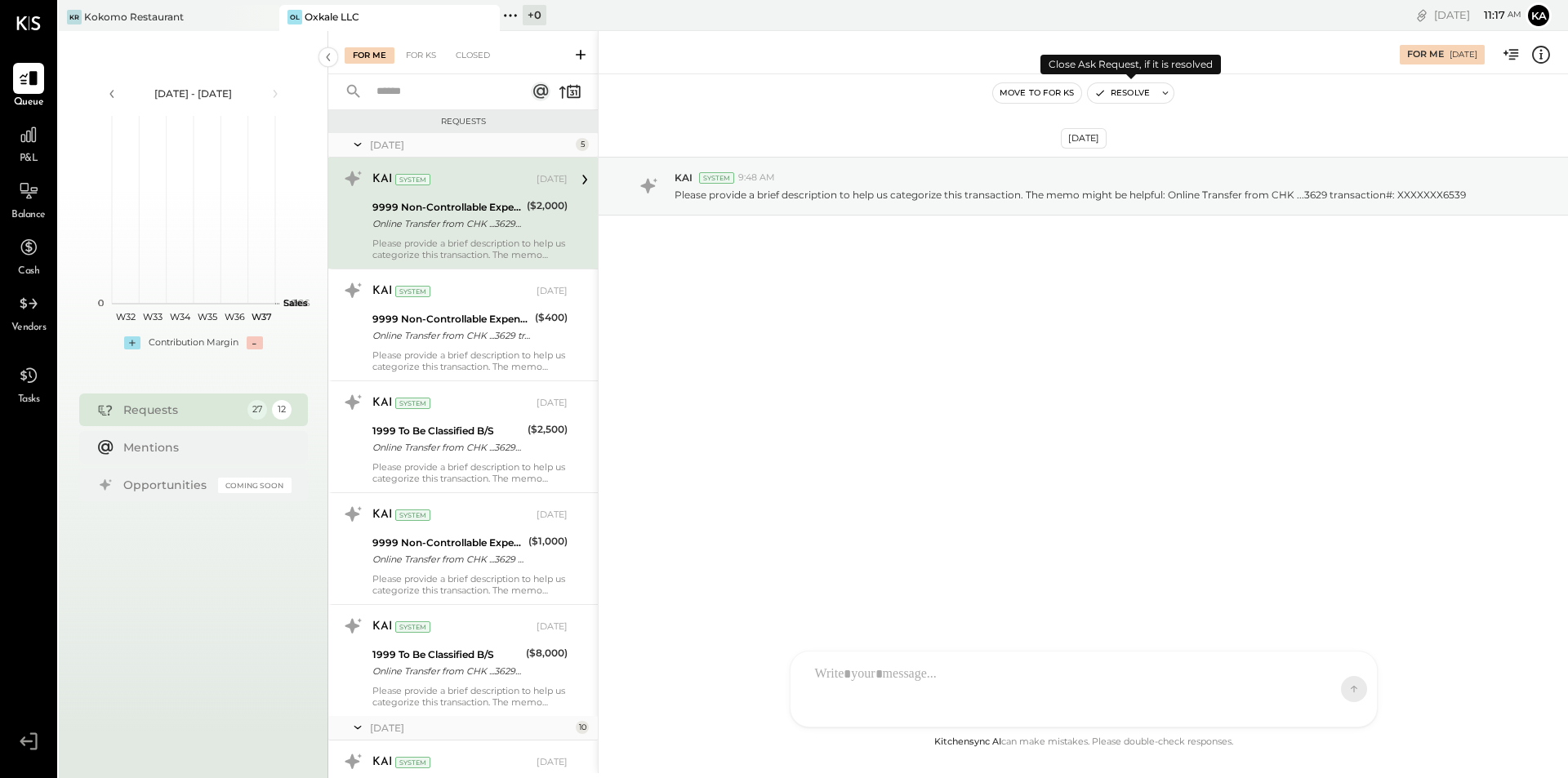
click at [1123, 95] on button "Resolve" at bounding box center [1122, 93] width 69 height 20
click at [1121, 91] on button "Resolve" at bounding box center [1122, 93] width 69 height 20
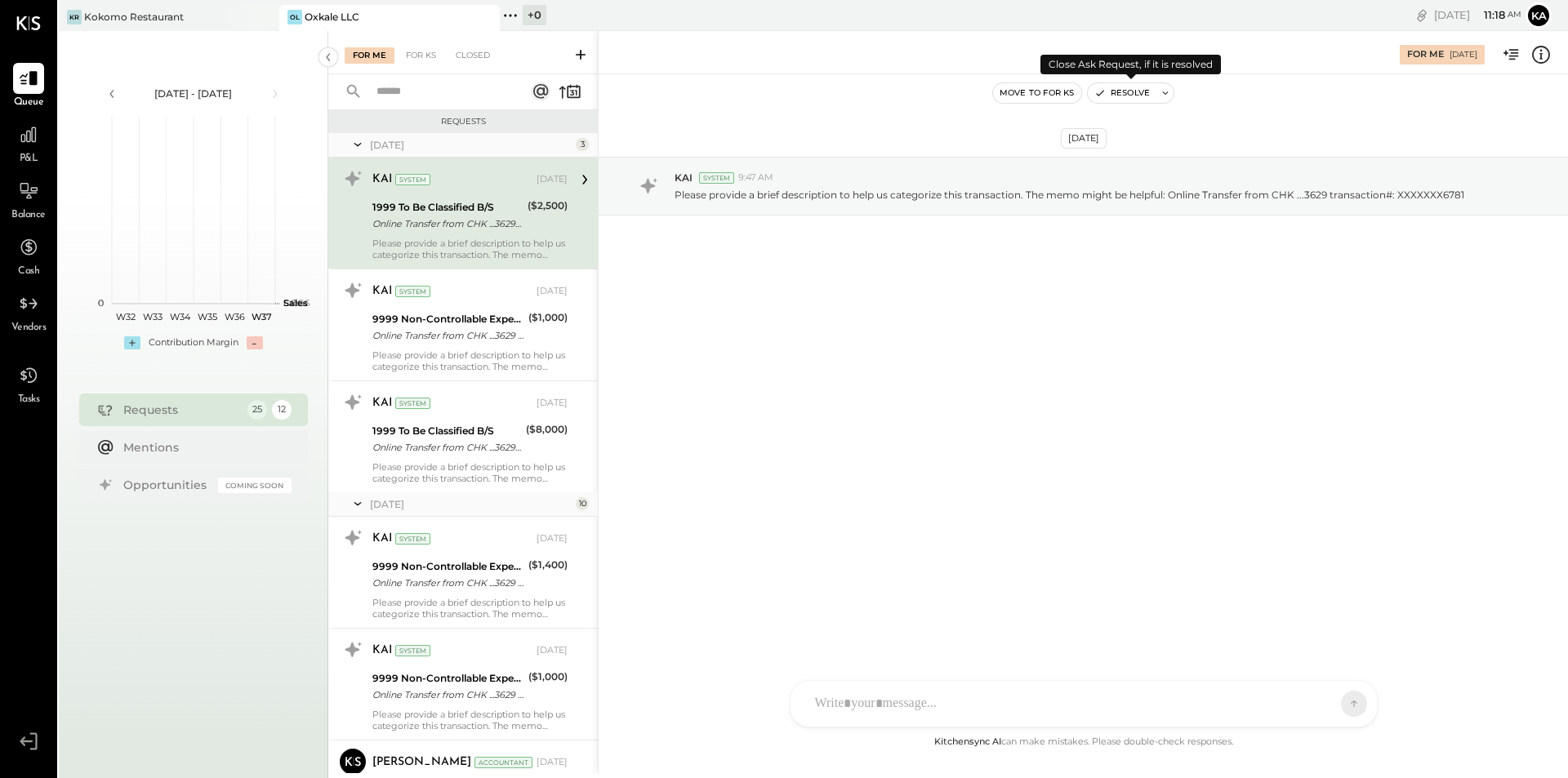
click at [1132, 95] on button "Resolve" at bounding box center [1122, 93] width 69 height 20
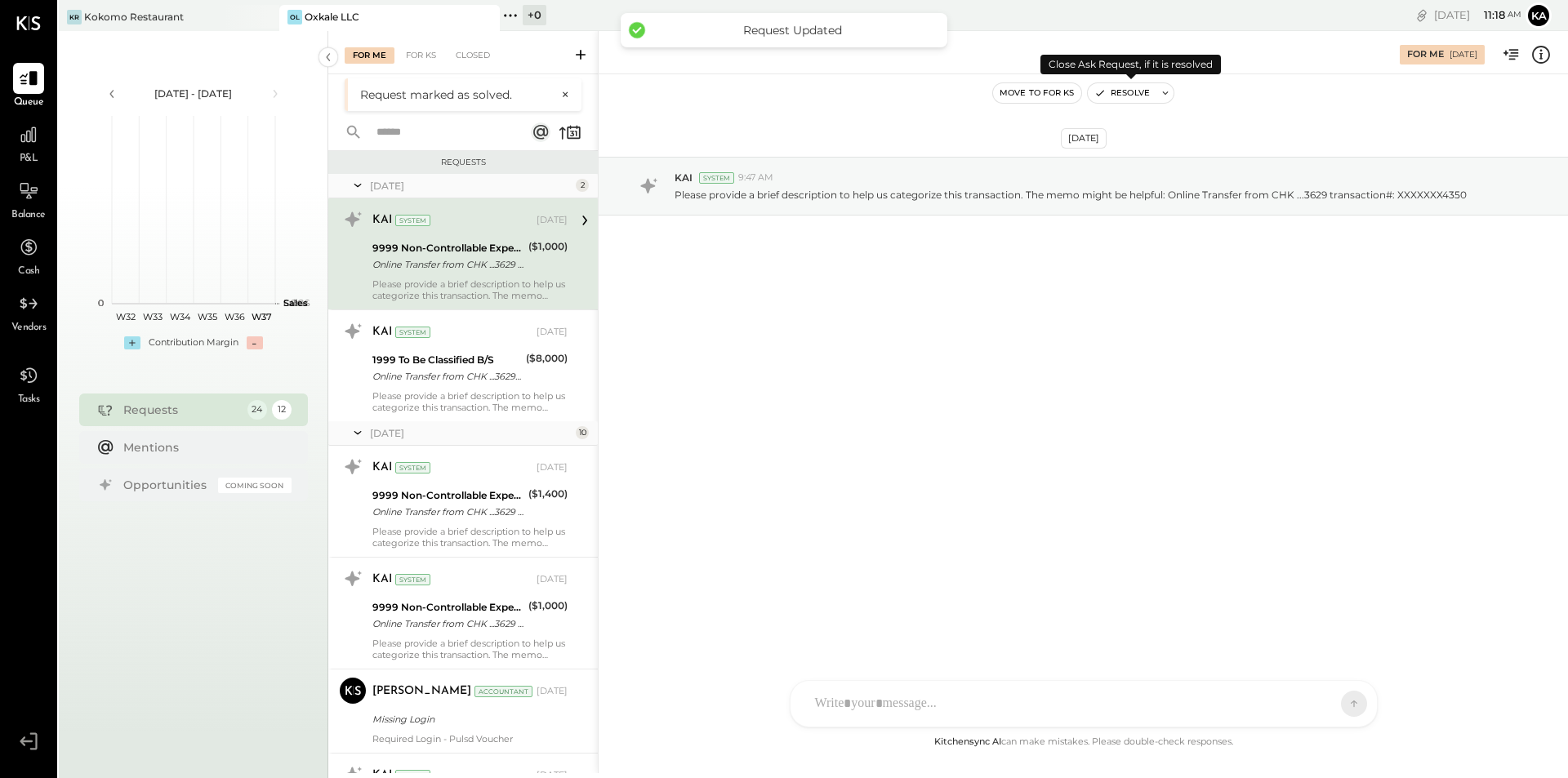
click at [1132, 94] on button "Resolve" at bounding box center [1122, 93] width 69 height 20
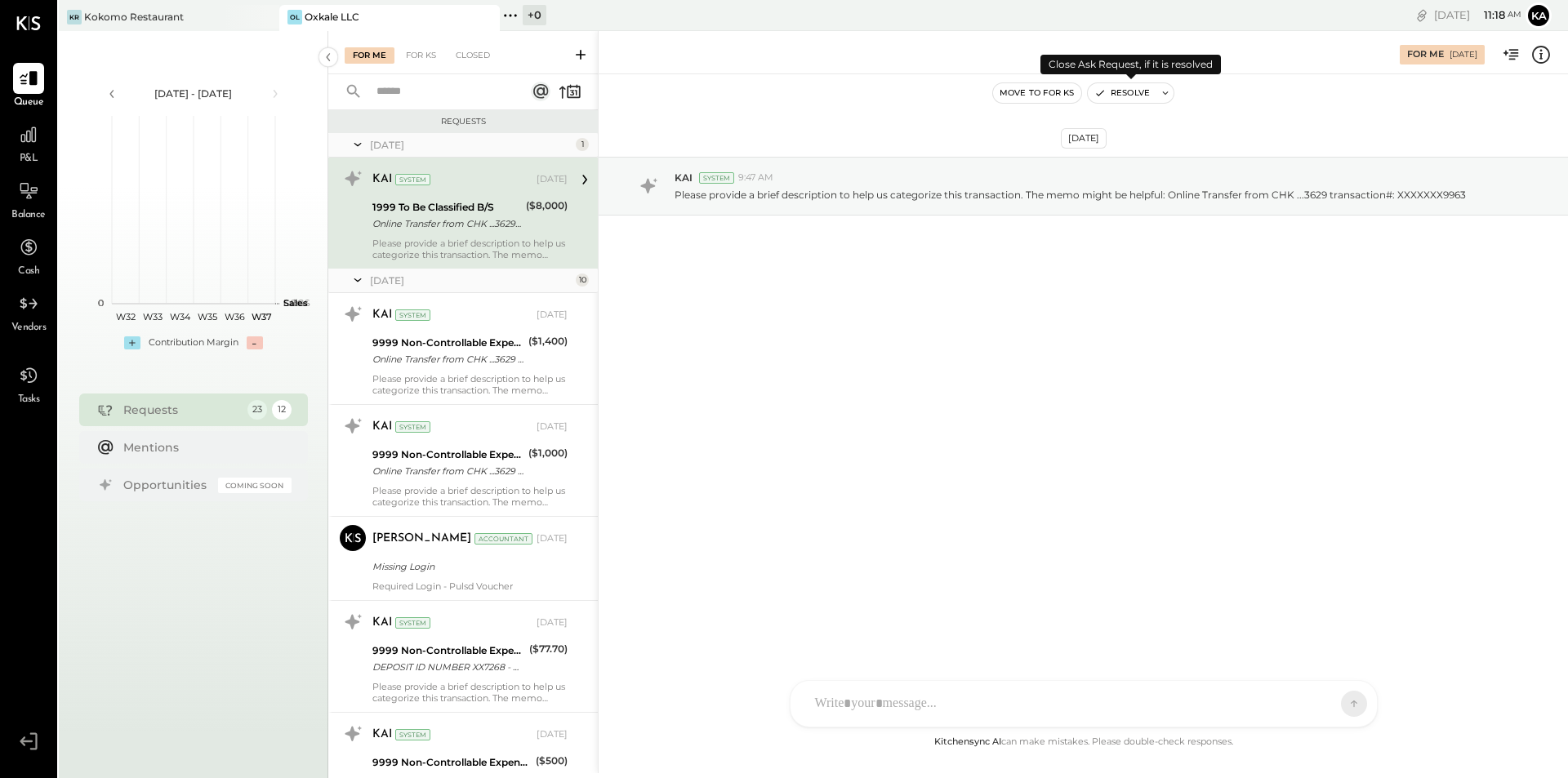
click at [1132, 94] on button "Resolve" at bounding box center [1122, 93] width 69 height 20
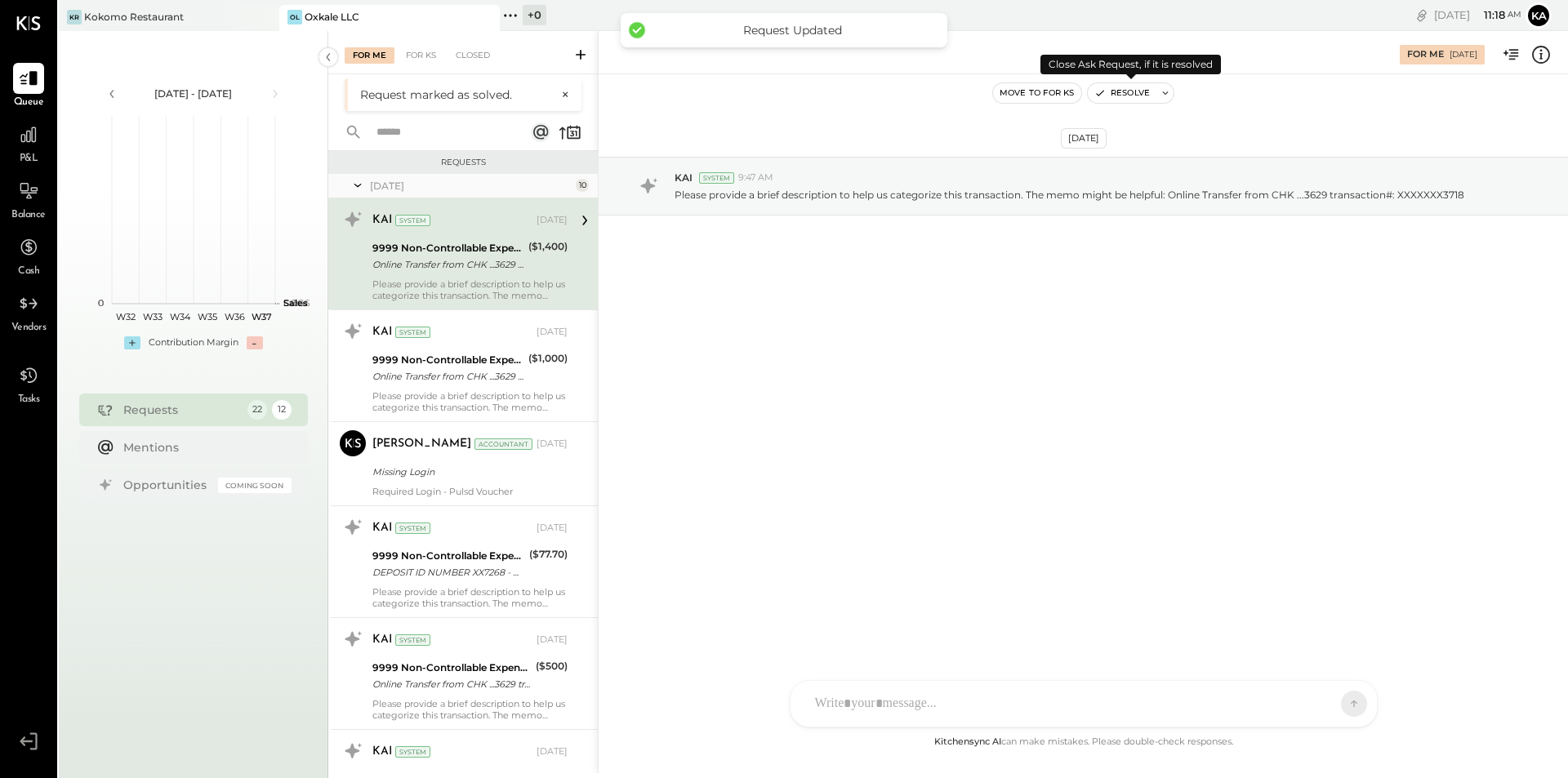
click at [1132, 94] on button "Resolve" at bounding box center [1122, 93] width 69 height 20
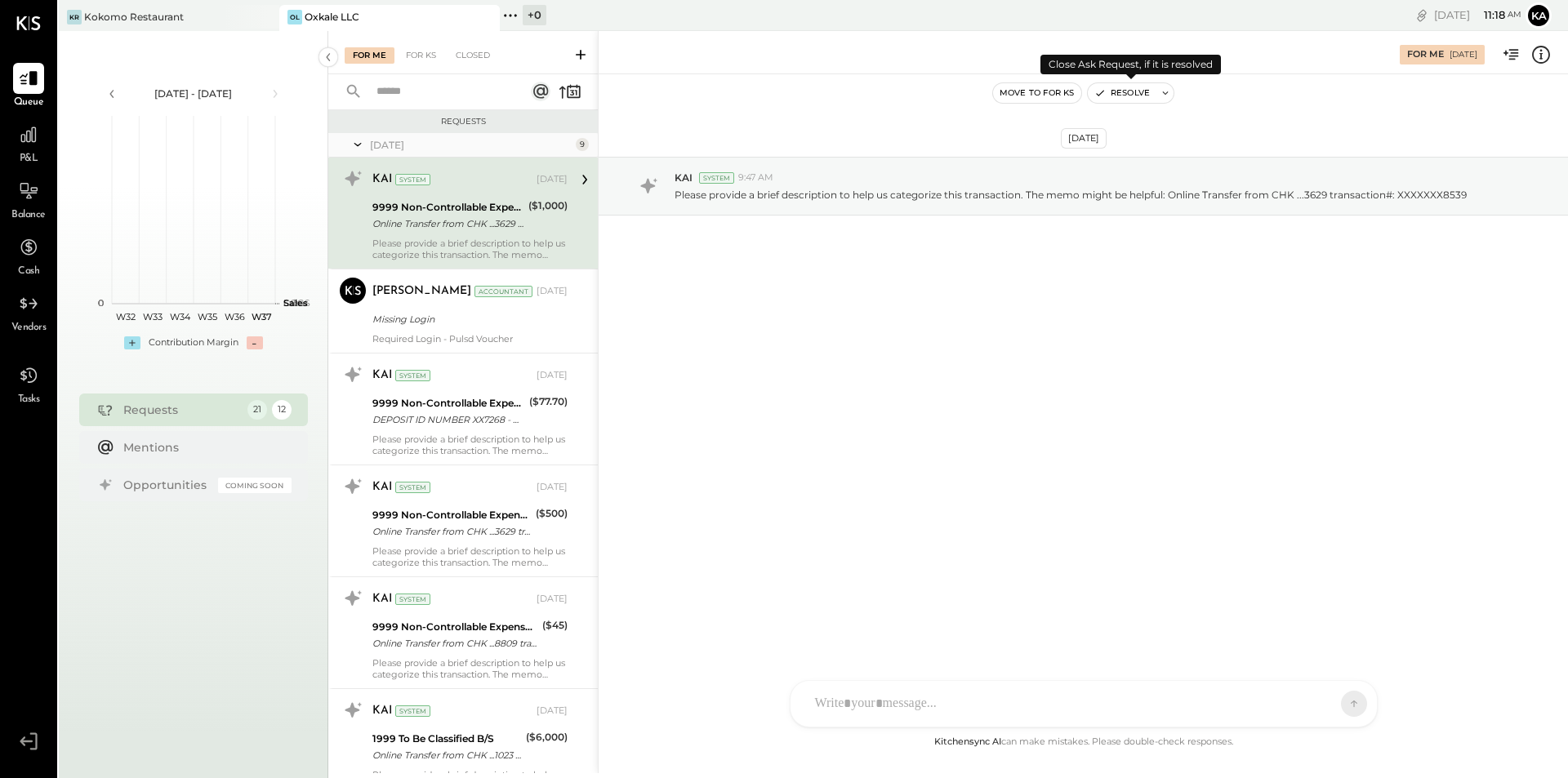
click at [1132, 94] on button "Resolve" at bounding box center [1122, 93] width 69 height 20
